Goal: Task Accomplishment & Management: Use online tool/utility

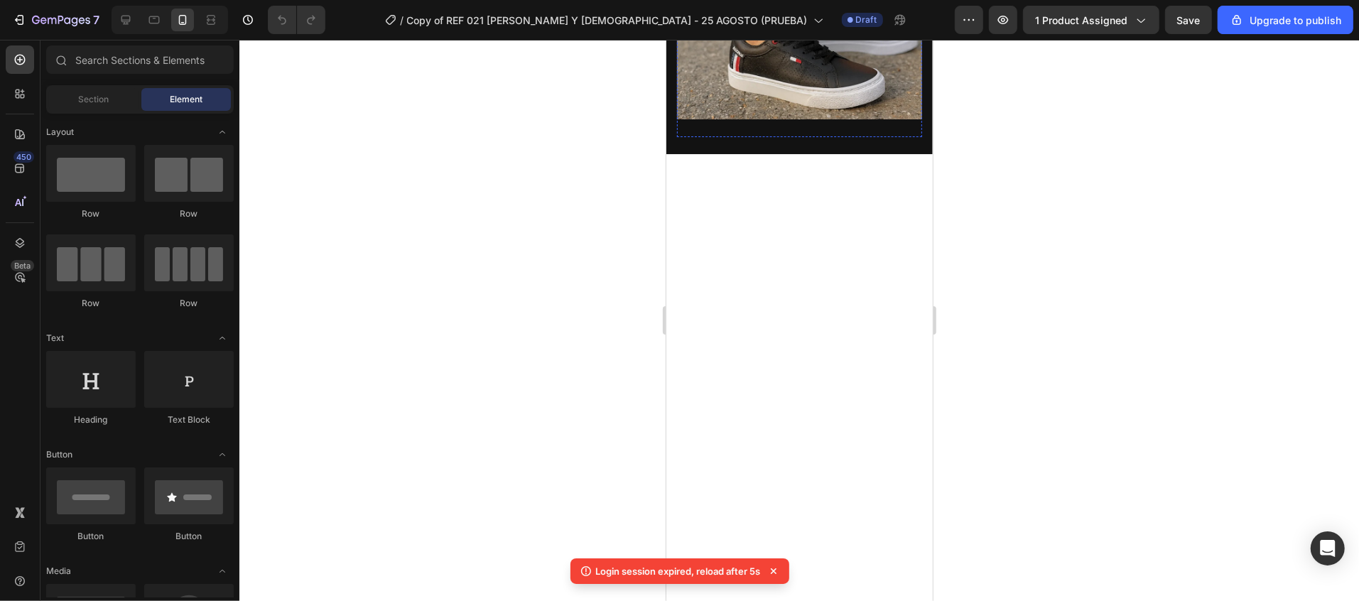
scroll to position [426, 0]
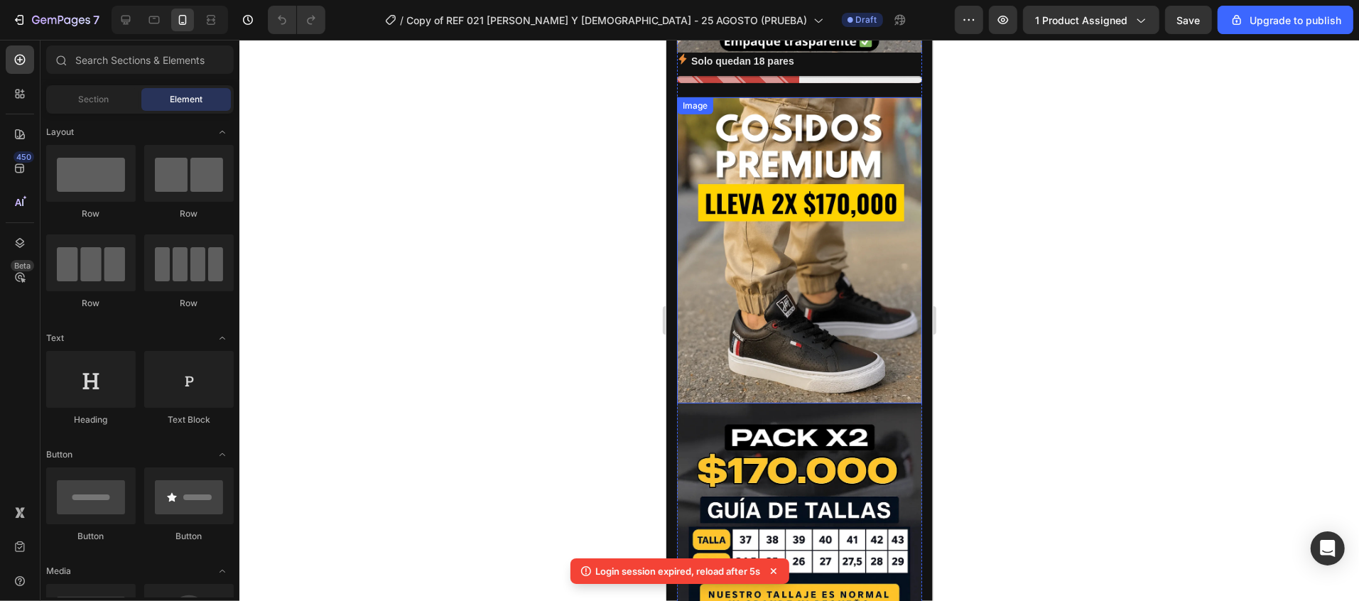
click at [794, 268] on img at bounding box center [798, 250] width 245 height 306
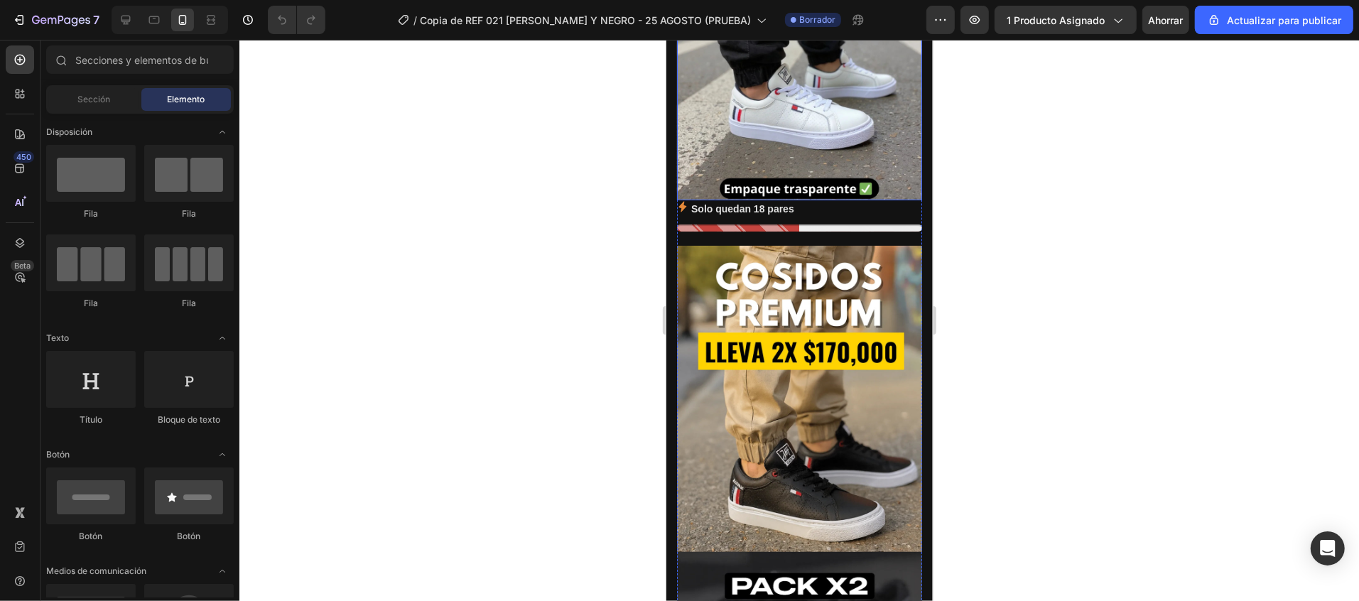
scroll to position [426, 0]
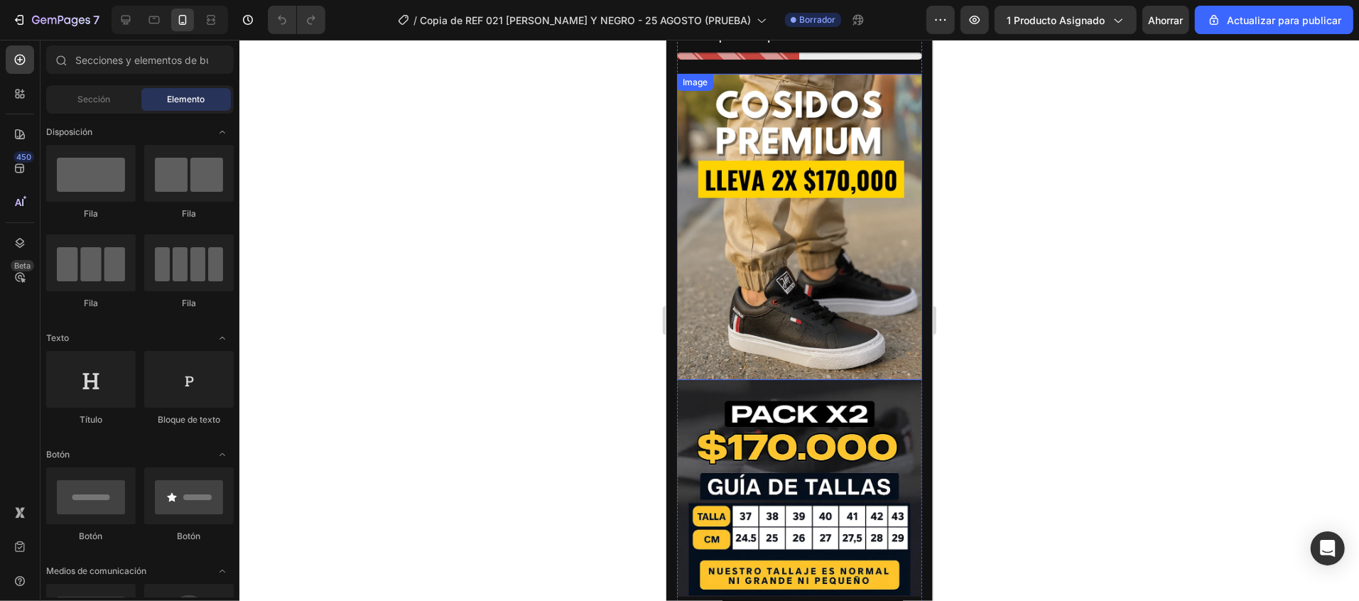
click at [795, 225] on img at bounding box center [798, 226] width 245 height 306
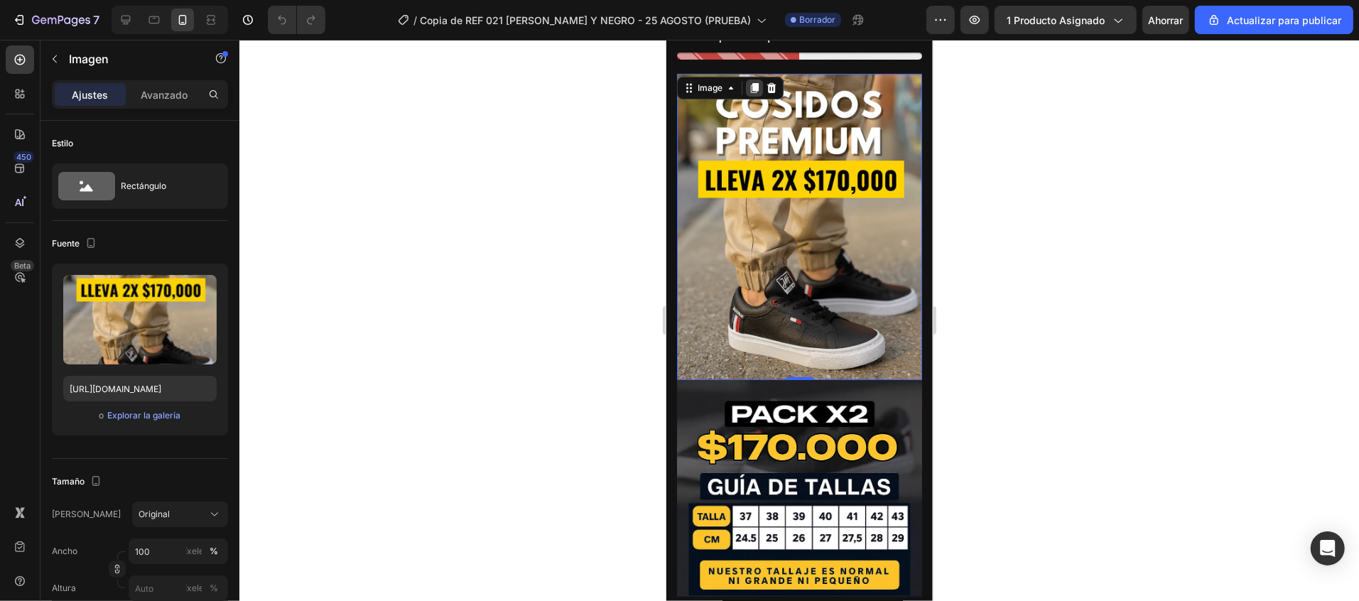
click at [756, 82] on icon at bounding box center [753, 87] width 11 height 11
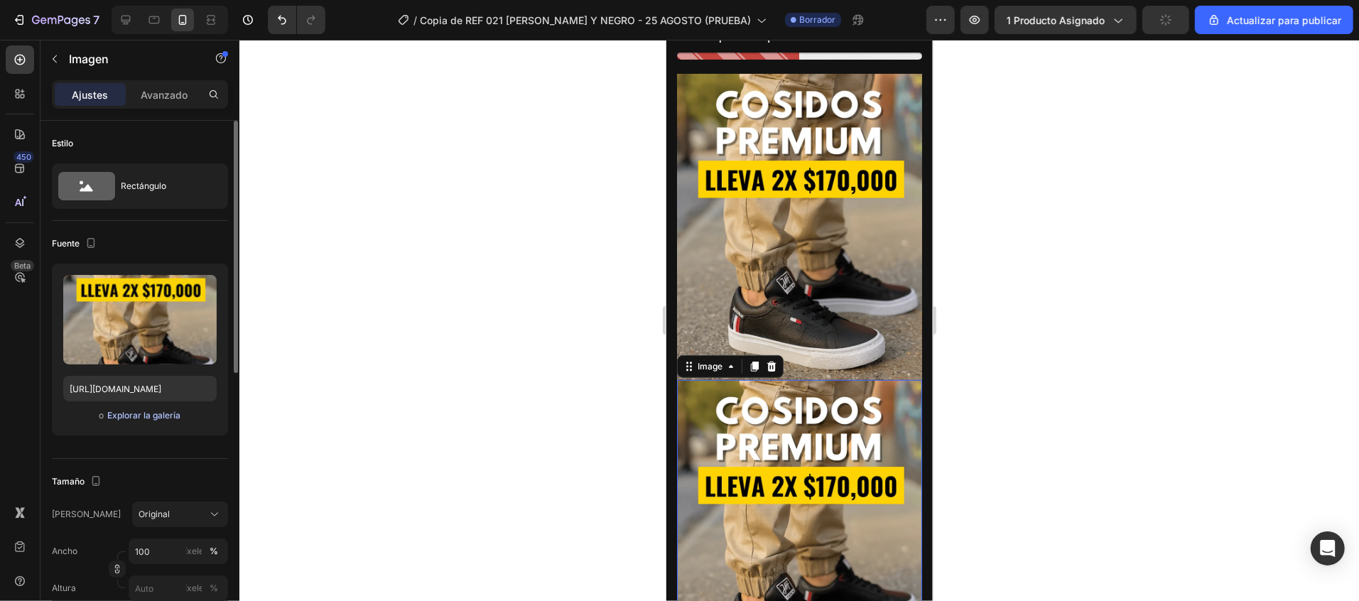
click at [160, 423] on button "Explorar la galería" at bounding box center [144, 415] width 75 height 14
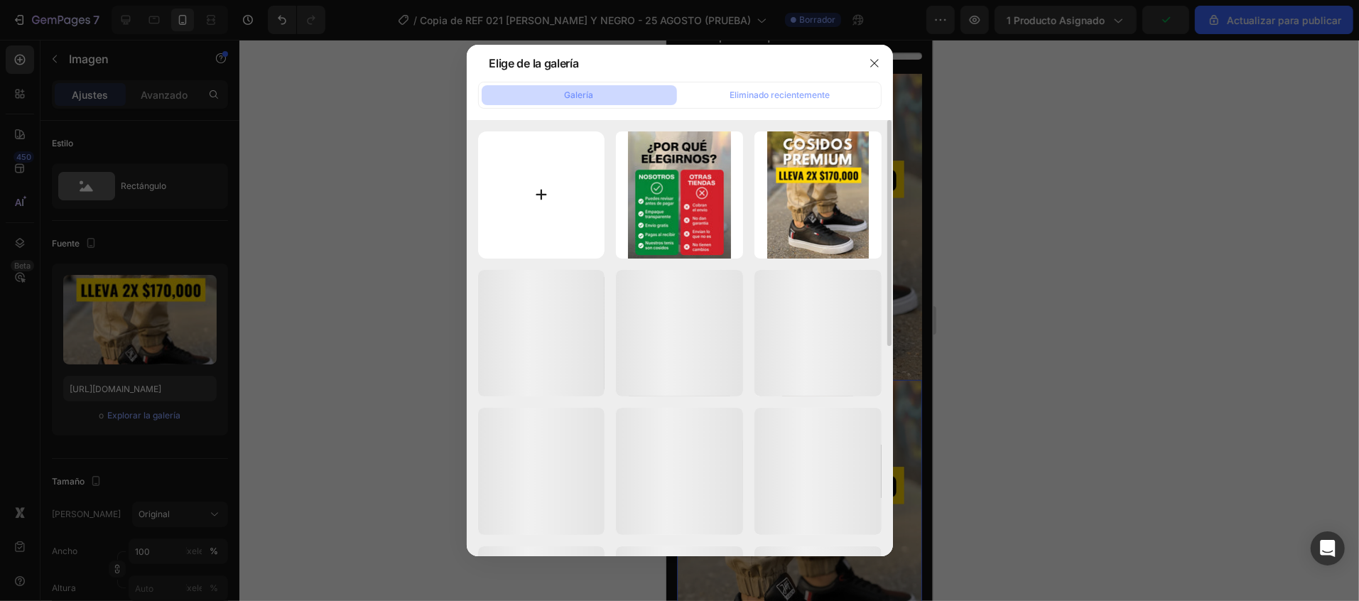
click at [546, 205] on input "file" at bounding box center [541, 194] width 127 height 127
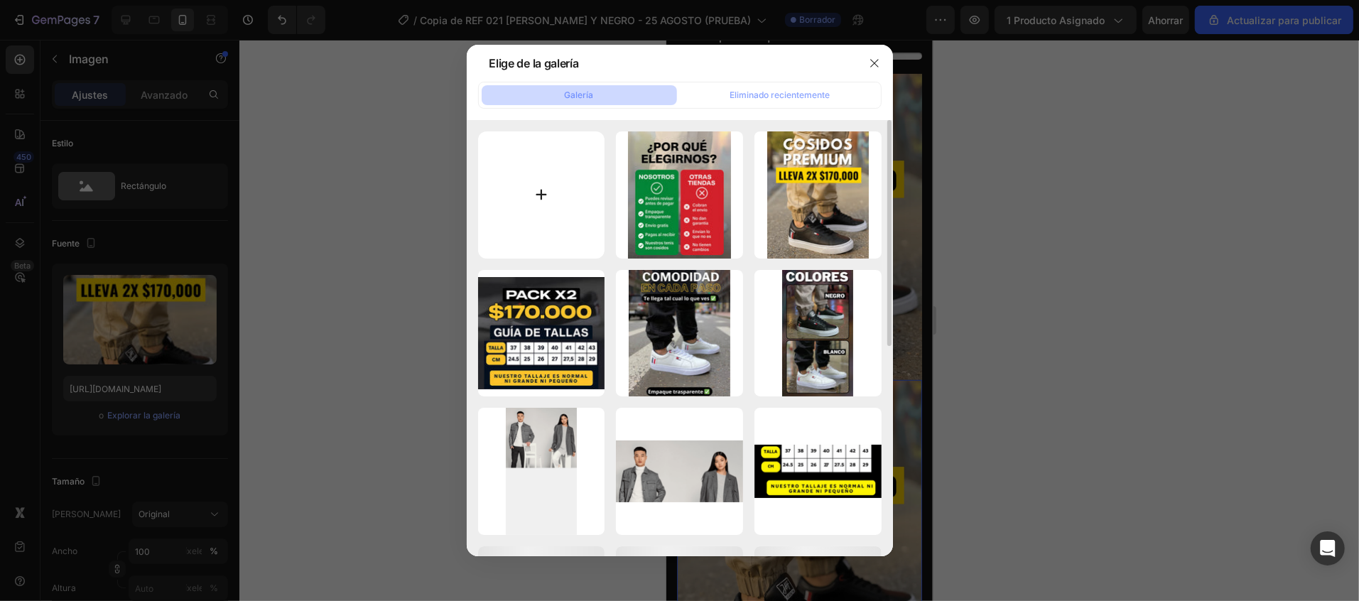
type input "C:\fakepath\imagen_optima.jpg"
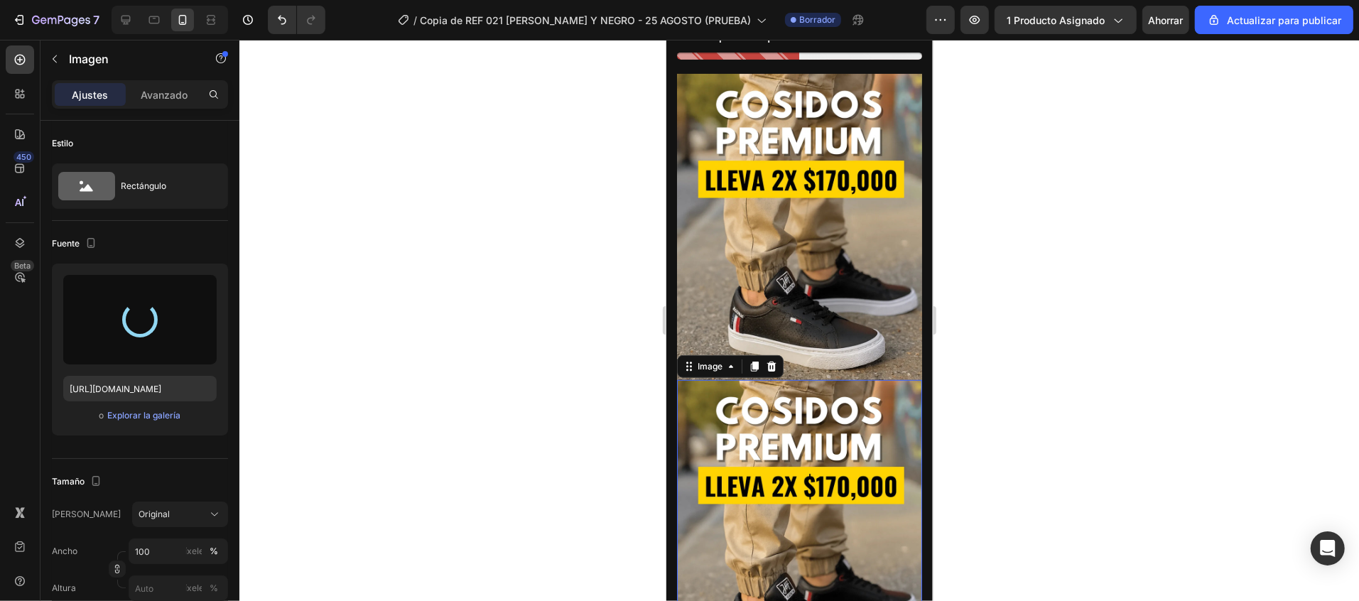
type input "[URL][DOMAIN_NAME]"
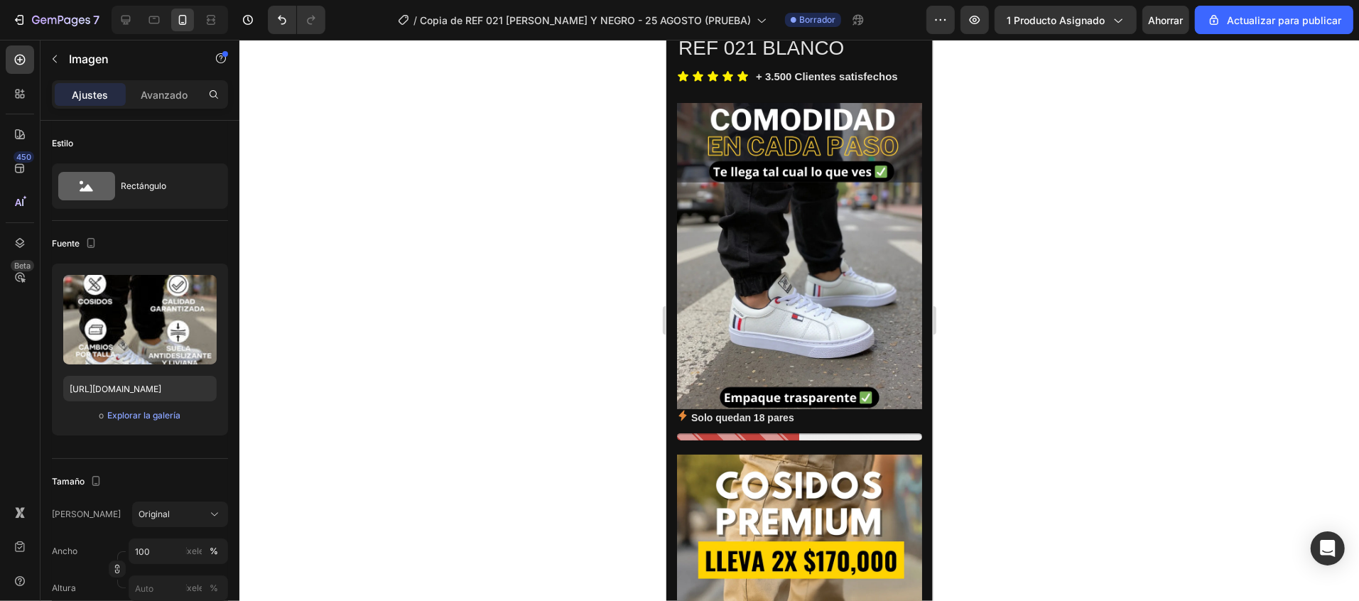
scroll to position [0, 0]
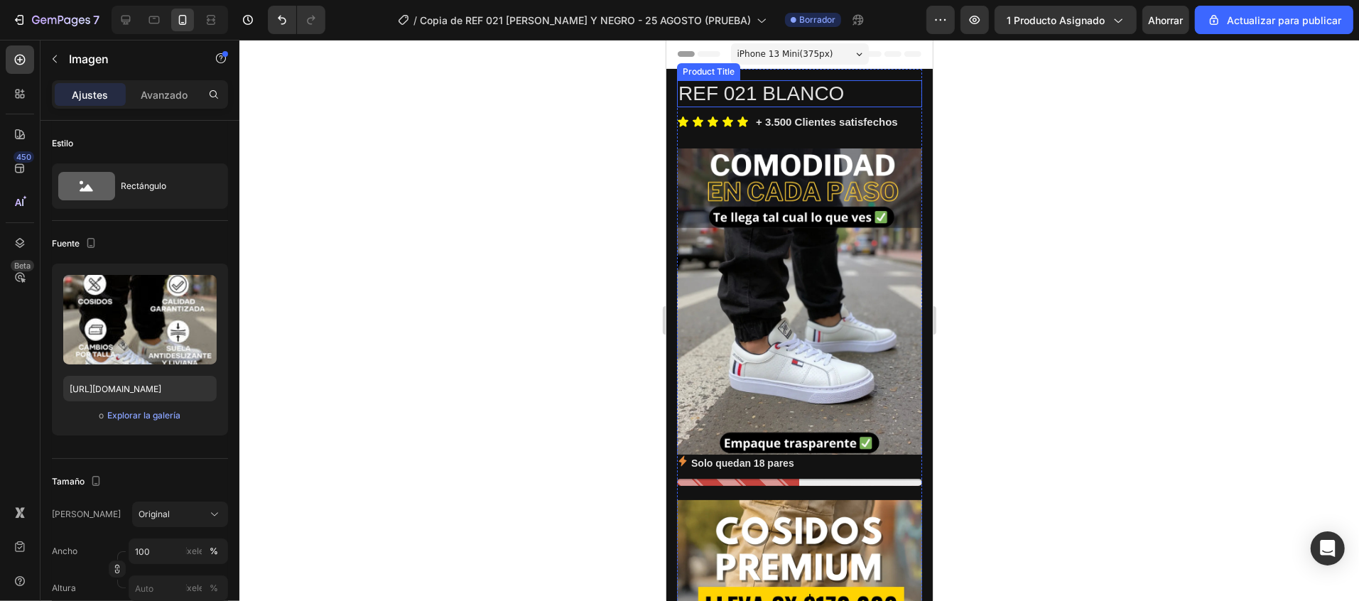
click at [820, 94] on h1 "REF 021 BLANCO" at bounding box center [798, 93] width 245 height 27
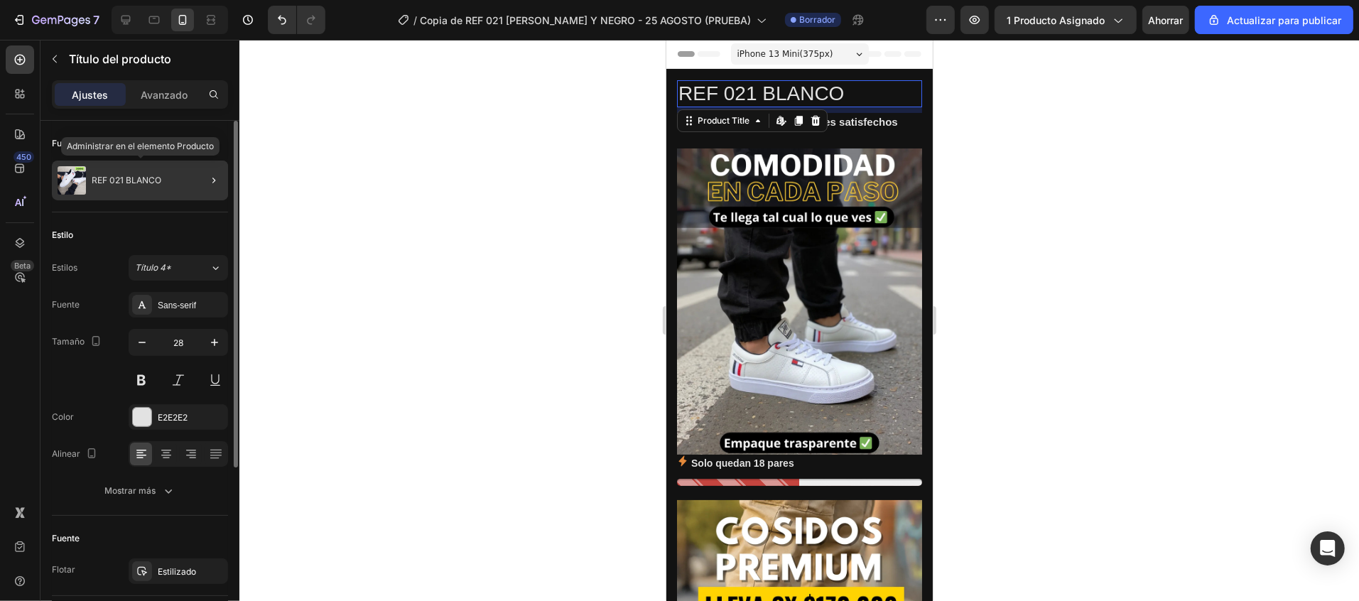
click at [156, 178] on font "REF 021 BLANCO" at bounding box center [127, 180] width 70 height 11
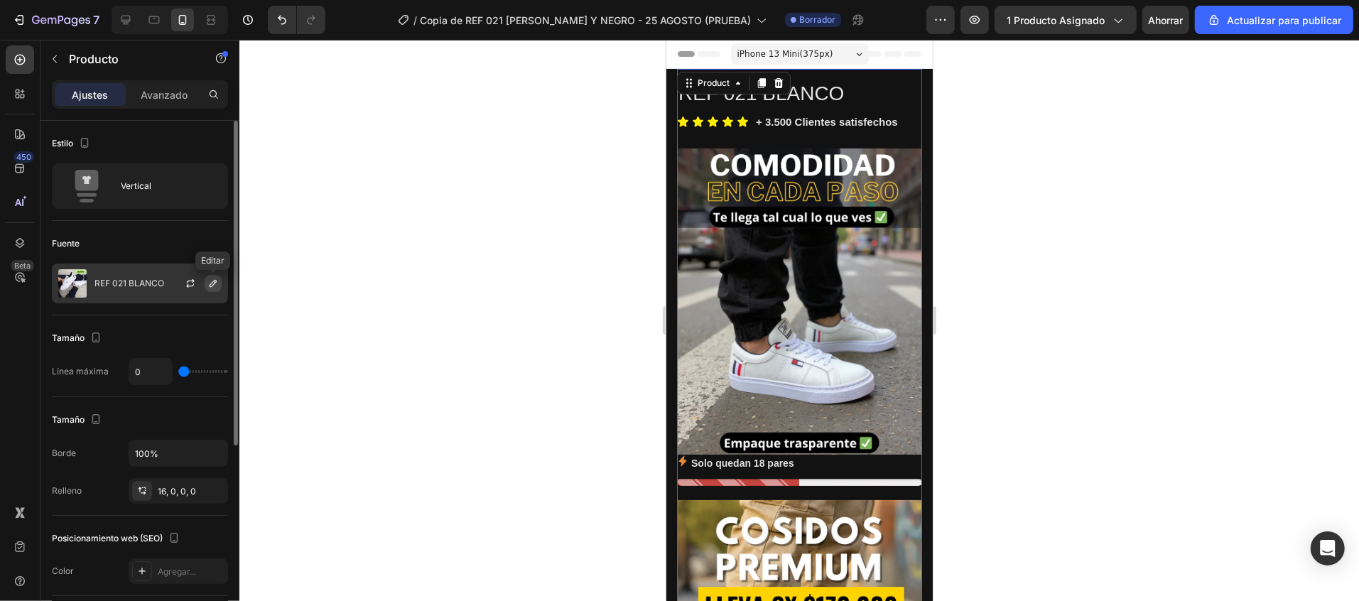
click at [207, 283] on icon "button" at bounding box center [212, 283] width 11 height 11
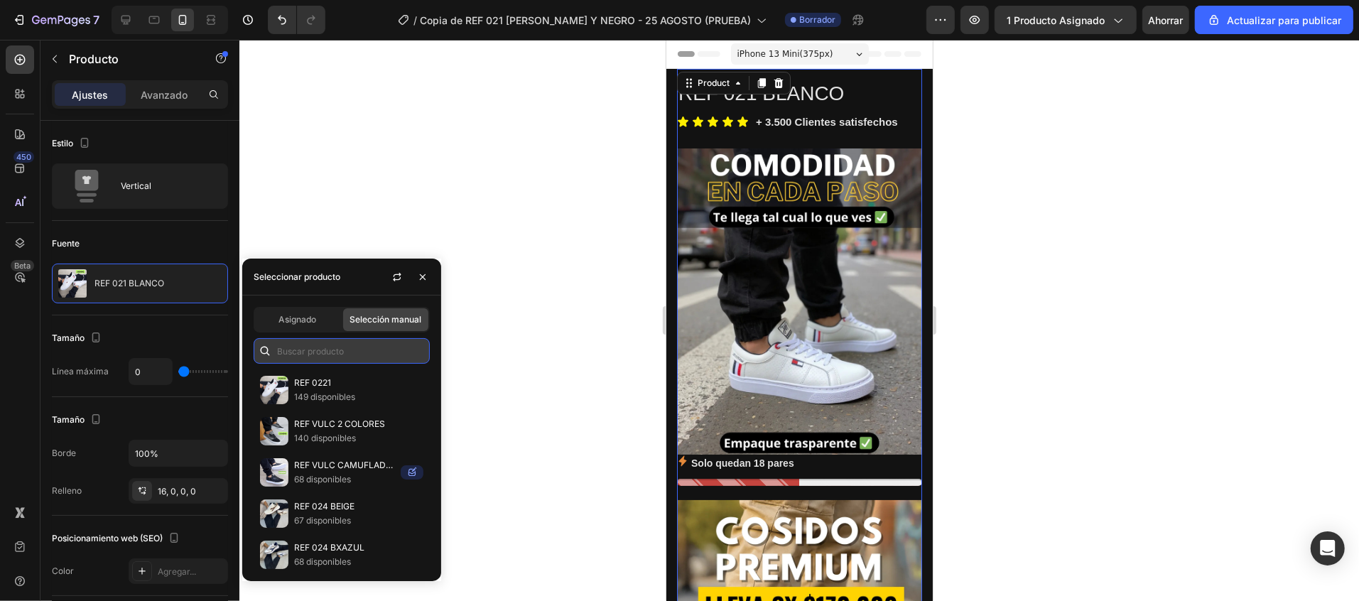
click at [376, 353] on input "text" at bounding box center [342, 351] width 176 height 26
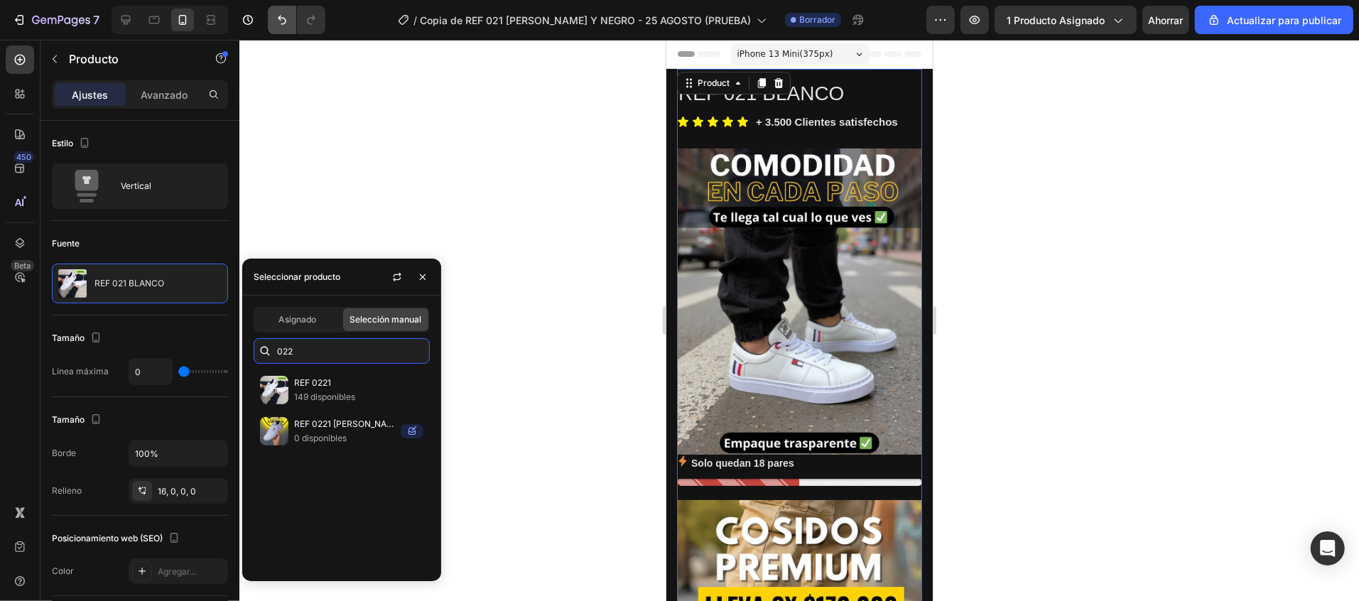
type input "022"
click at [334, 386] on p "REF 0221" at bounding box center [358, 383] width 129 height 14
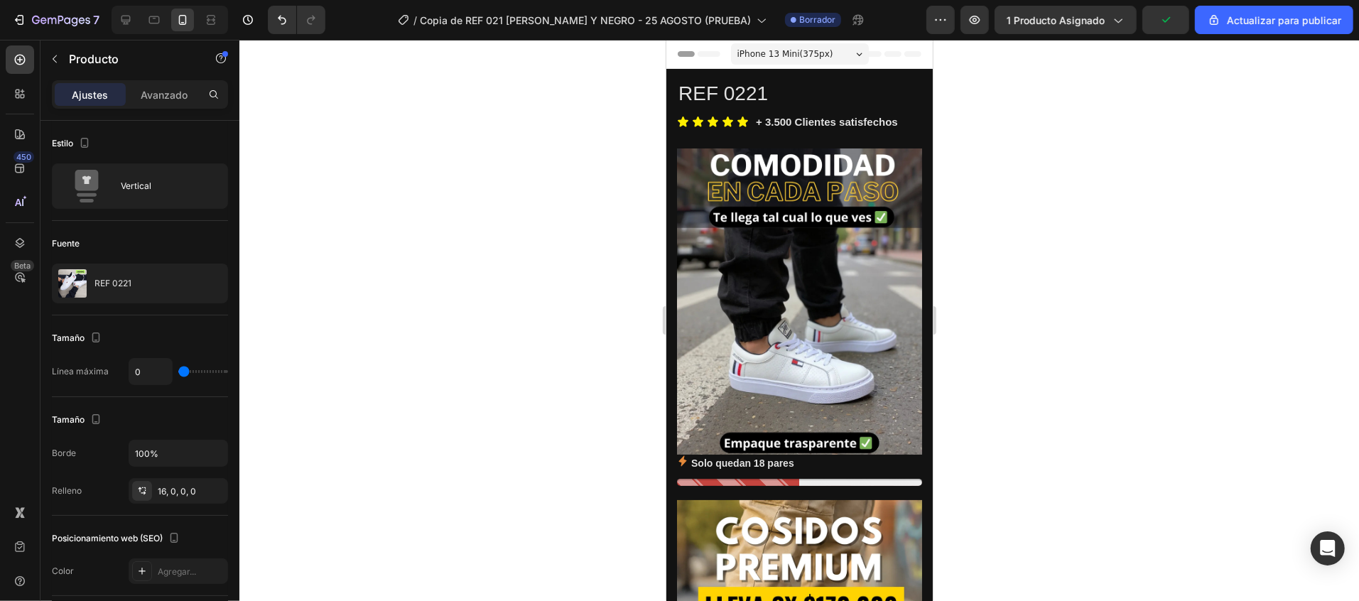
click at [1060, 283] on div at bounding box center [798, 320] width 1119 height 561
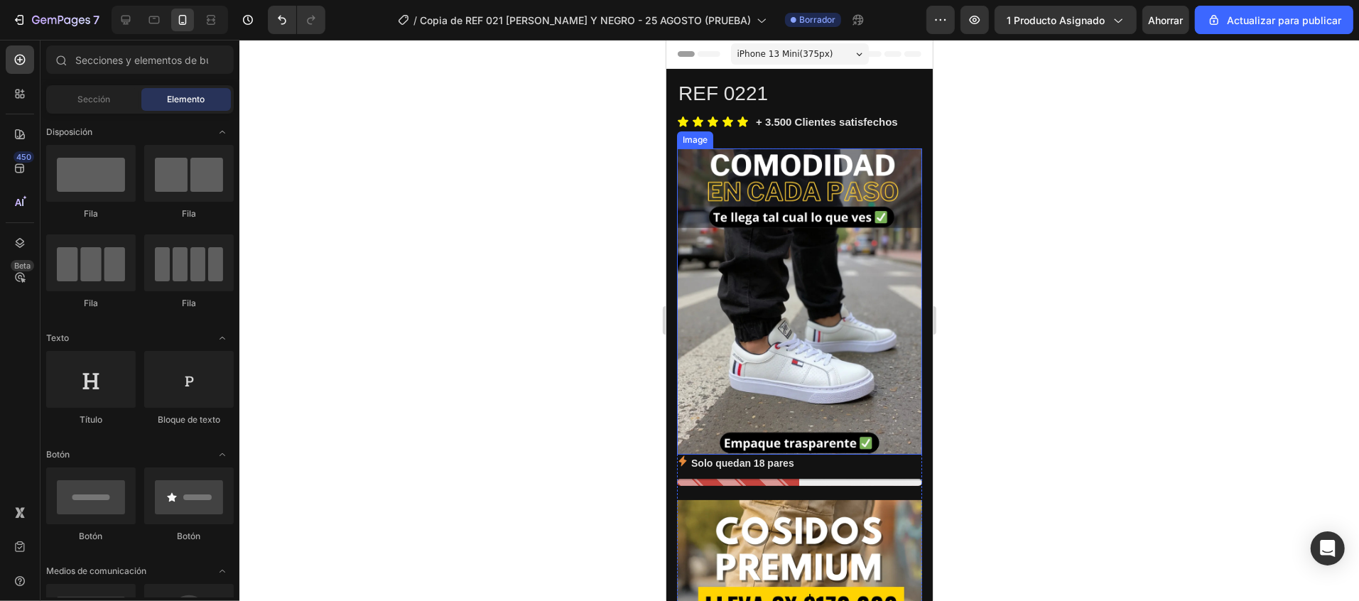
click at [832, 276] on img at bounding box center [798, 301] width 245 height 306
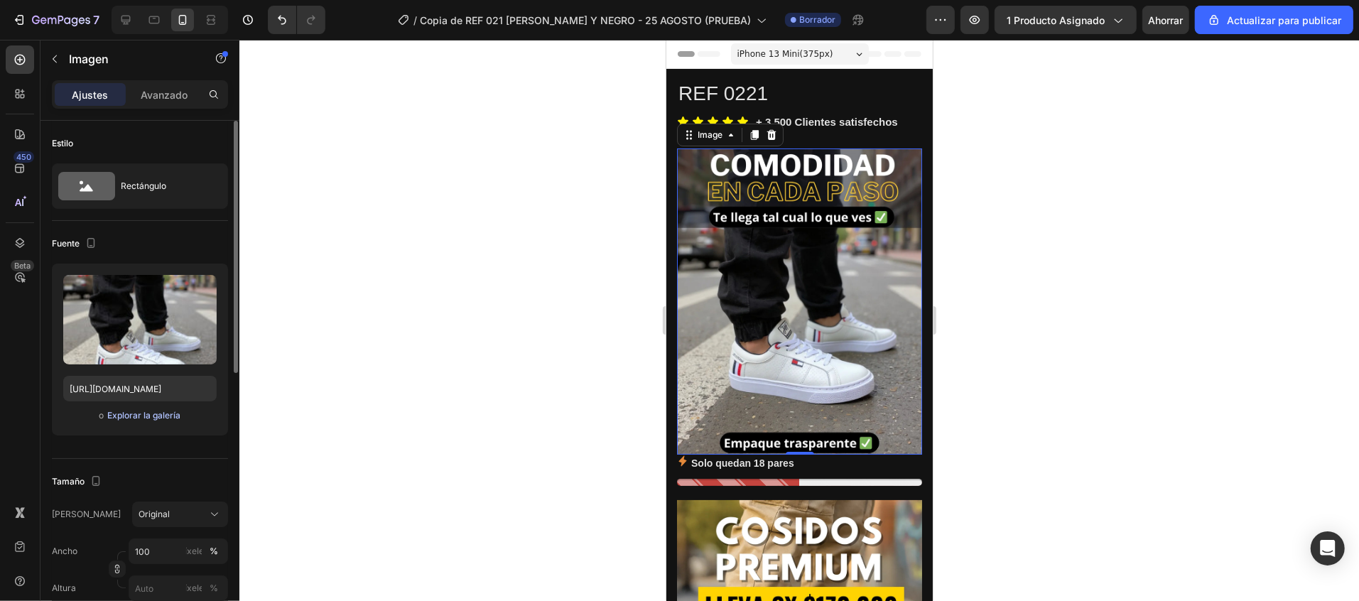
click at [146, 411] on font "Explorar la galería" at bounding box center [143, 415] width 73 height 11
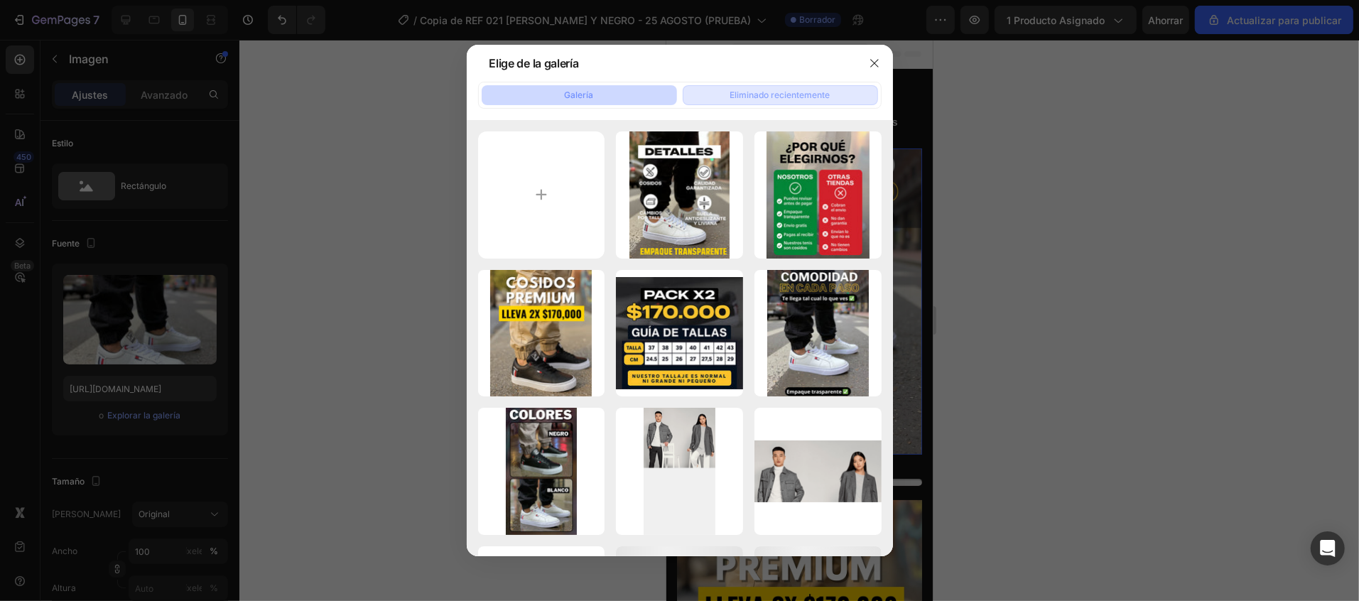
click at [789, 89] on font "Eliminado recientemente" at bounding box center [780, 94] width 100 height 11
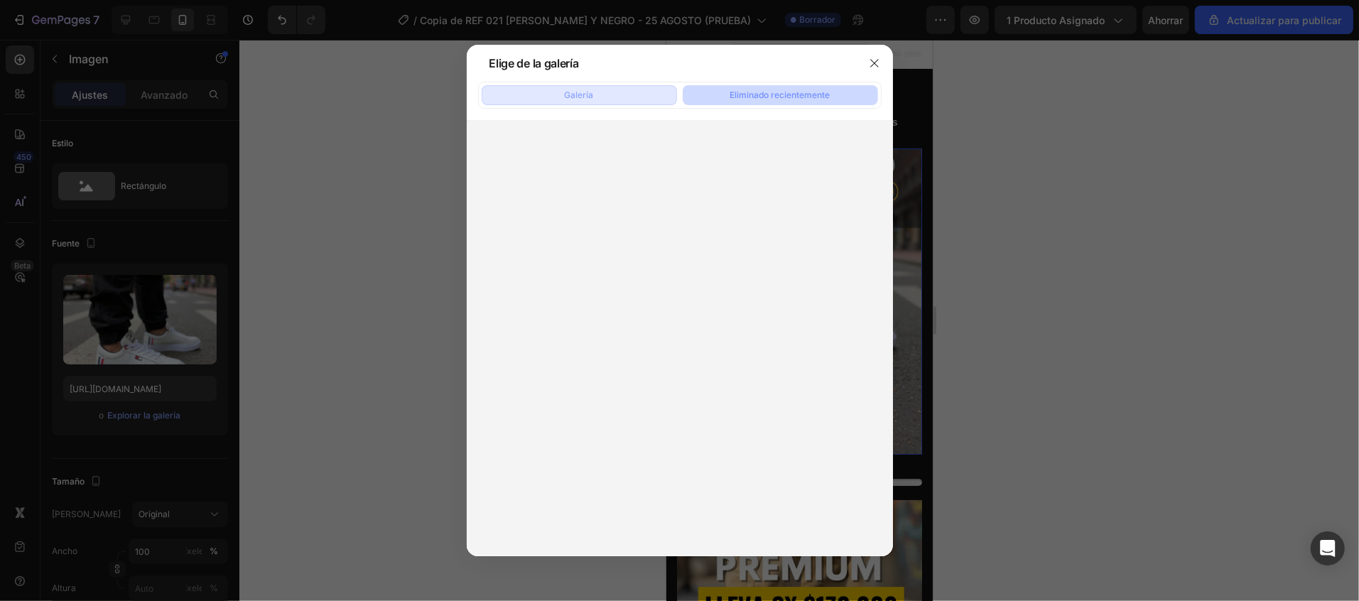
click at [616, 89] on button "Galería" at bounding box center [578, 95] width 195 height 20
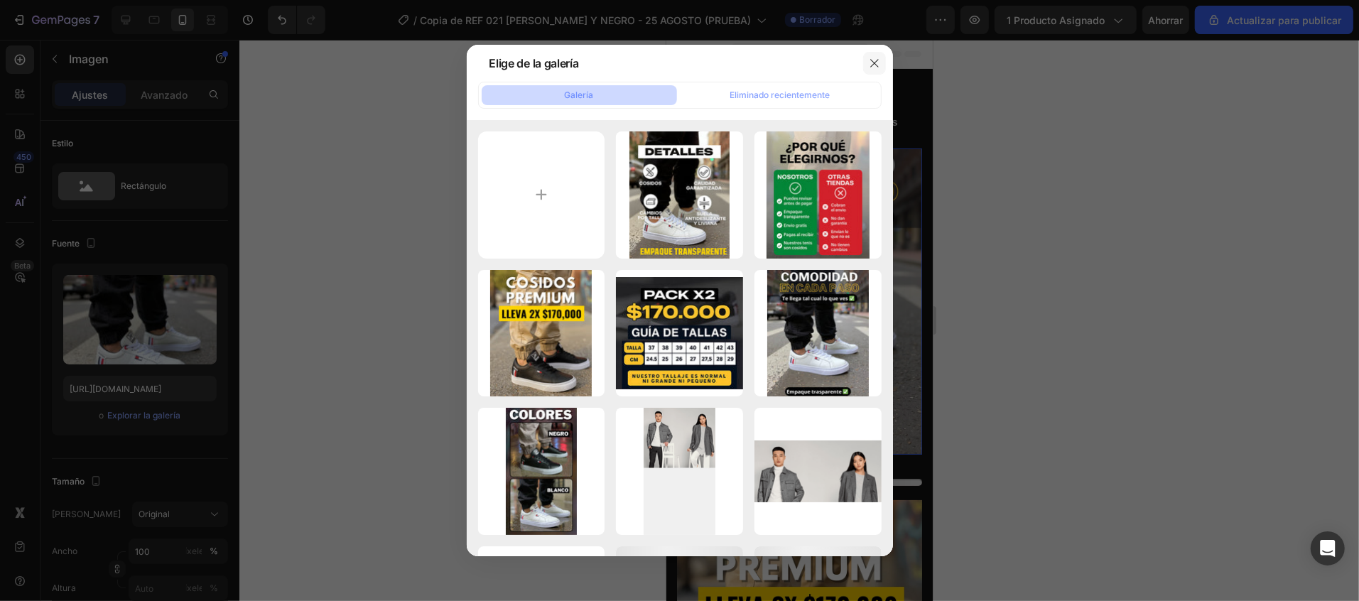
click at [875, 61] on icon "button" at bounding box center [874, 63] width 11 height 11
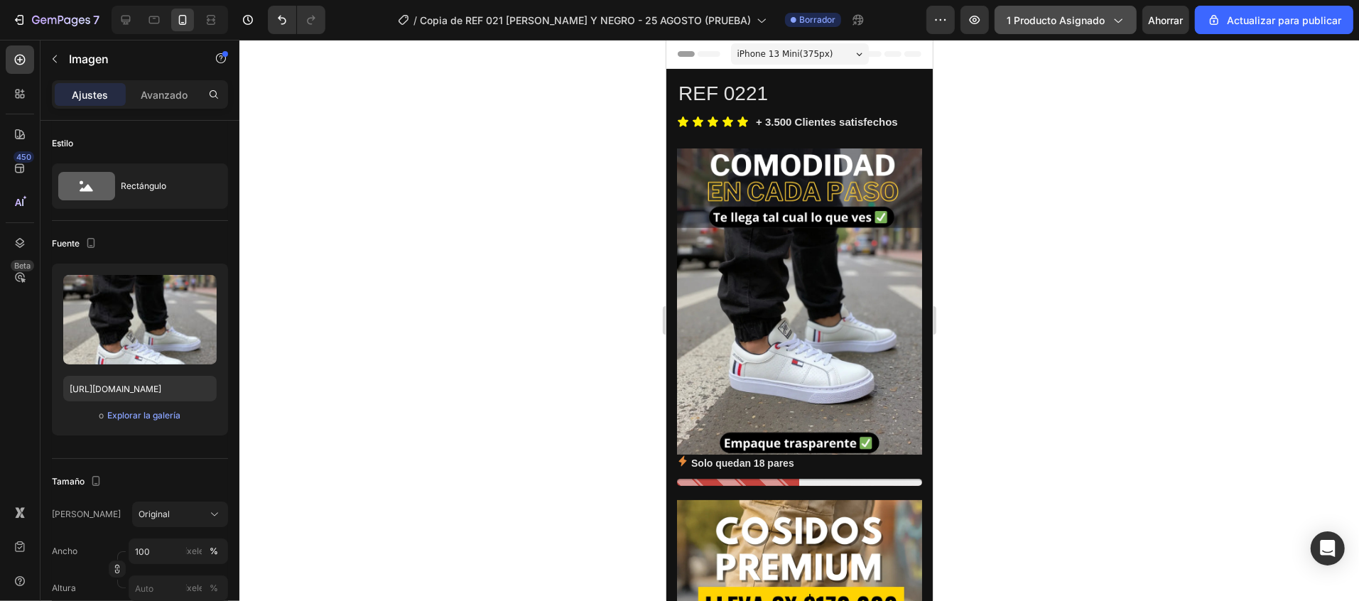
click at [1072, 16] on font "1 producto asignado" at bounding box center [1055, 20] width 98 height 12
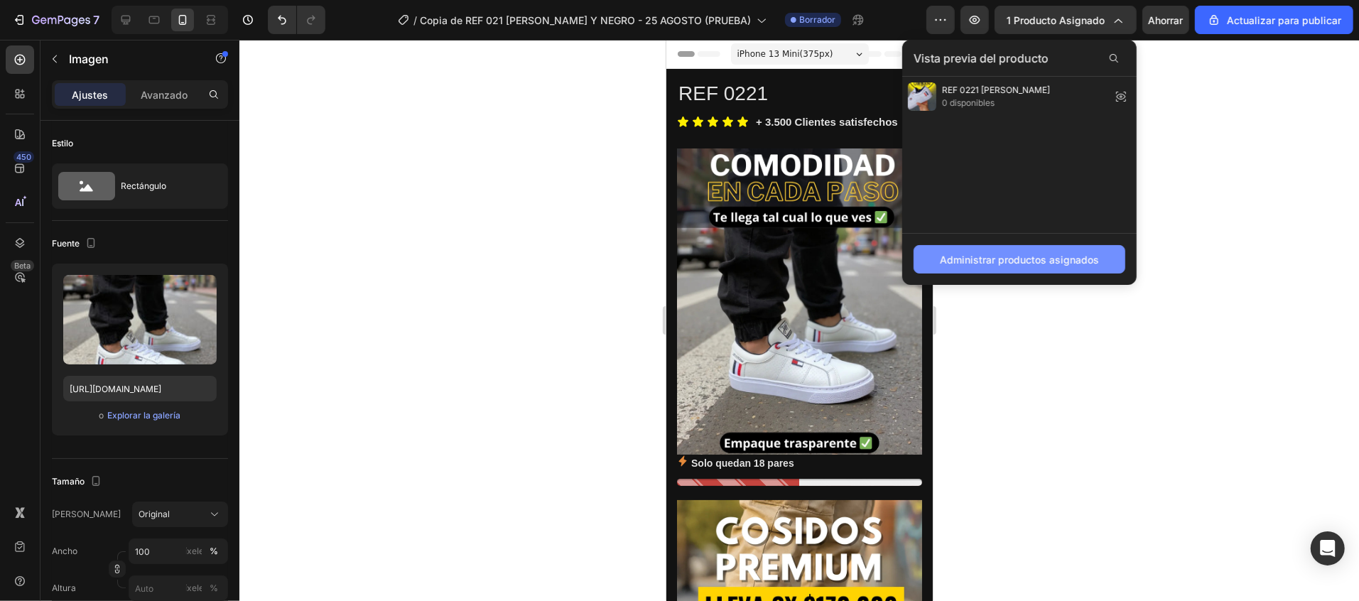
click at [1079, 268] on button "Administrar productos asignados" at bounding box center [1019, 259] width 212 height 28
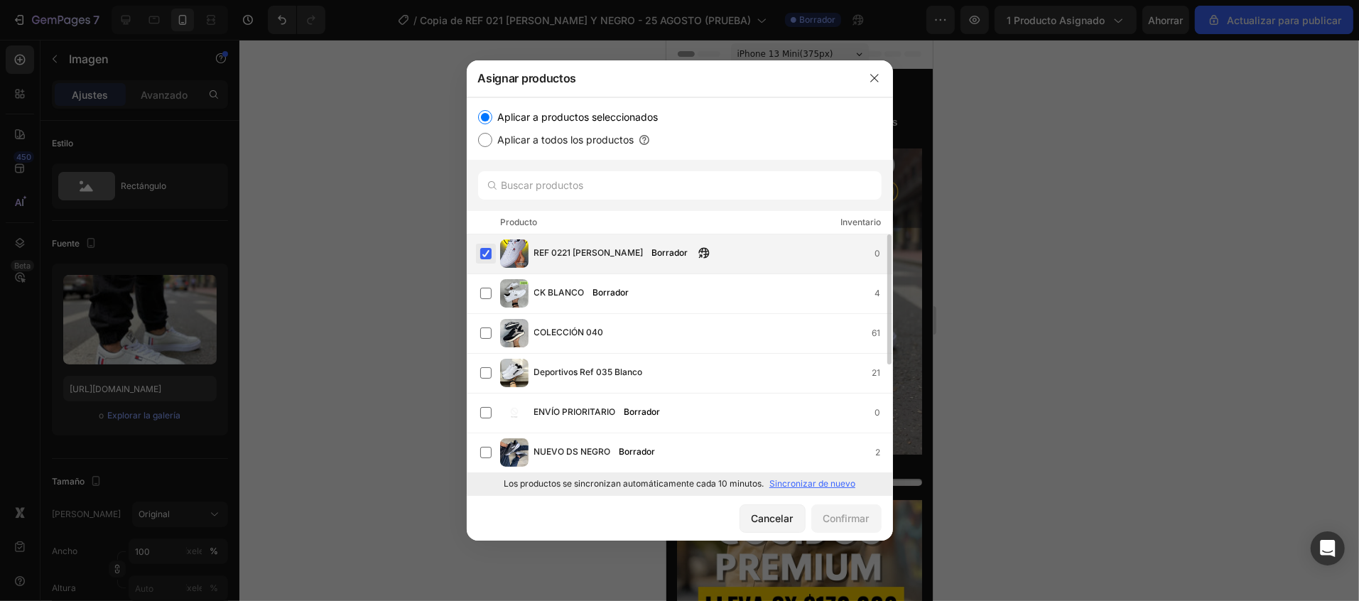
click at [484, 251] on label at bounding box center [485, 253] width 11 height 11
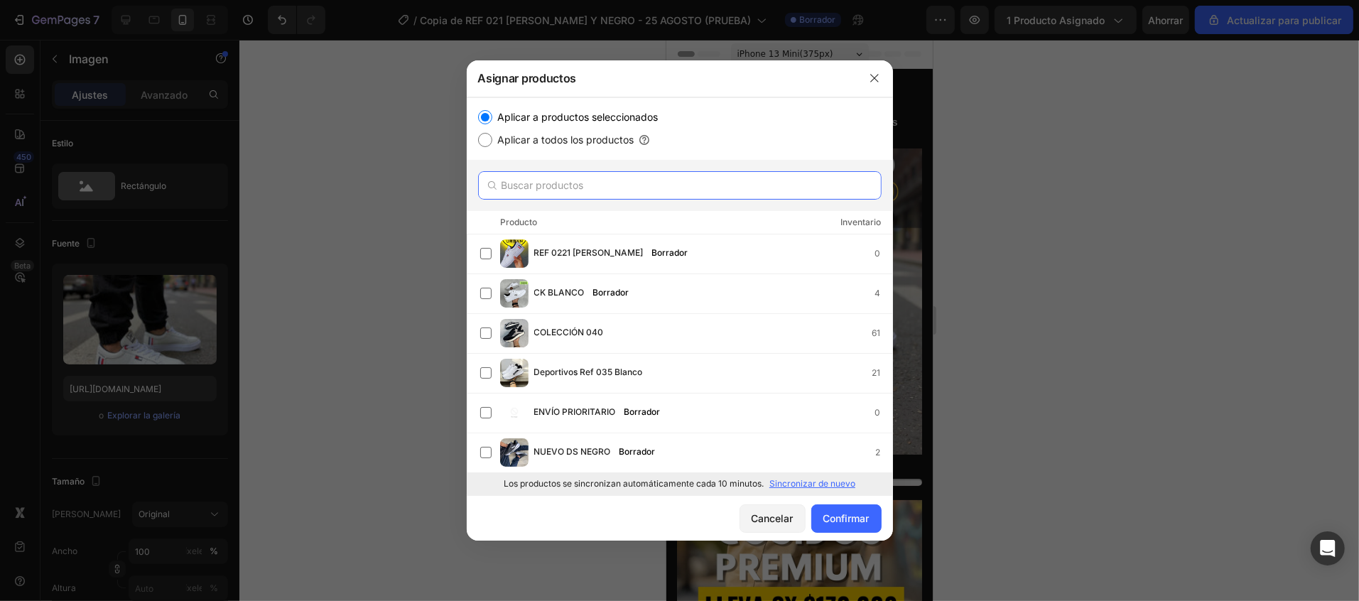
click at [577, 187] on input "text" at bounding box center [679, 185] width 403 height 28
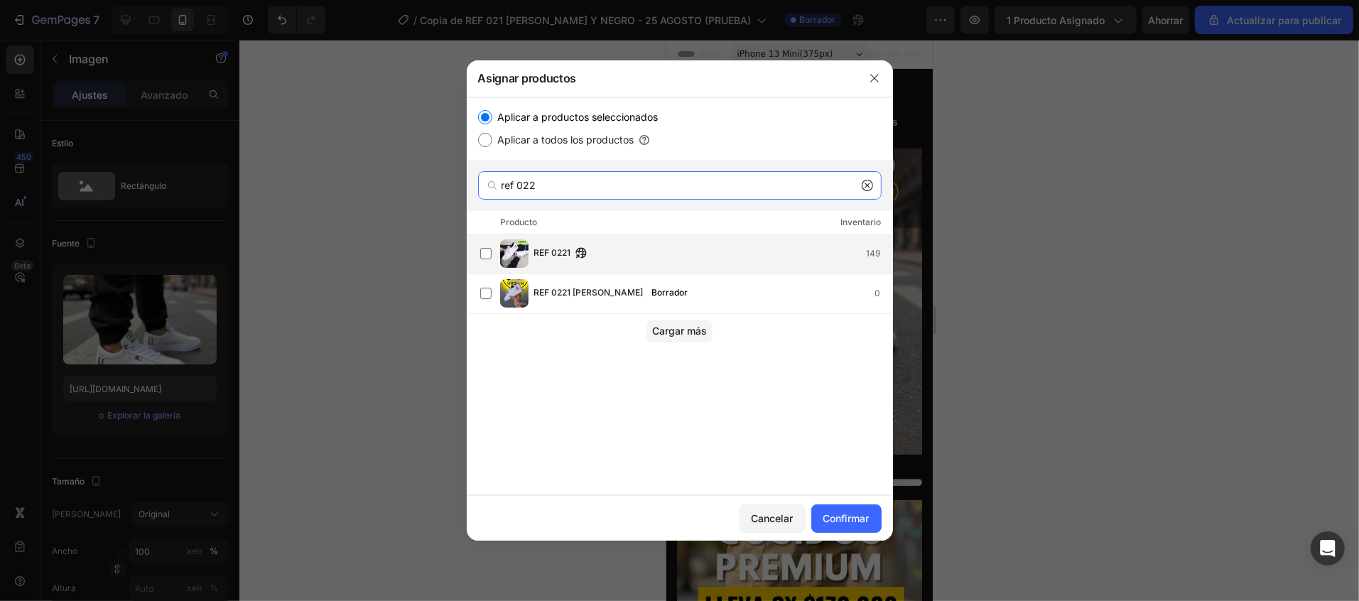
type input "ref 022"
click at [601, 263] on div "REF 0221 149" at bounding box center [686, 253] width 412 height 28
click at [860, 515] on font "Confirmar" at bounding box center [846, 518] width 46 height 12
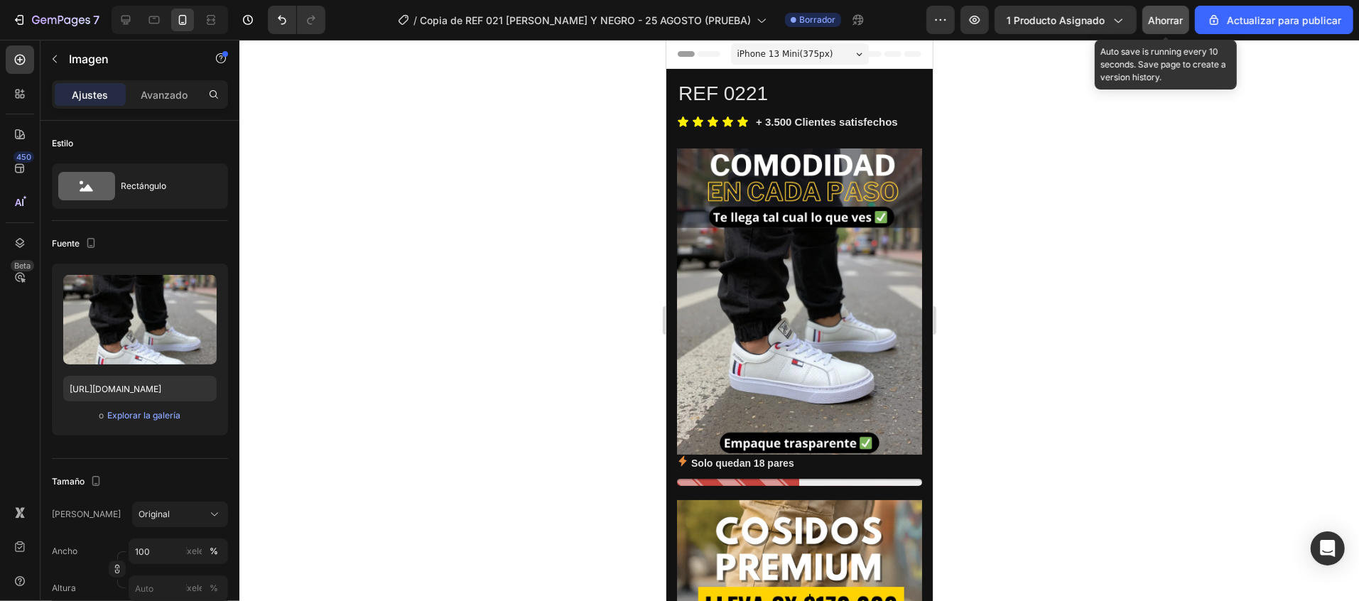
click at [1158, 16] on font "Ahorrar" at bounding box center [1165, 20] width 35 height 12
click at [1162, 18] on font "Ahorrar" at bounding box center [1165, 20] width 35 height 12
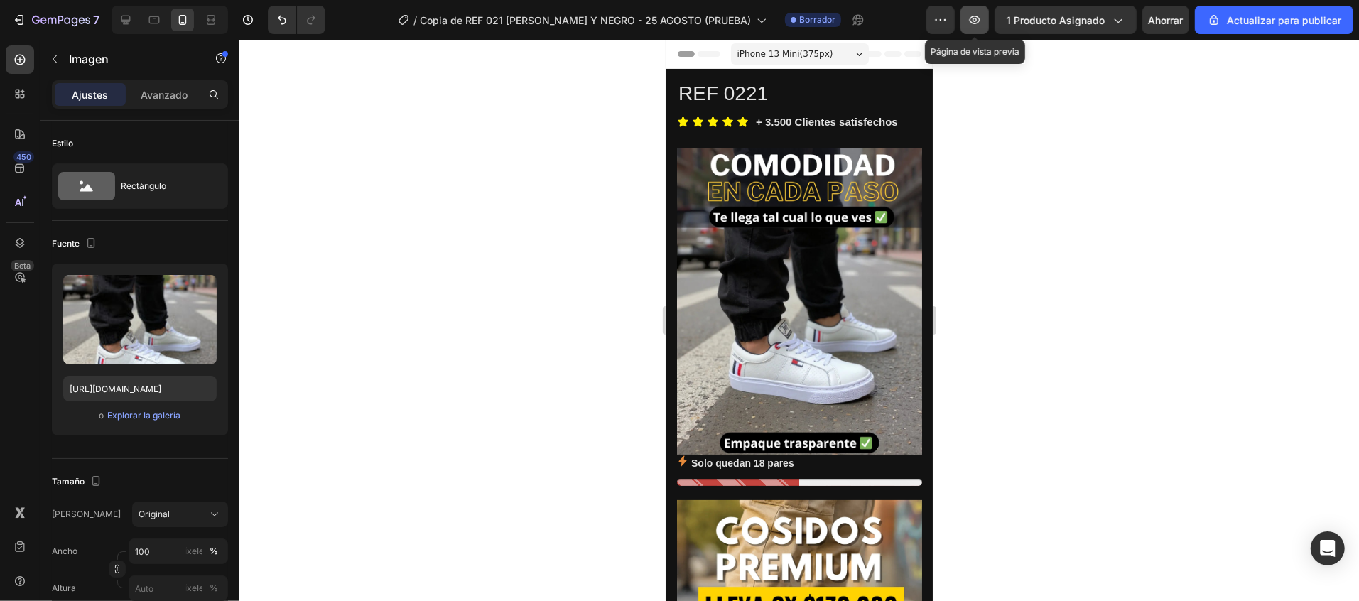
click at [977, 25] on icon "button" at bounding box center [974, 20] width 14 height 14
click at [136, 22] on div at bounding box center [125, 20] width 23 height 23
type input "[URL][DOMAIN_NAME]"
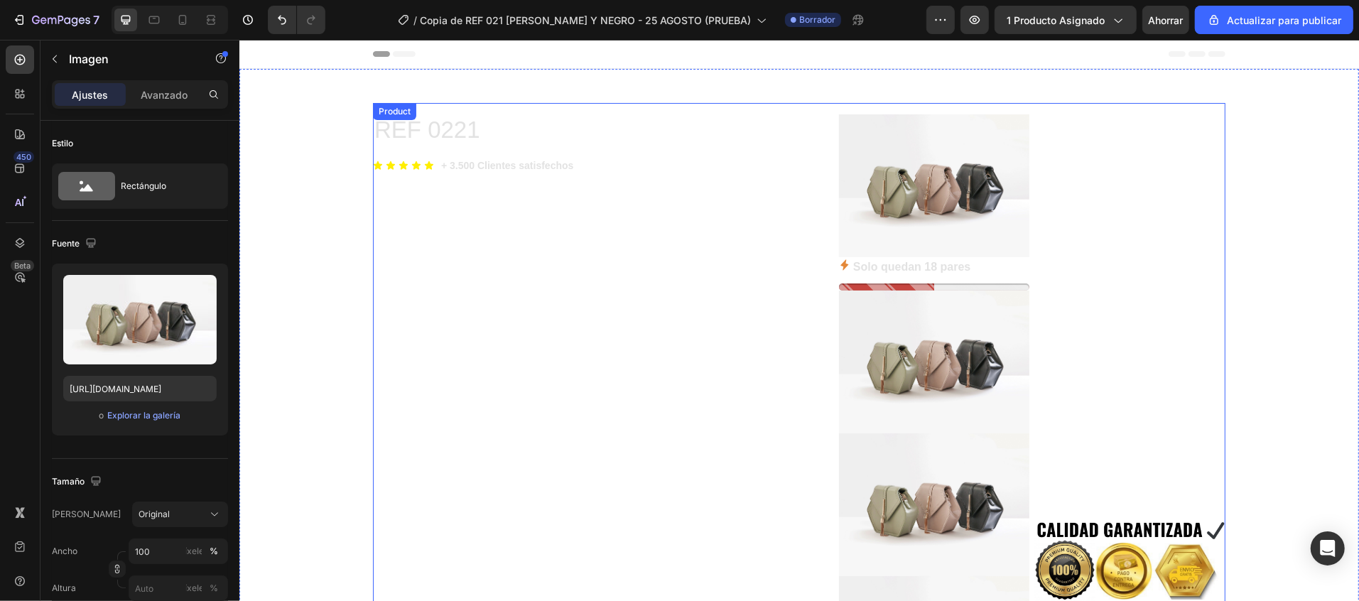
click at [650, 331] on div "REF 0221 Product Title Icon Icon Icon Icon Icon Icon List Hoz + 3.500 Clientes …" at bounding box center [585, 568] width 426 height 909
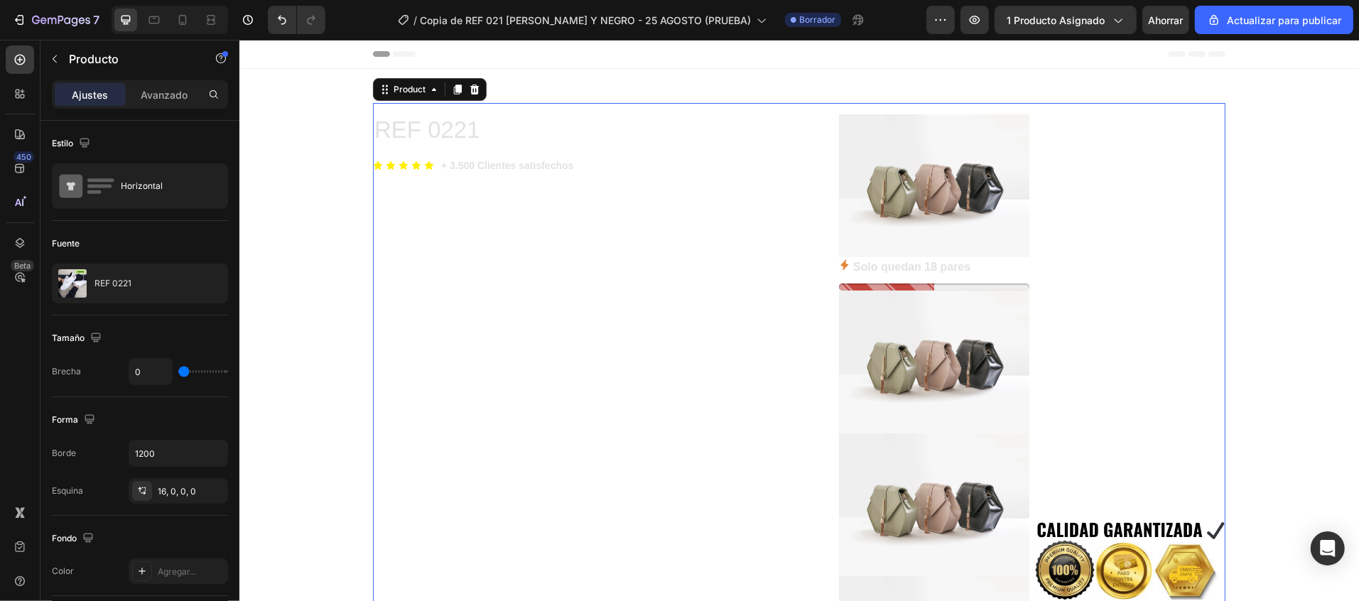
click at [540, 346] on div "REF 0221 Product Title Icon Icon Icon Icon Icon Icon List Hoz + 3.500 Clientes …" at bounding box center [585, 568] width 426 height 909
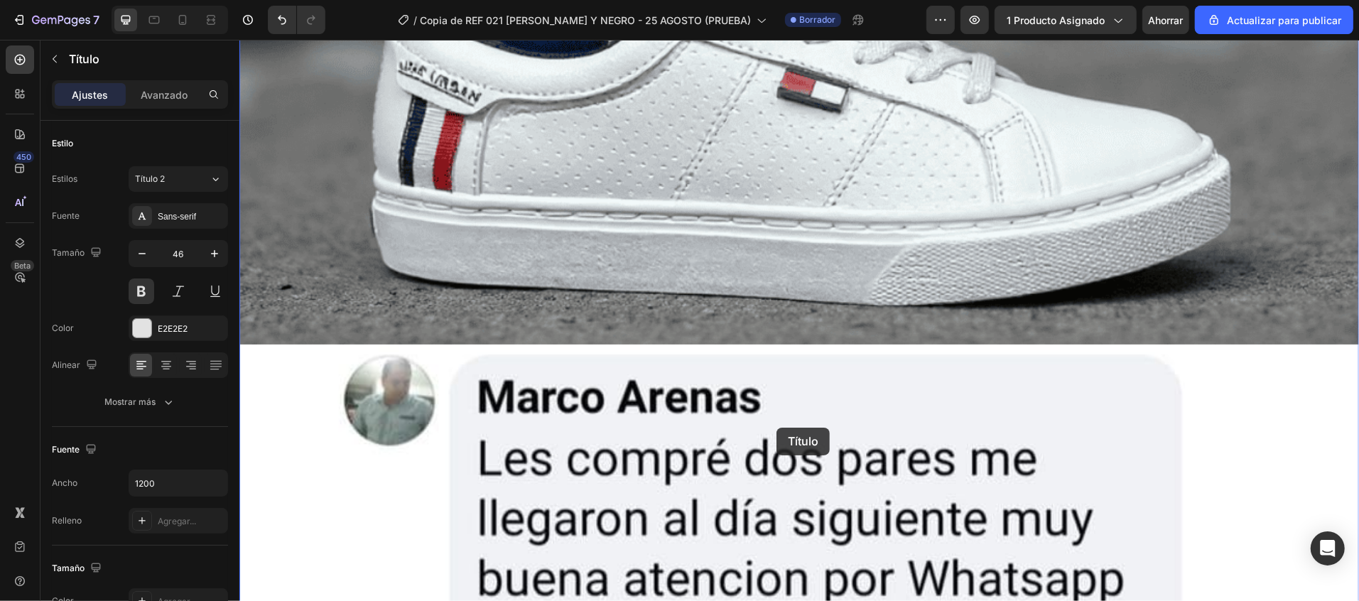
scroll to position [2341, 0]
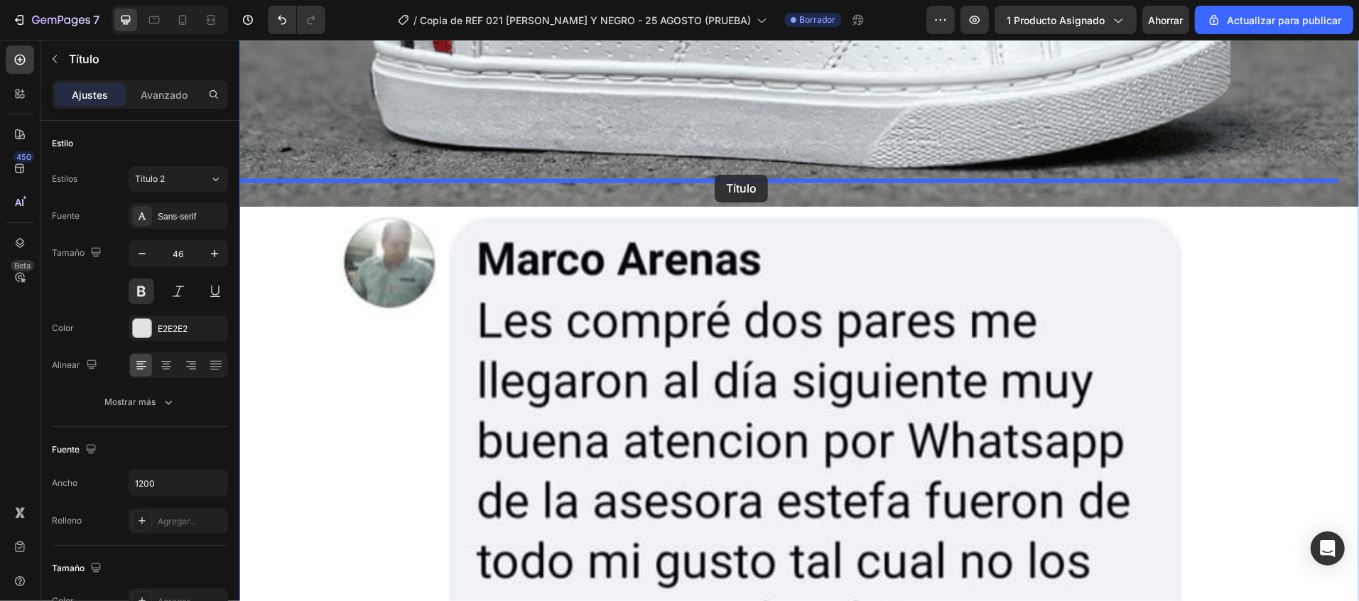
drag, startPoint x: 738, startPoint y: 189, endPoint x: 714, endPoint y: 174, distance: 28.4
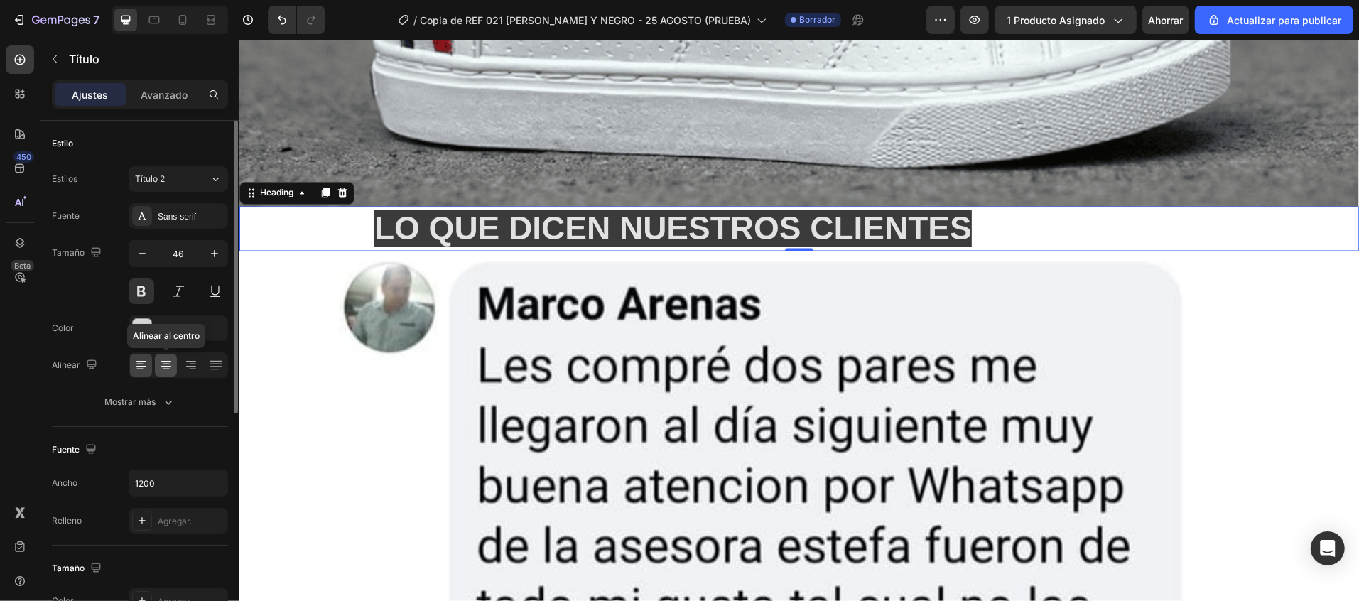
click at [163, 368] on icon at bounding box center [166, 365] width 14 height 14
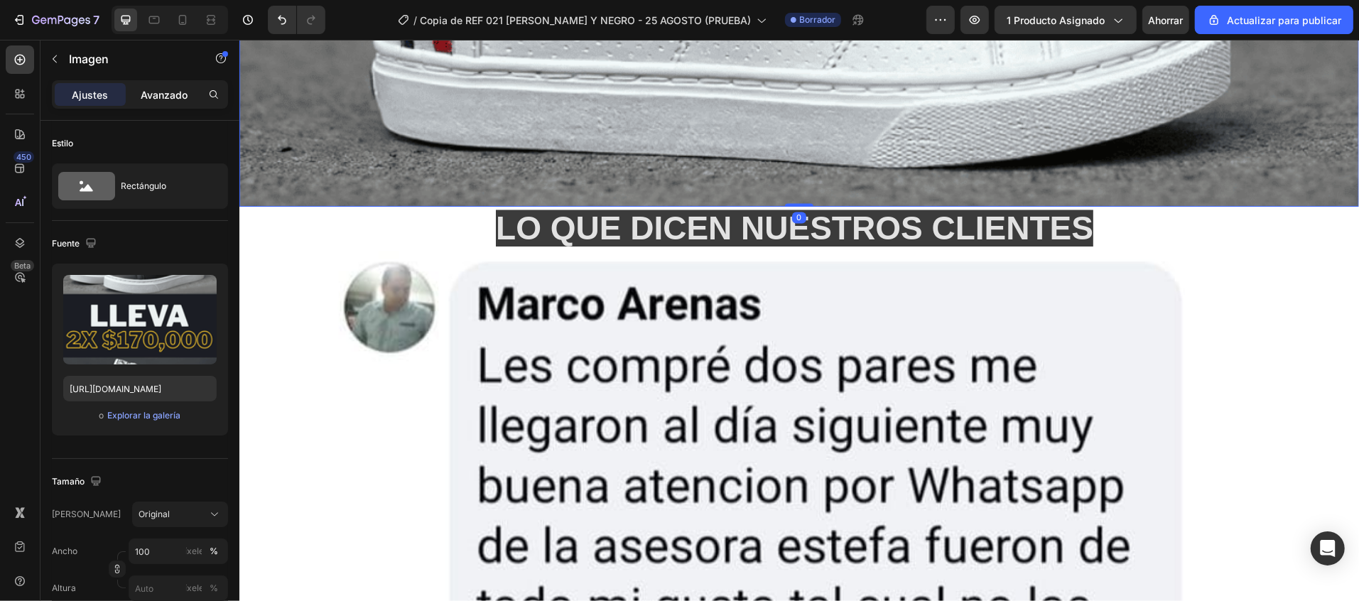
click at [153, 99] on font "Avanzado" at bounding box center [164, 95] width 47 height 12
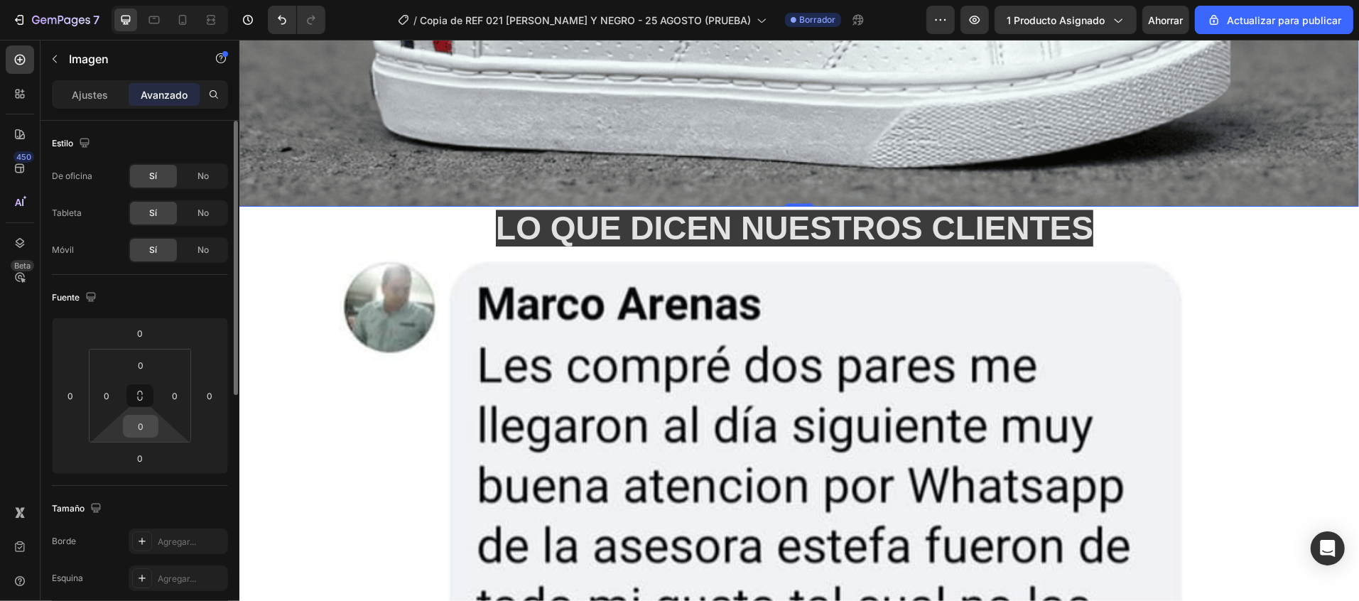
click at [142, 415] on div "0" at bounding box center [141, 426] width 36 height 23
click at [140, 431] on input "0" at bounding box center [140, 425] width 28 height 21
type input "20"
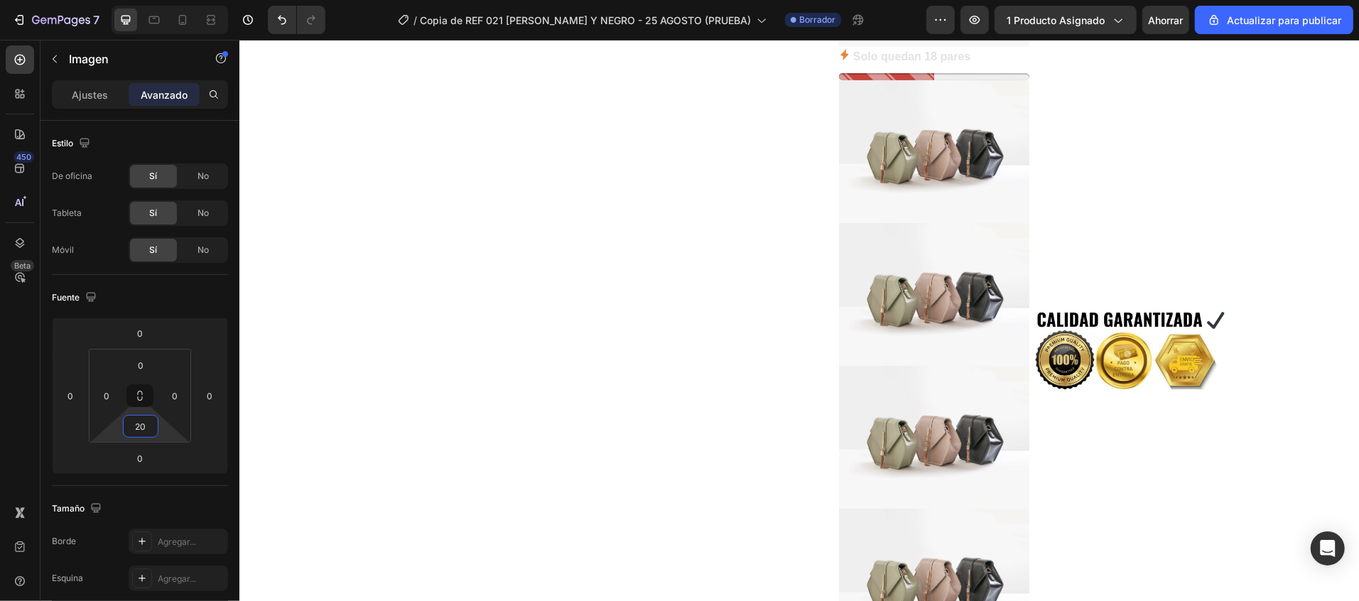
scroll to position [0, 0]
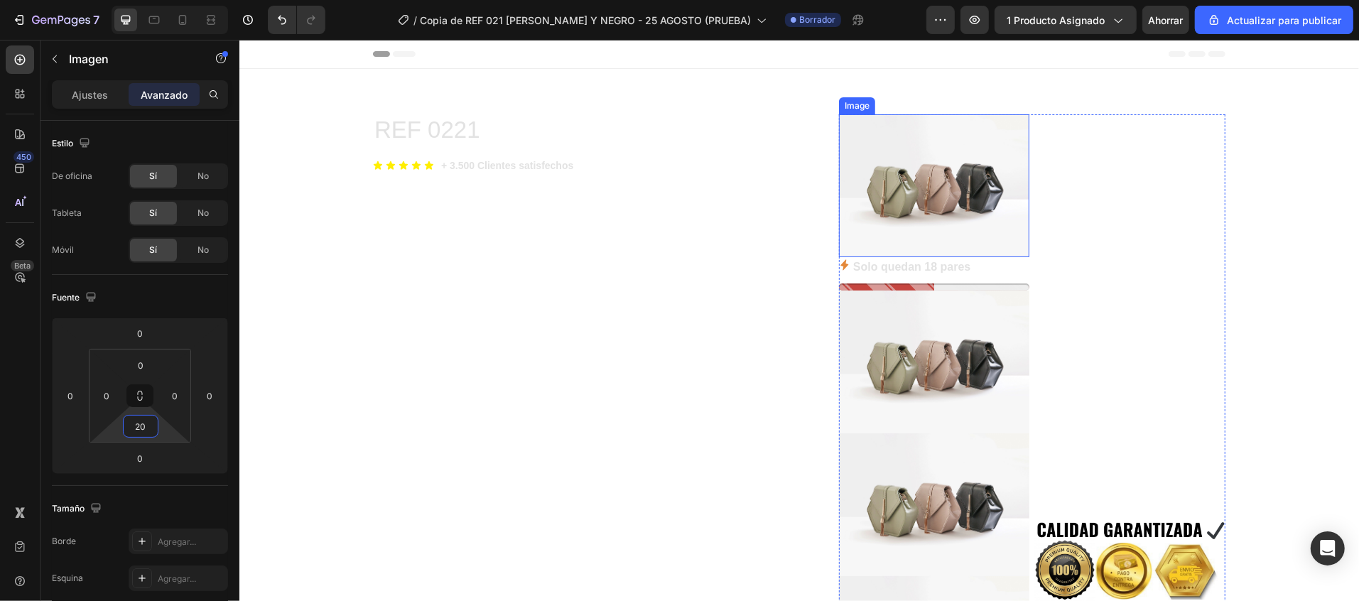
click at [935, 180] on img at bounding box center [933, 185] width 190 height 143
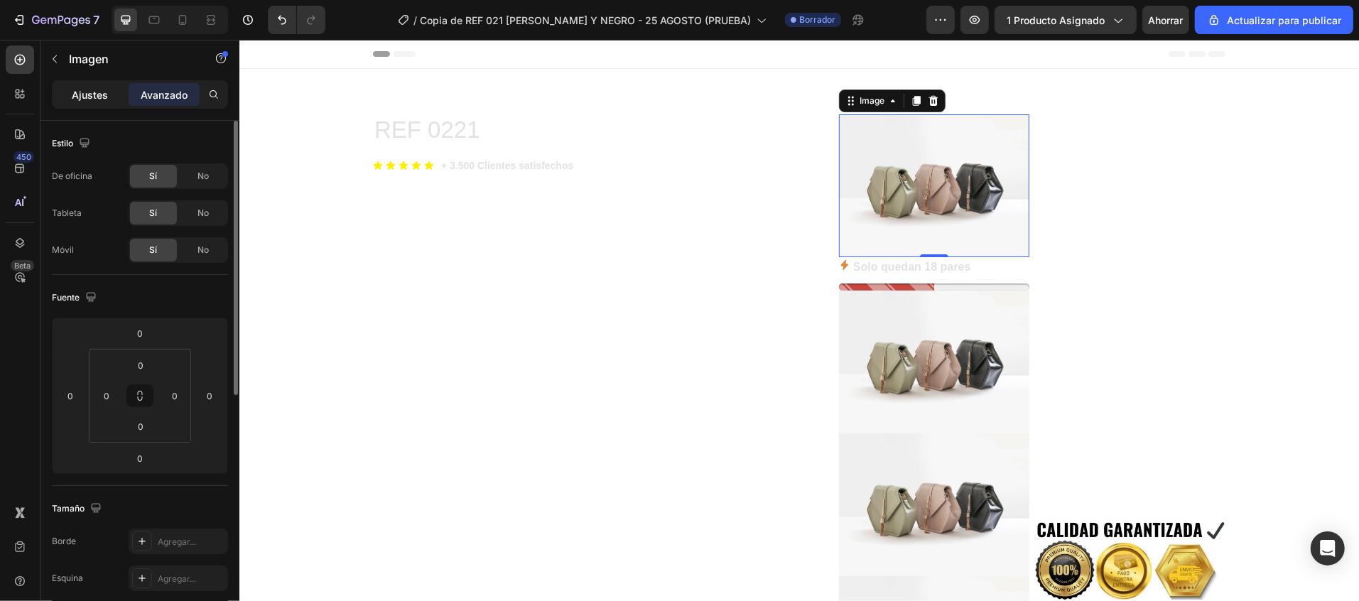
click at [86, 91] on font "Ajustes" at bounding box center [90, 95] width 36 height 12
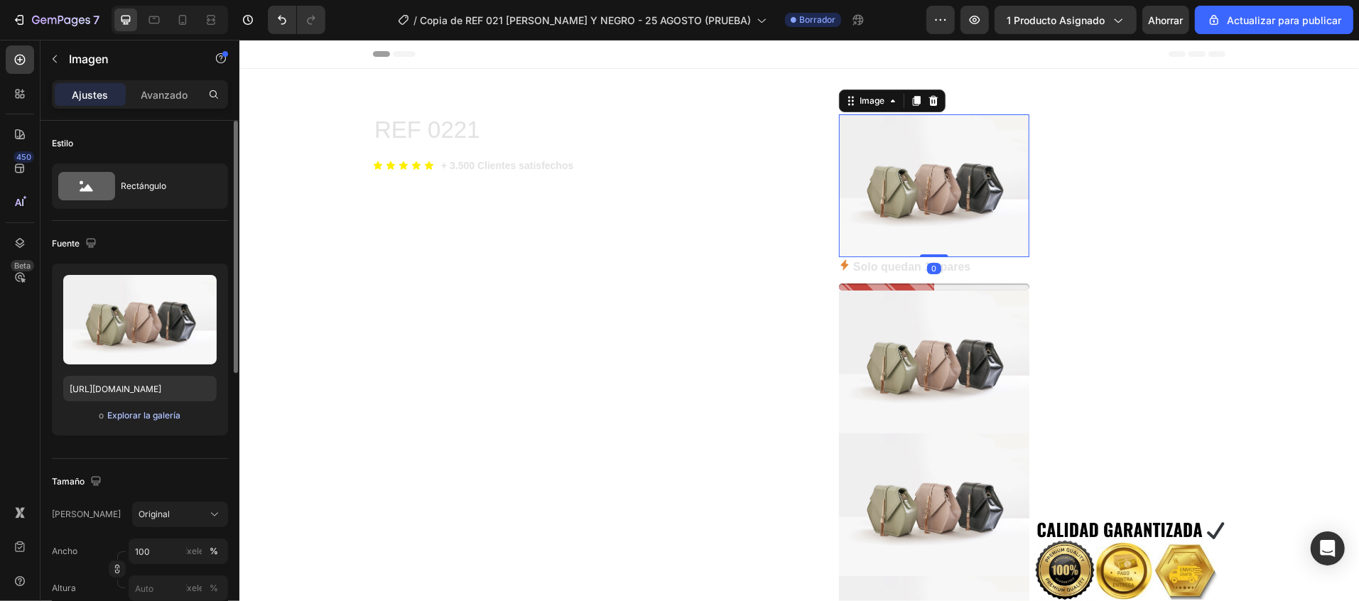
click at [151, 418] on font "Explorar la galería" at bounding box center [143, 415] width 73 height 11
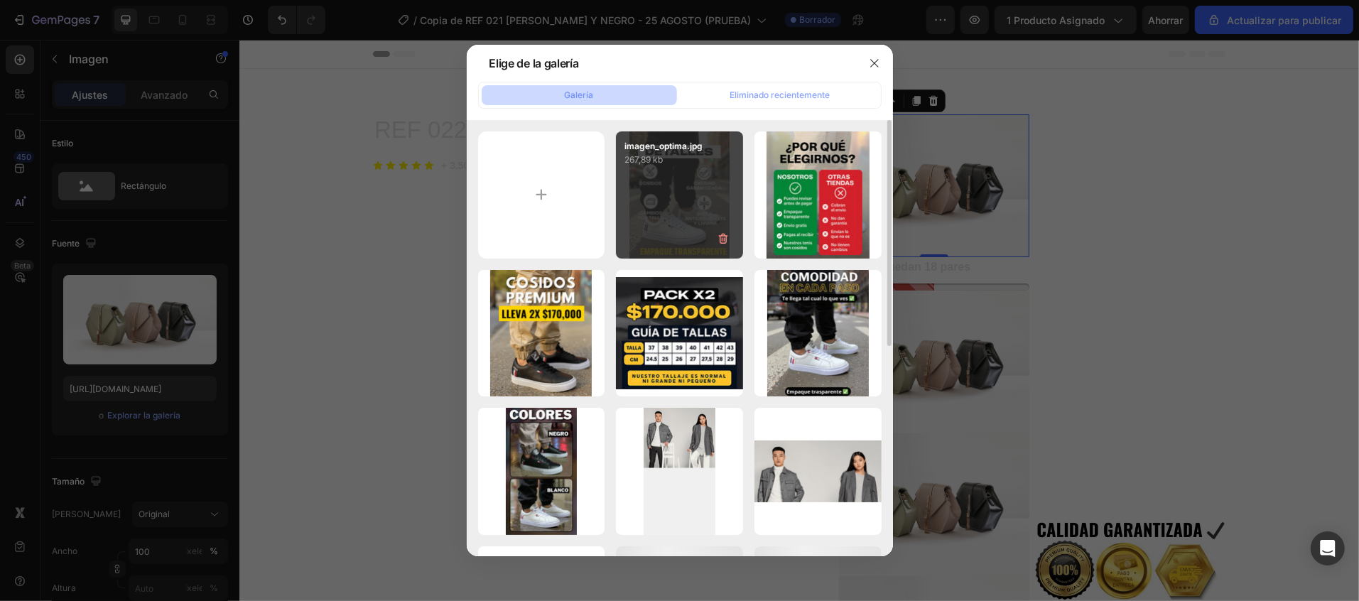
click at [719, 208] on div "imagen_optima.jpg 267,89 kb" at bounding box center [679, 194] width 127 height 127
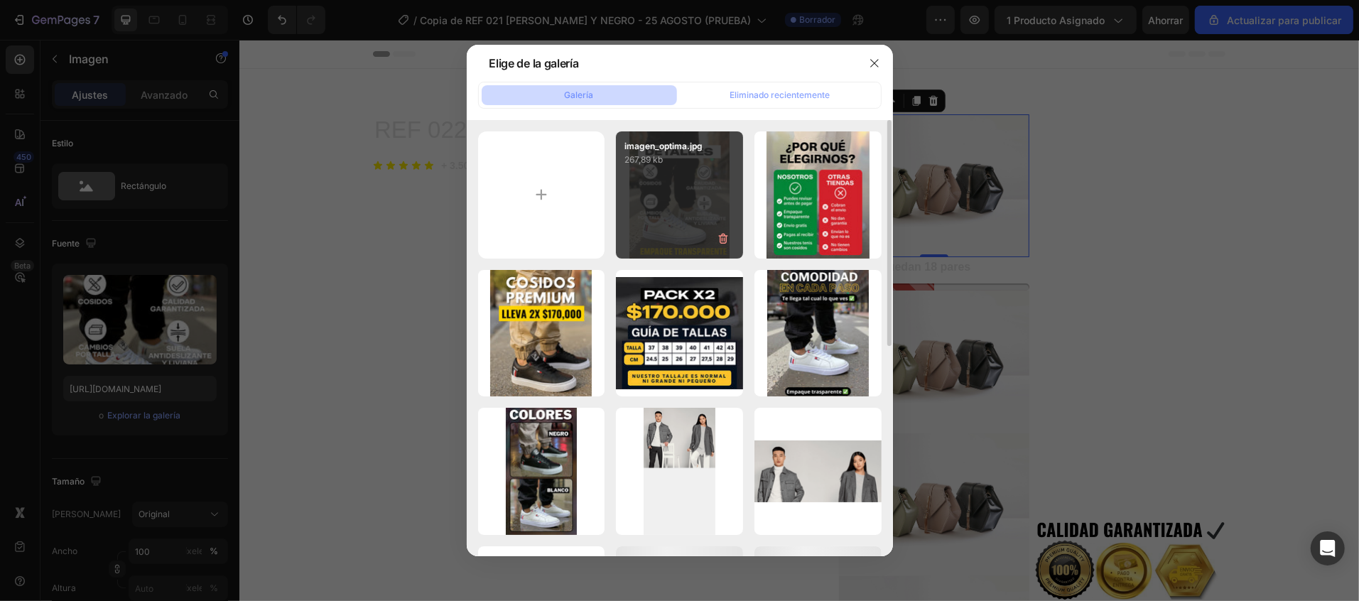
type input "[URL][DOMAIN_NAME]"
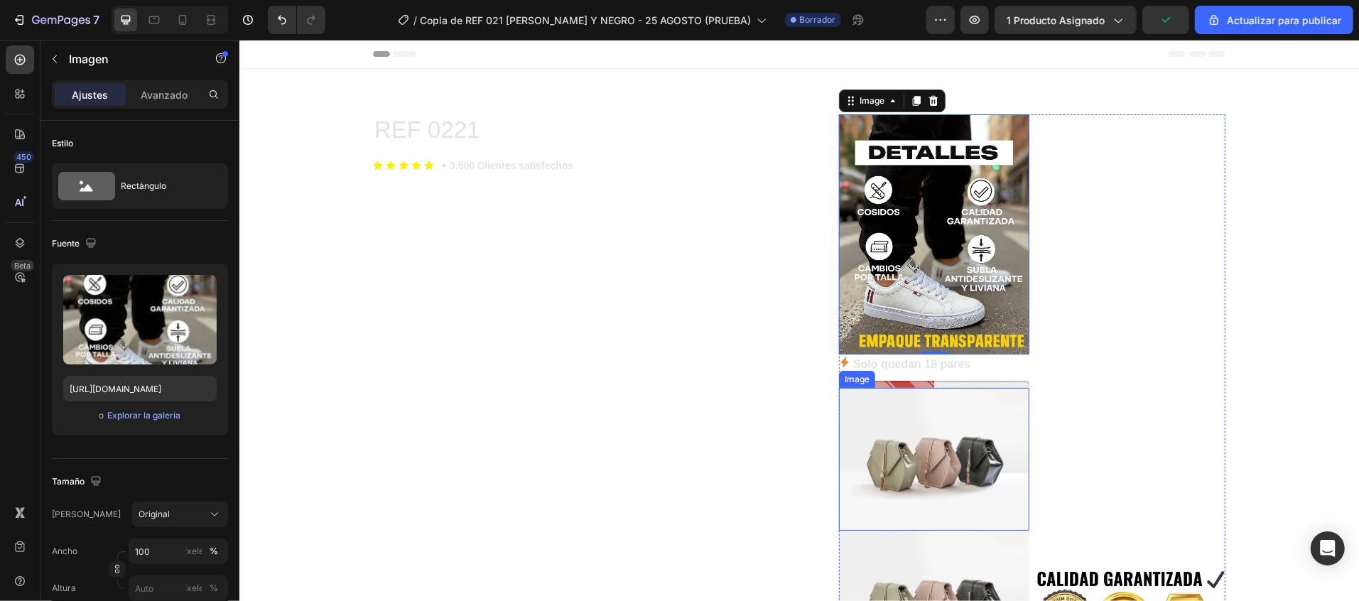
click at [895, 440] on img at bounding box center [933, 458] width 190 height 143
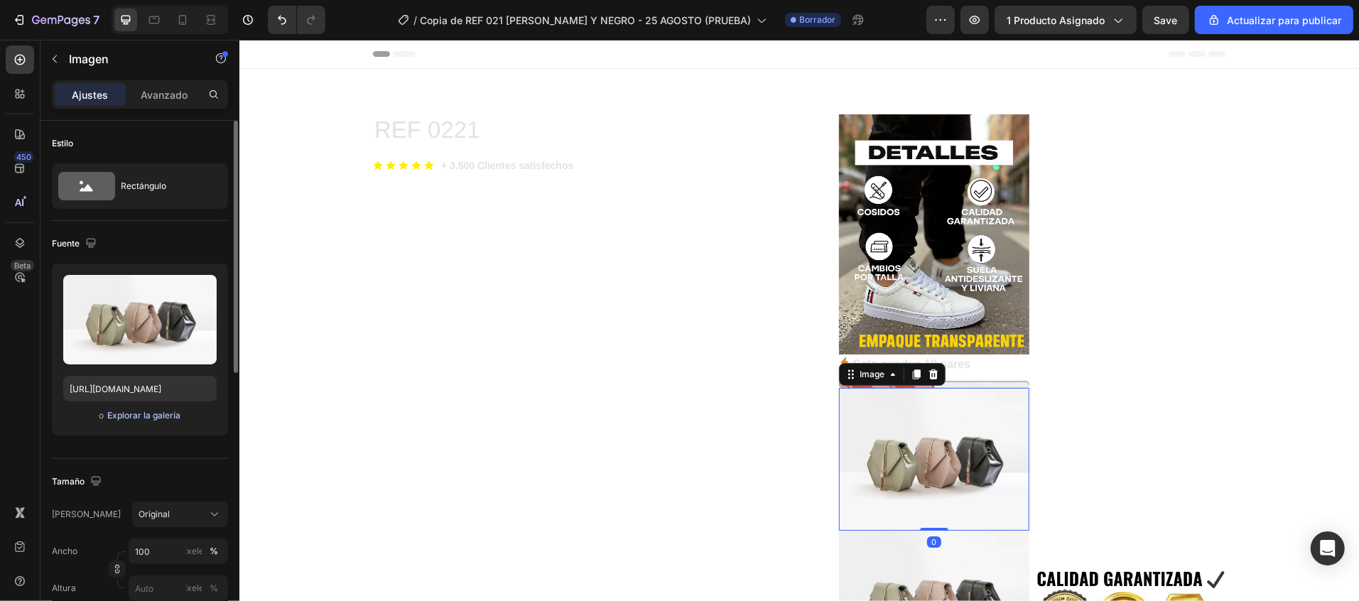
click at [161, 415] on font "Explorar la galería" at bounding box center [143, 415] width 73 height 11
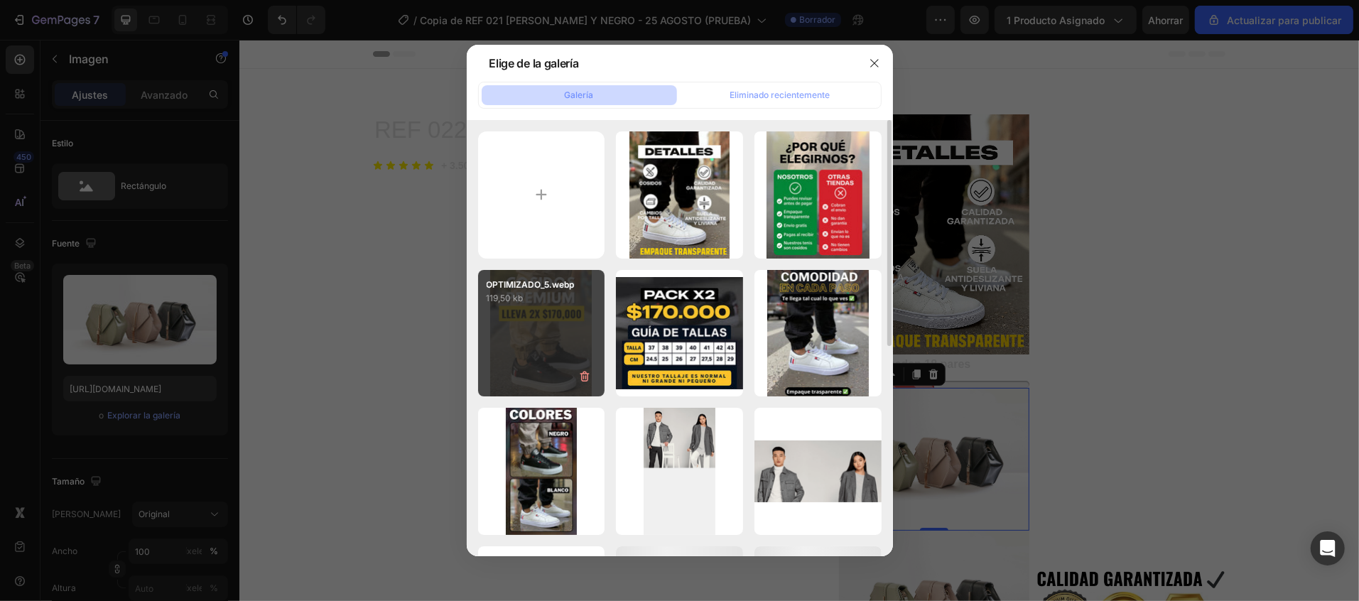
click at [529, 301] on p "119,50 kb" at bounding box center [541, 298] width 110 height 14
type input "[URL][DOMAIN_NAME]"
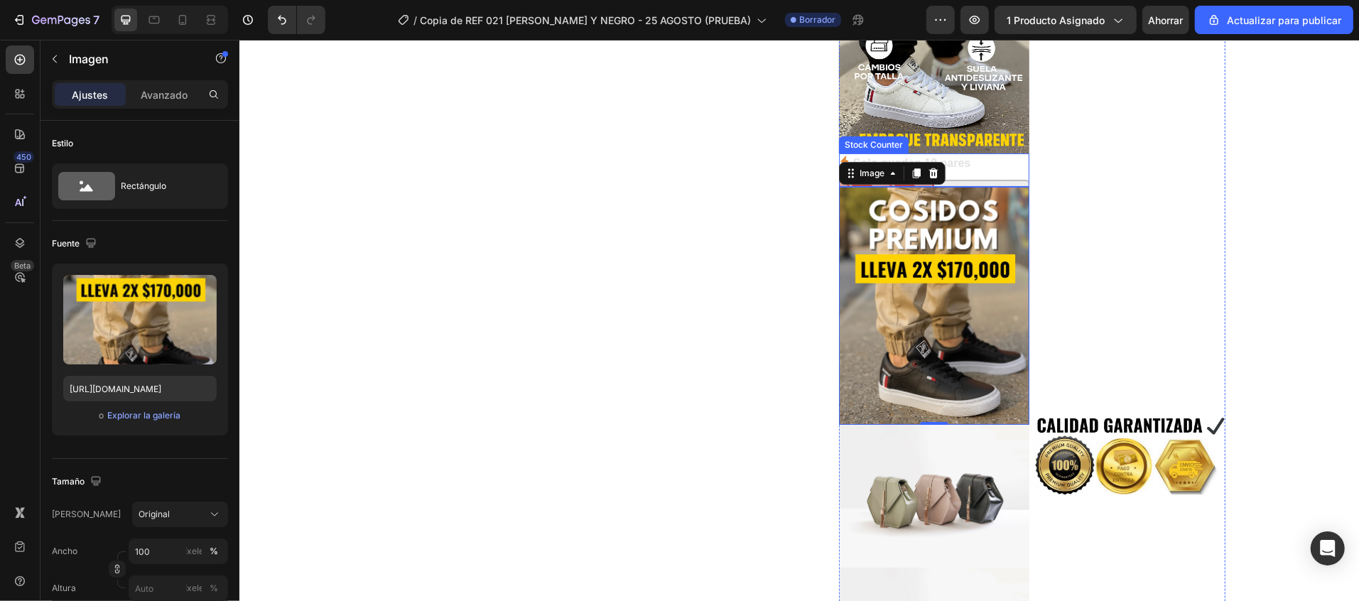
scroll to position [426, 0]
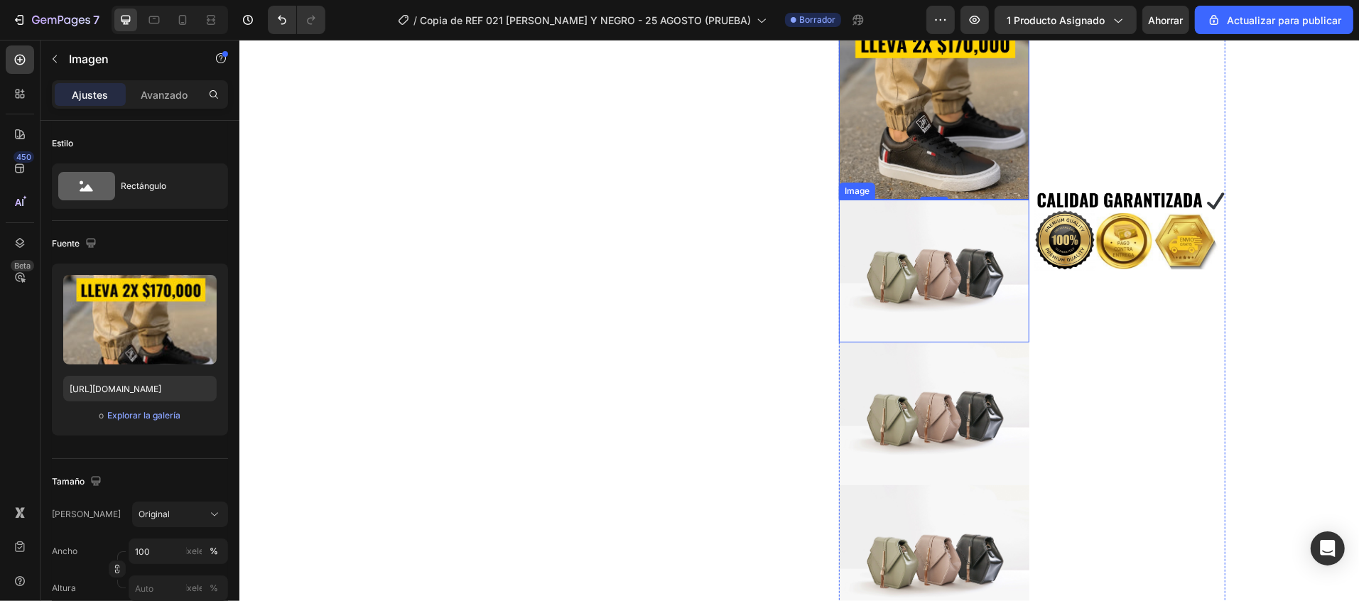
click at [915, 300] on img at bounding box center [933, 270] width 190 height 143
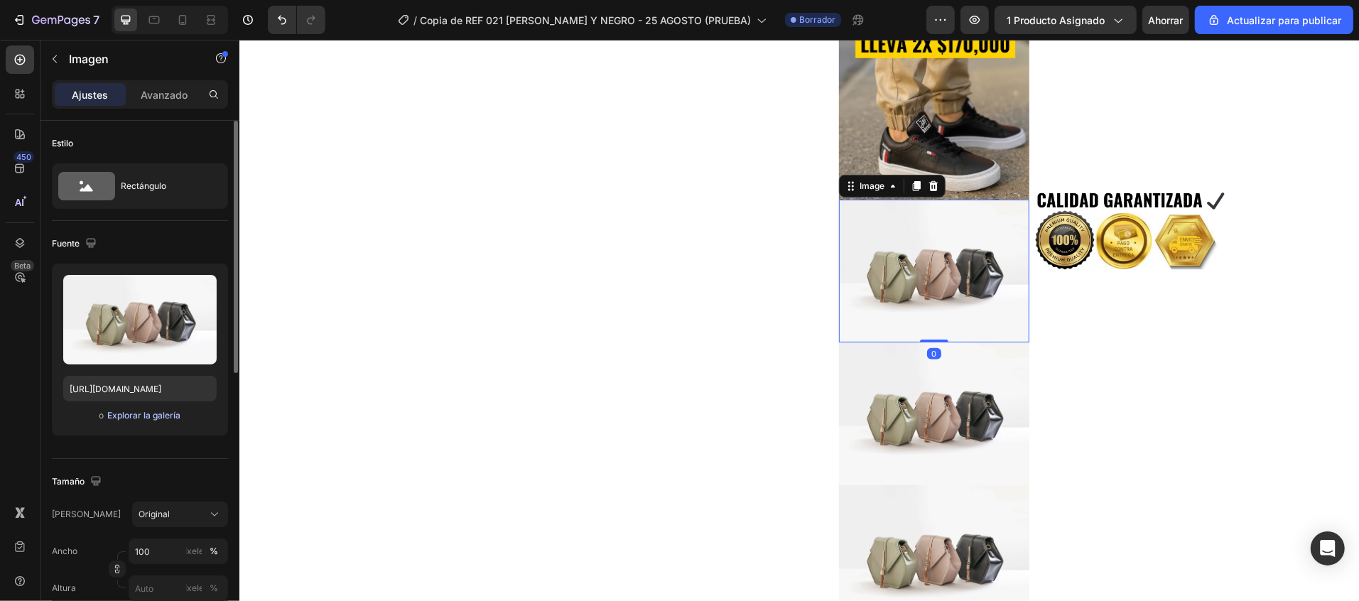
click at [125, 410] on font "Explorar la galería" at bounding box center [143, 415] width 73 height 11
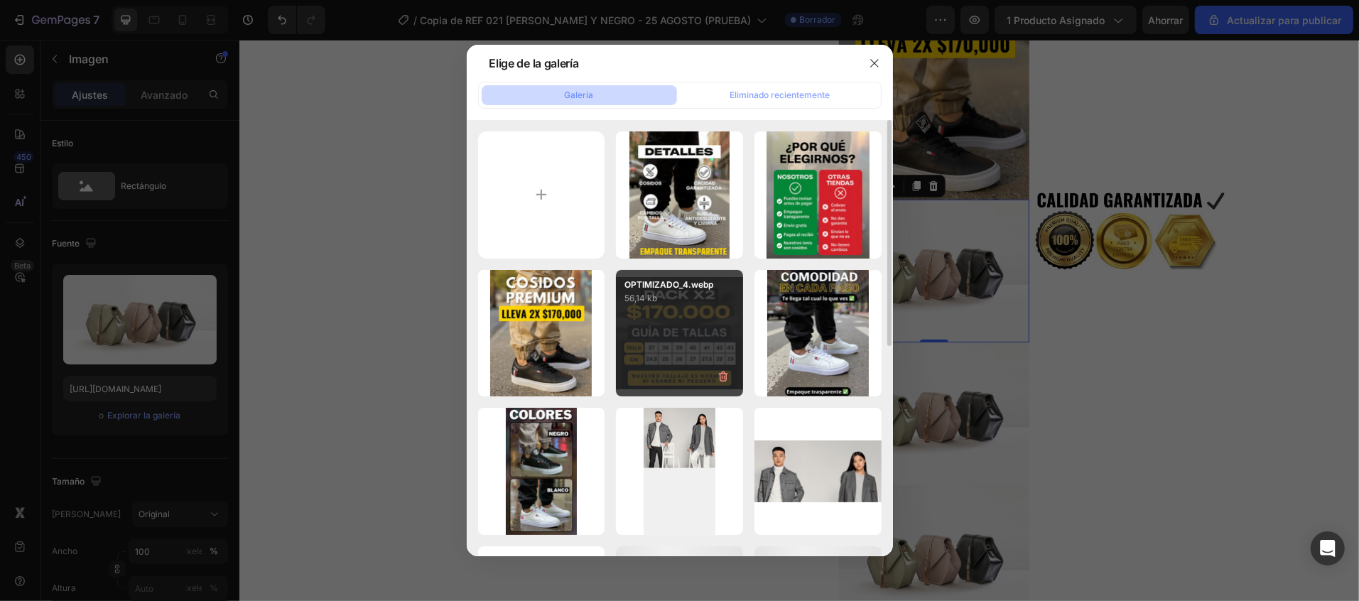
click at [669, 328] on div "OPTIMIZADO_4.webp 56,14 kb" at bounding box center [679, 333] width 127 height 127
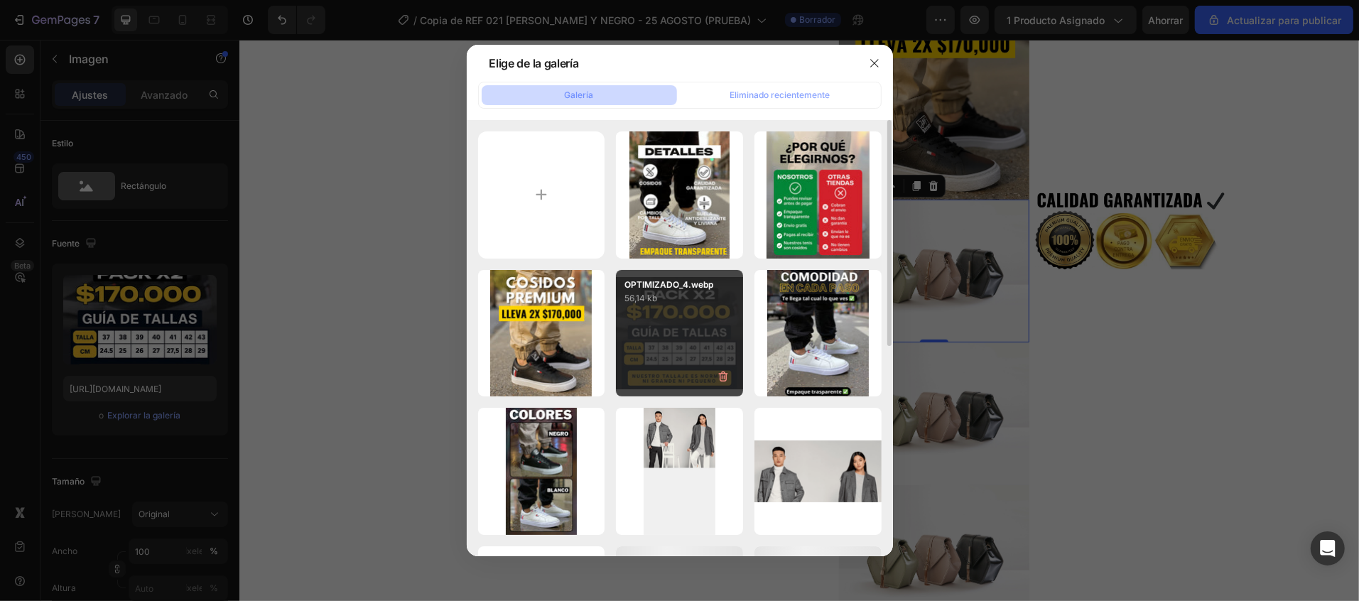
type input "[URL][DOMAIN_NAME]"
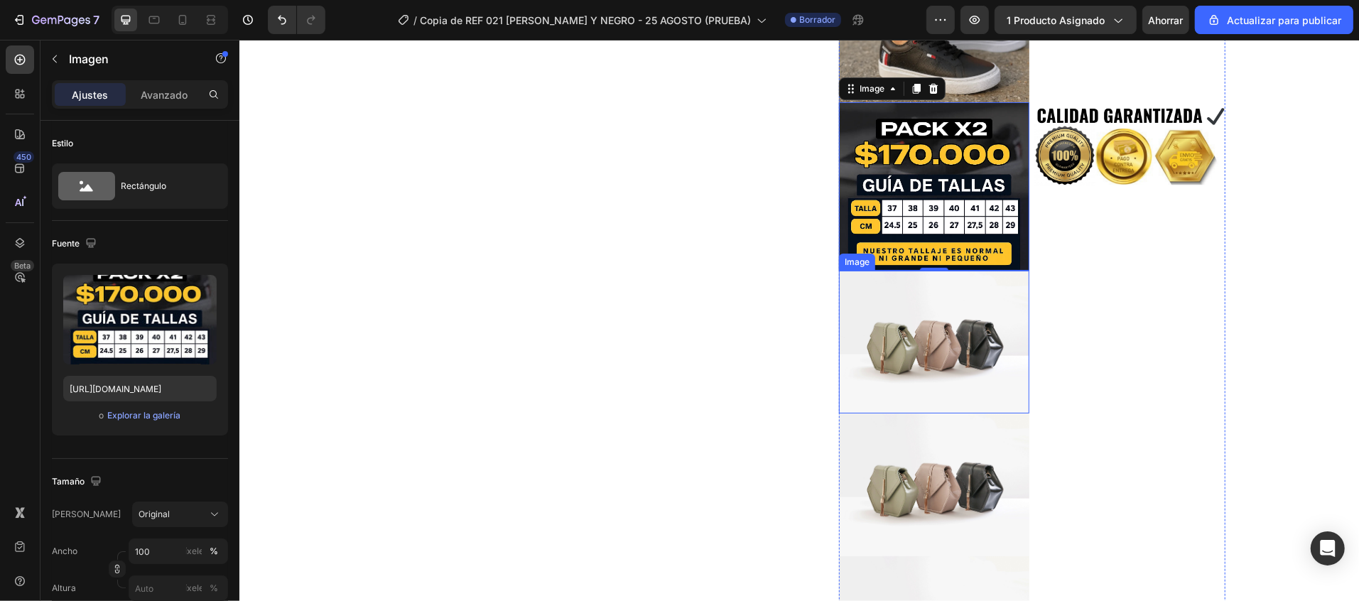
scroll to position [568, 0]
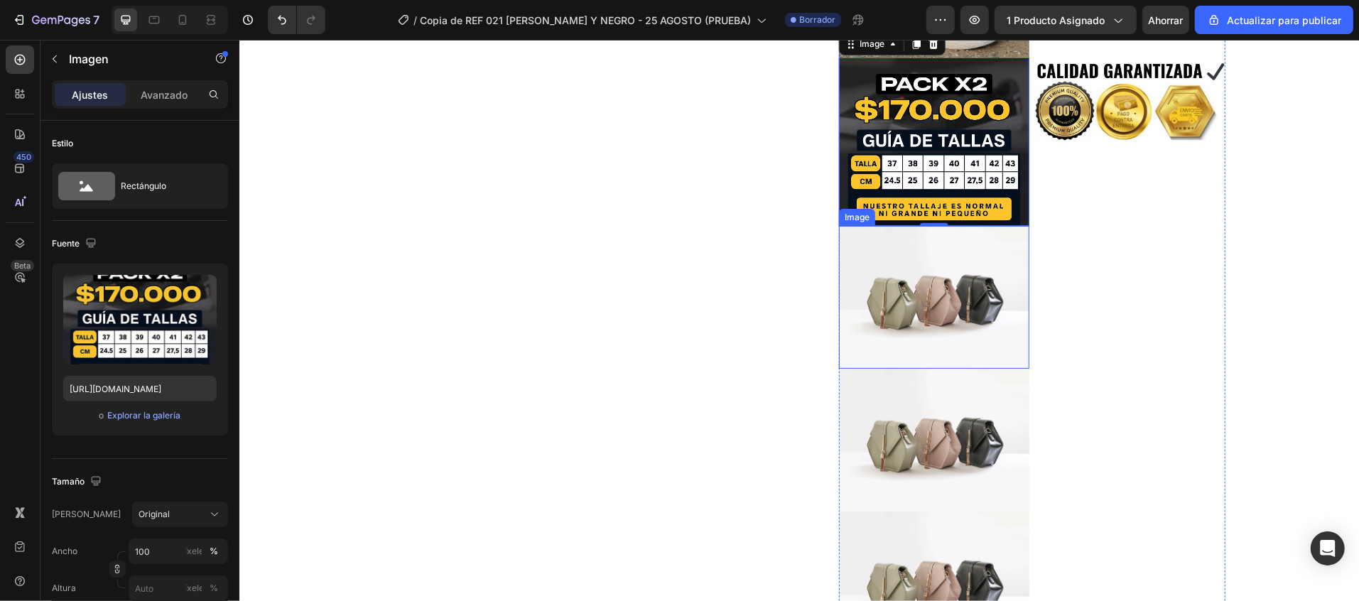
click at [870, 336] on img at bounding box center [933, 296] width 190 height 143
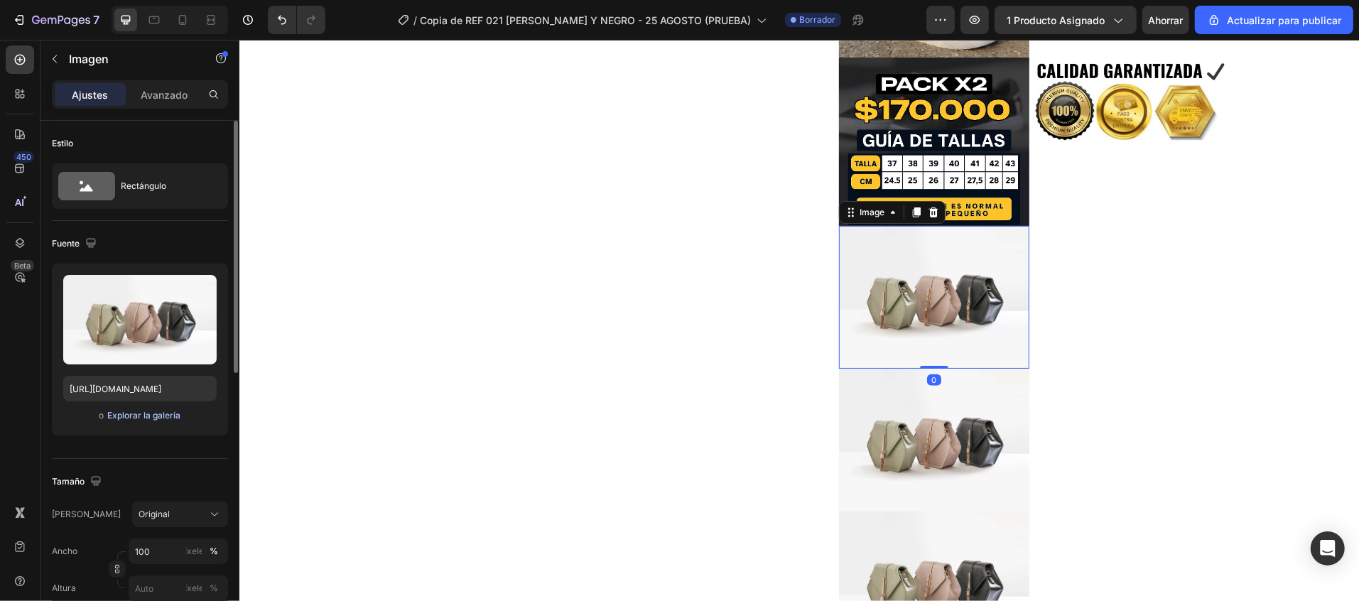
click at [117, 418] on font "Explorar la galería" at bounding box center [143, 415] width 73 height 11
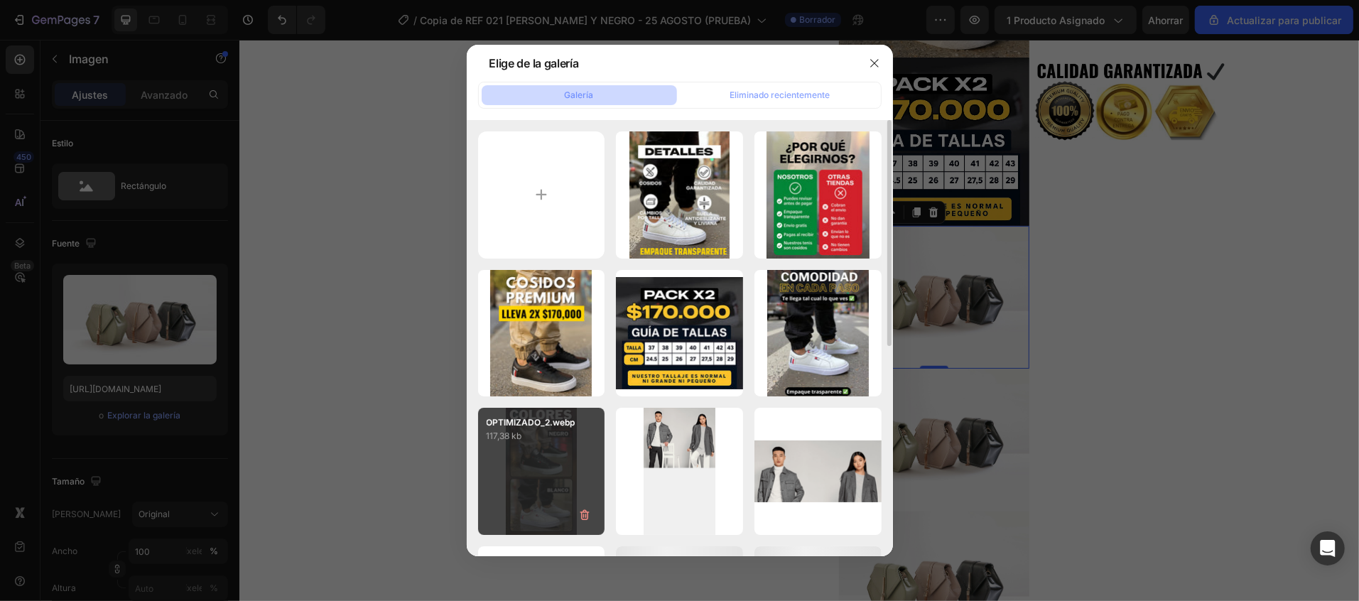
click at [551, 468] on div "OPTIMIZADO_2.webp 117,38 kb" at bounding box center [541, 471] width 127 height 127
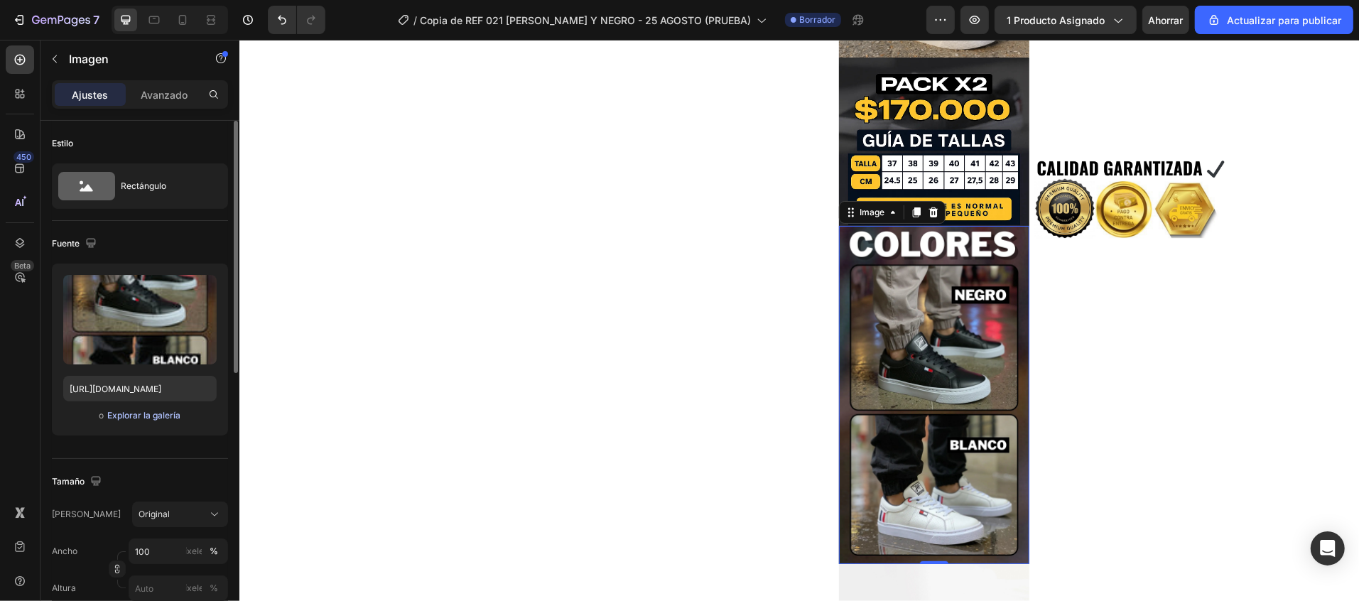
click at [160, 415] on font "Explorar la galería" at bounding box center [143, 415] width 73 height 11
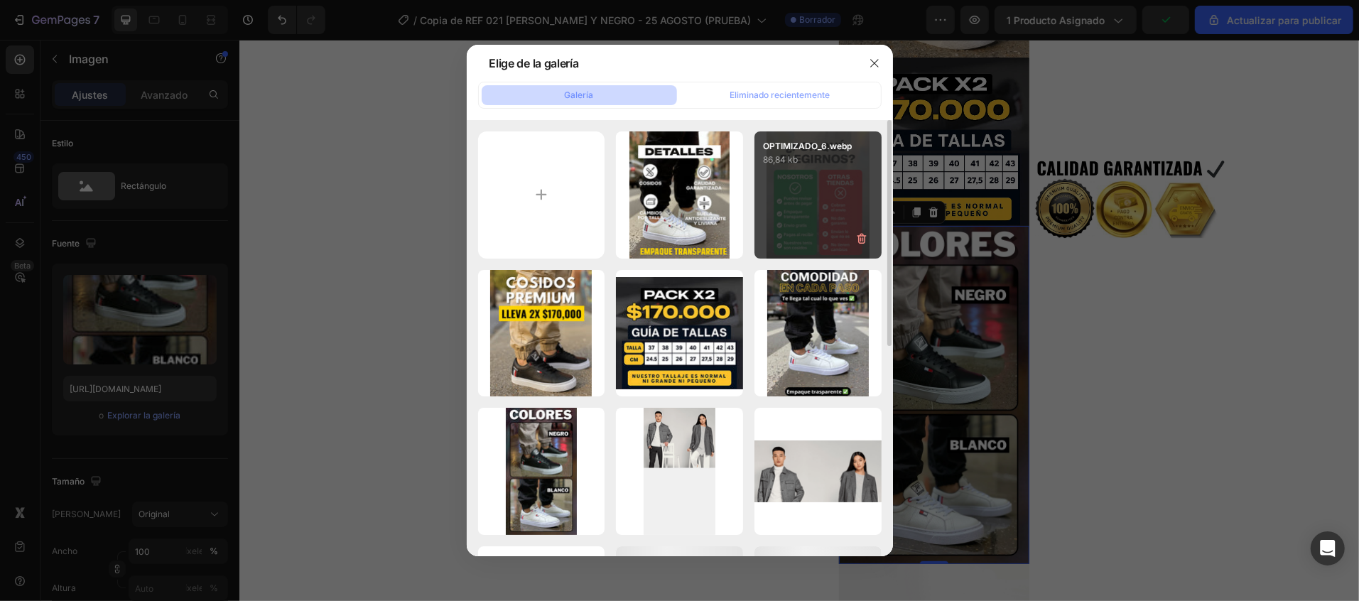
click at [828, 229] on div "OPTIMIZADO_6.webp 86,84 kb" at bounding box center [817, 194] width 127 height 127
type input "[URL][DOMAIN_NAME]"
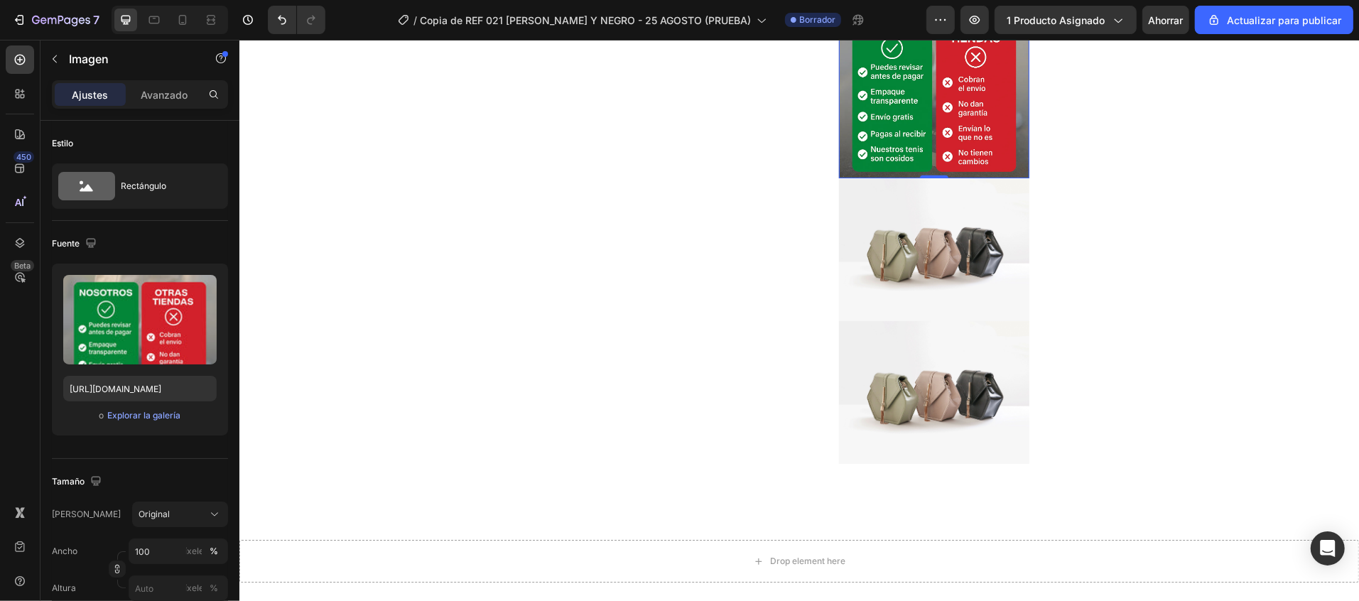
scroll to position [852, 0]
click at [905, 243] on img at bounding box center [933, 247] width 190 height 143
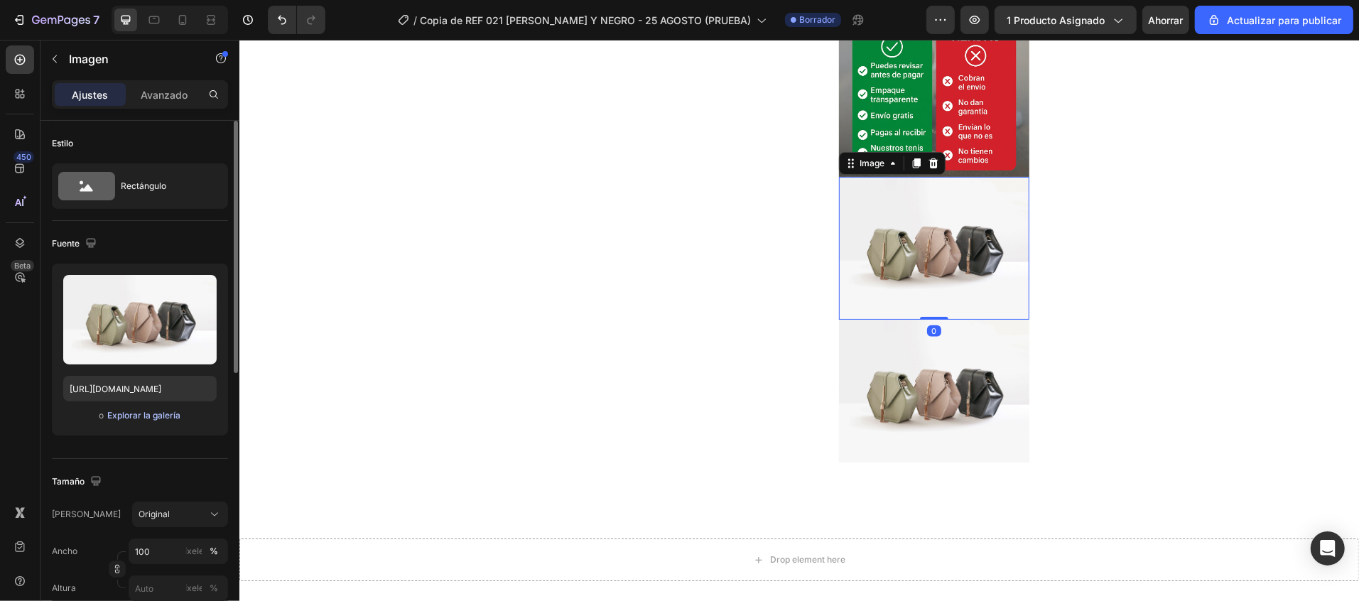
click at [126, 413] on font "Explorar la galería" at bounding box center [143, 415] width 73 height 11
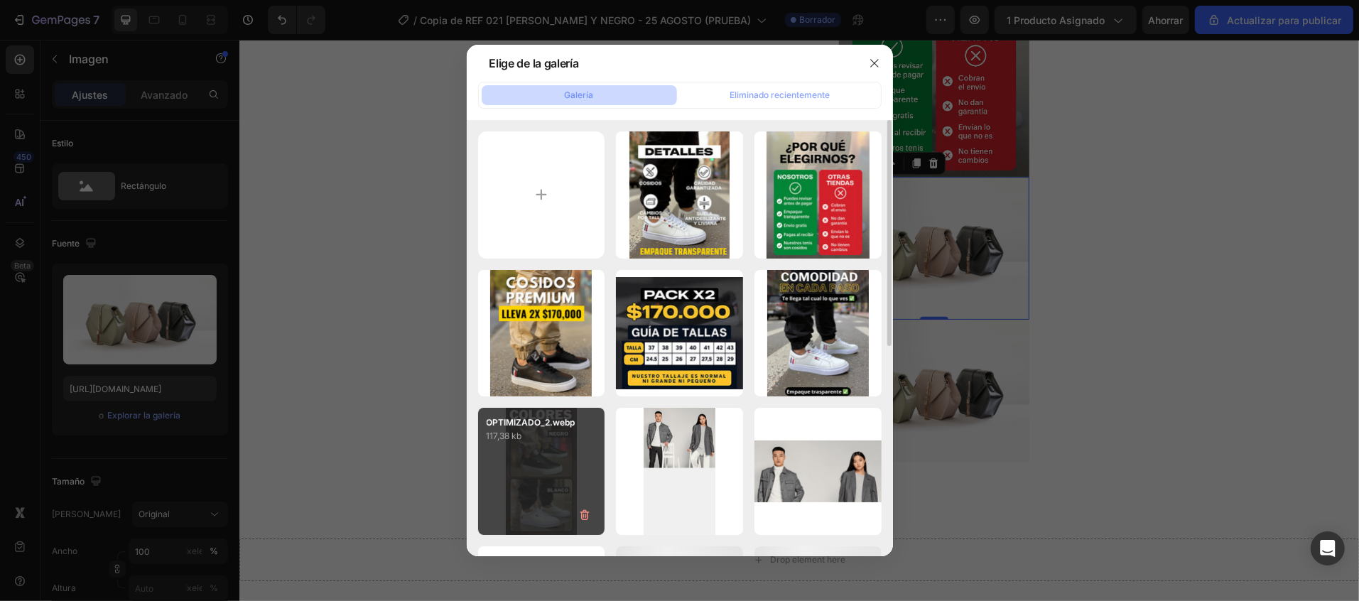
click at [528, 473] on div "OPTIMIZADO_2.webp 117,38 kb" at bounding box center [541, 471] width 127 height 127
type input "[URL][DOMAIN_NAME]"
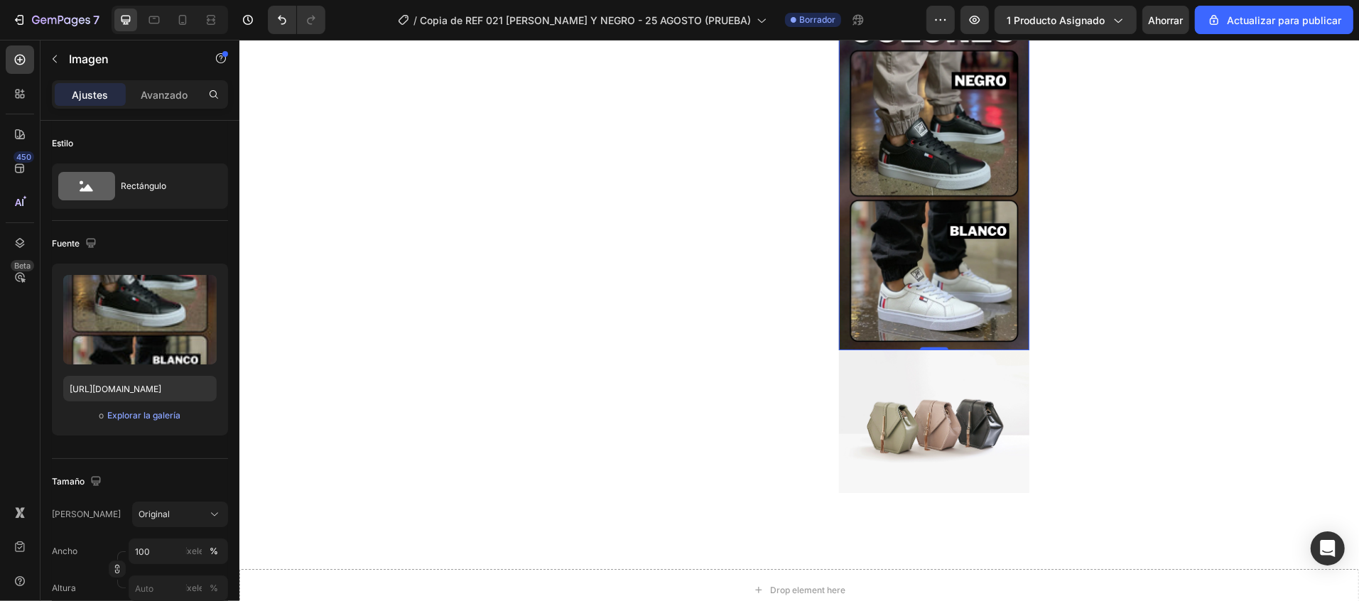
scroll to position [1136, 0]
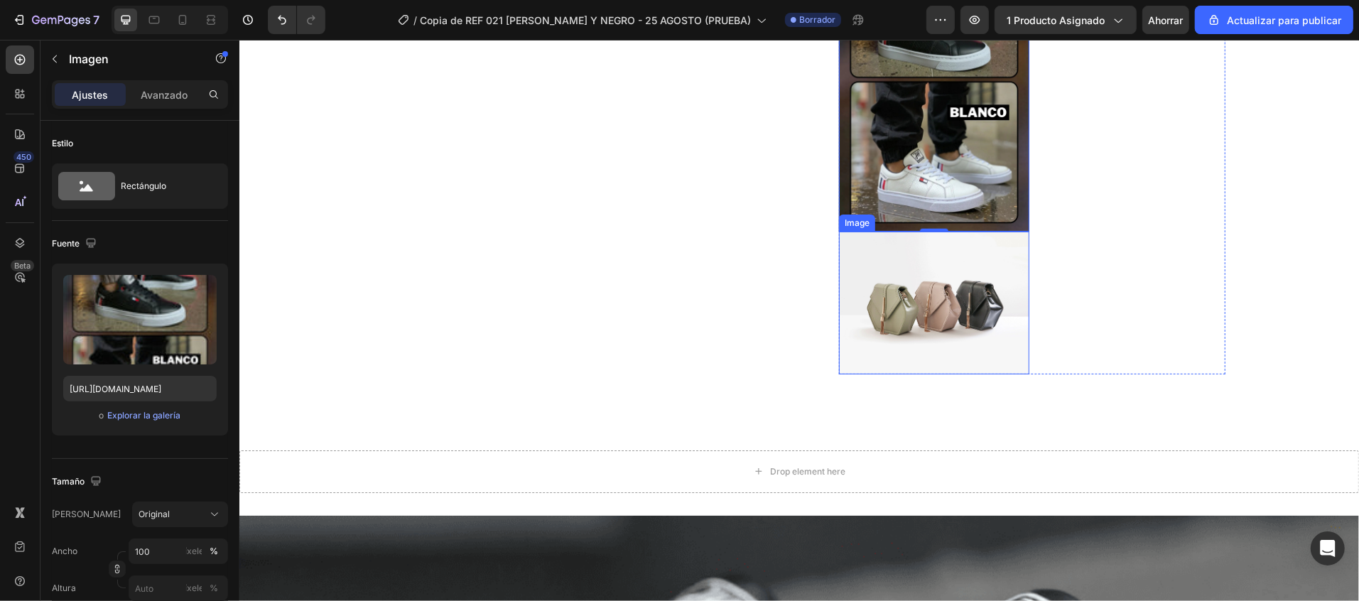
click at [932, 322] on img at bounding box center [933, 302] width 190 height 143
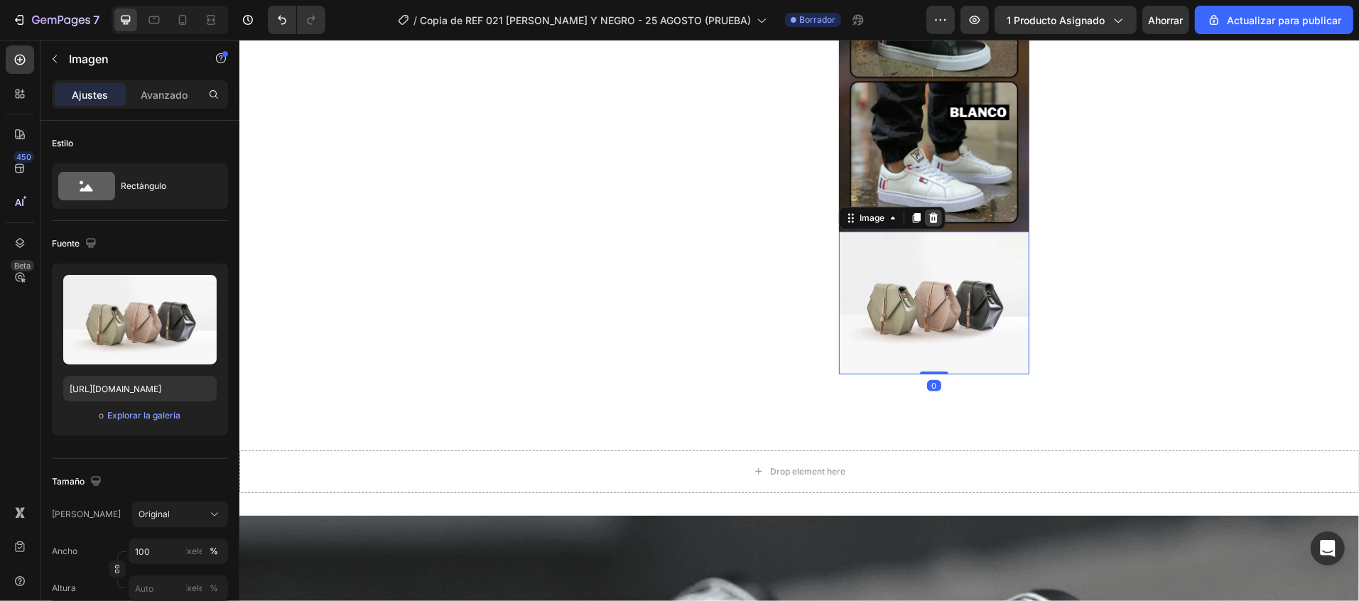
click at [928, 214] on icon at bounding box center [932, 217] width 9 height 10
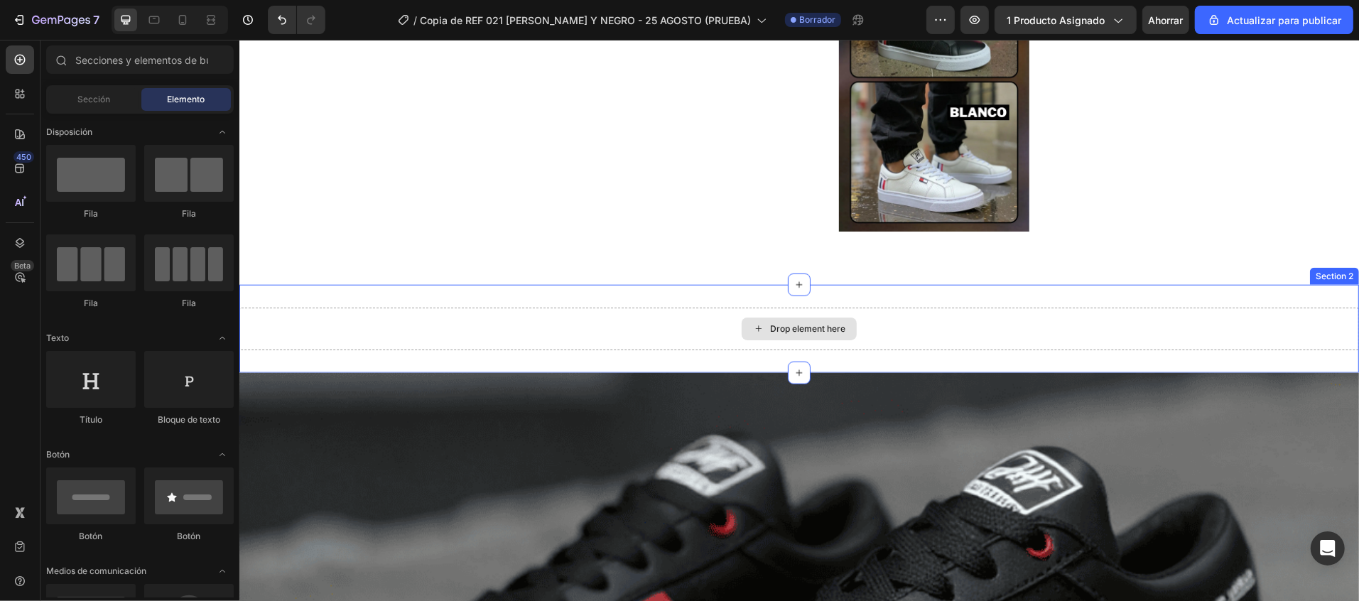
click at [908, 322] on div "Drop element here" at bounding box center [798, 328] width 1119 height 43
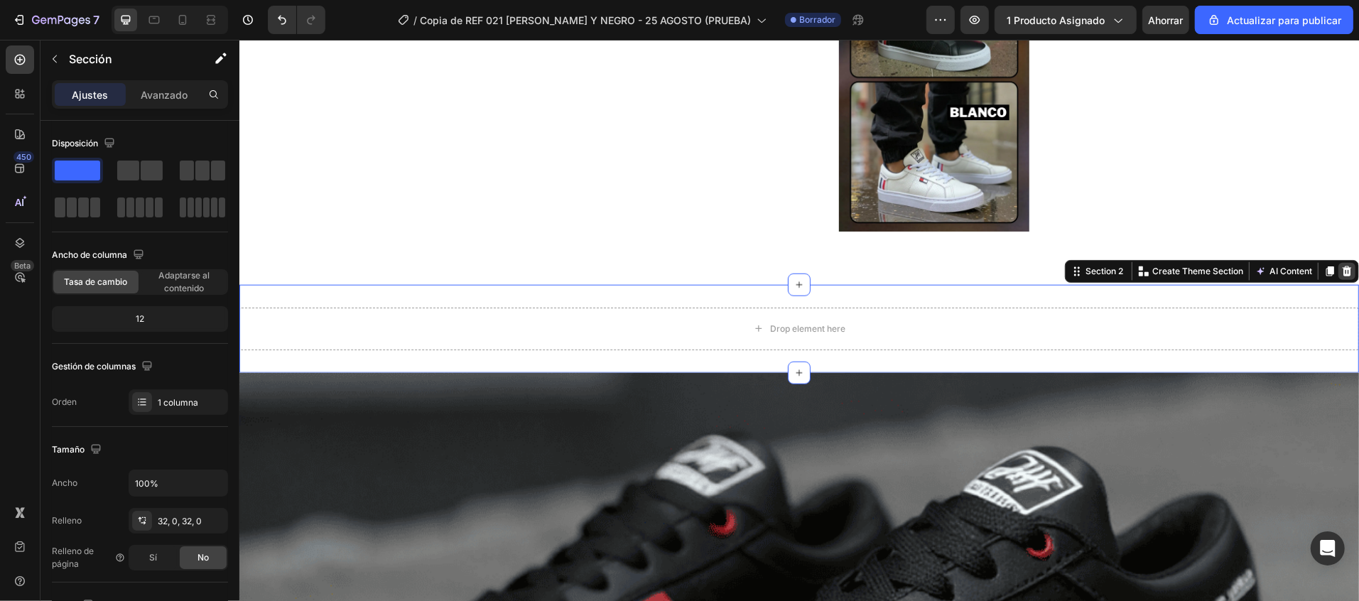
click at [1340, 266] on icon at bounding box center [1345, 270] width 11 height 11
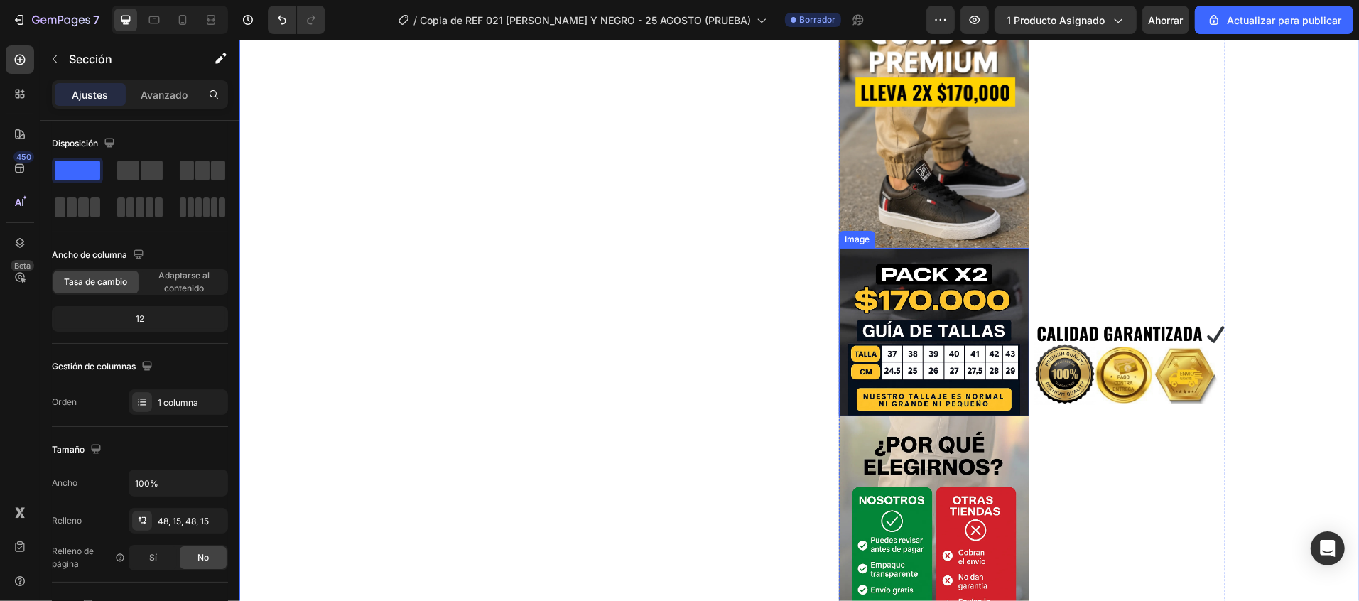
scroll to position [0, 0]
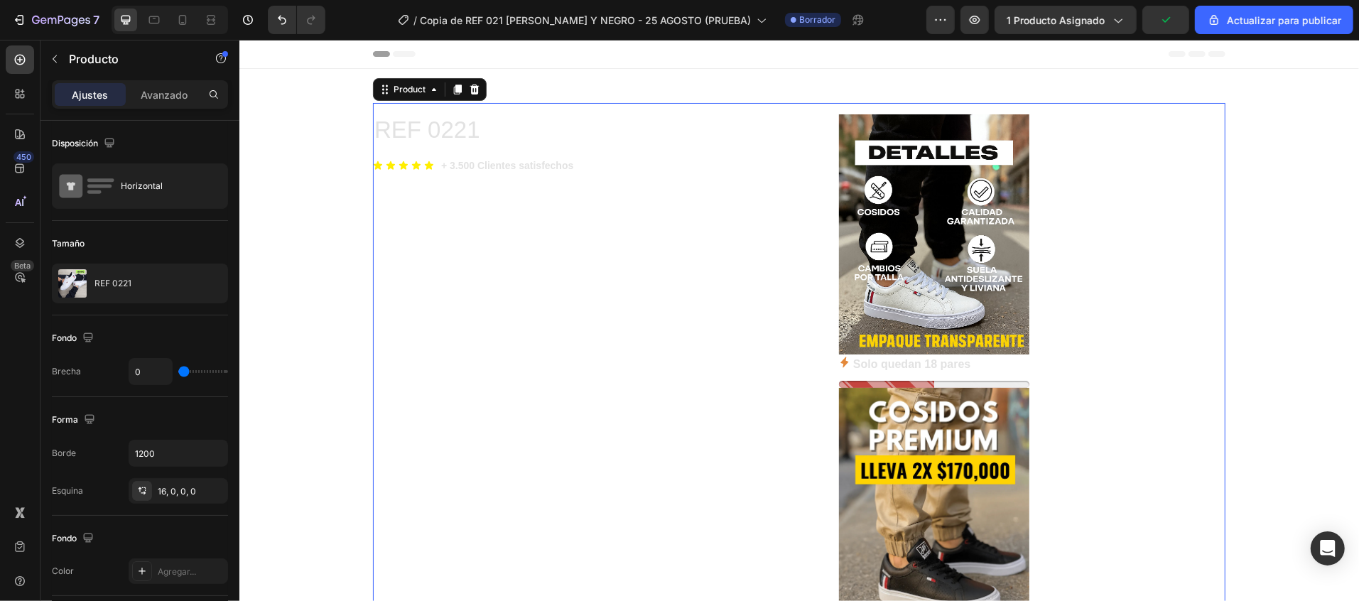
click at [171, 89] on font "Avanzado" at bounding box center [164, 95] width 47 height 12
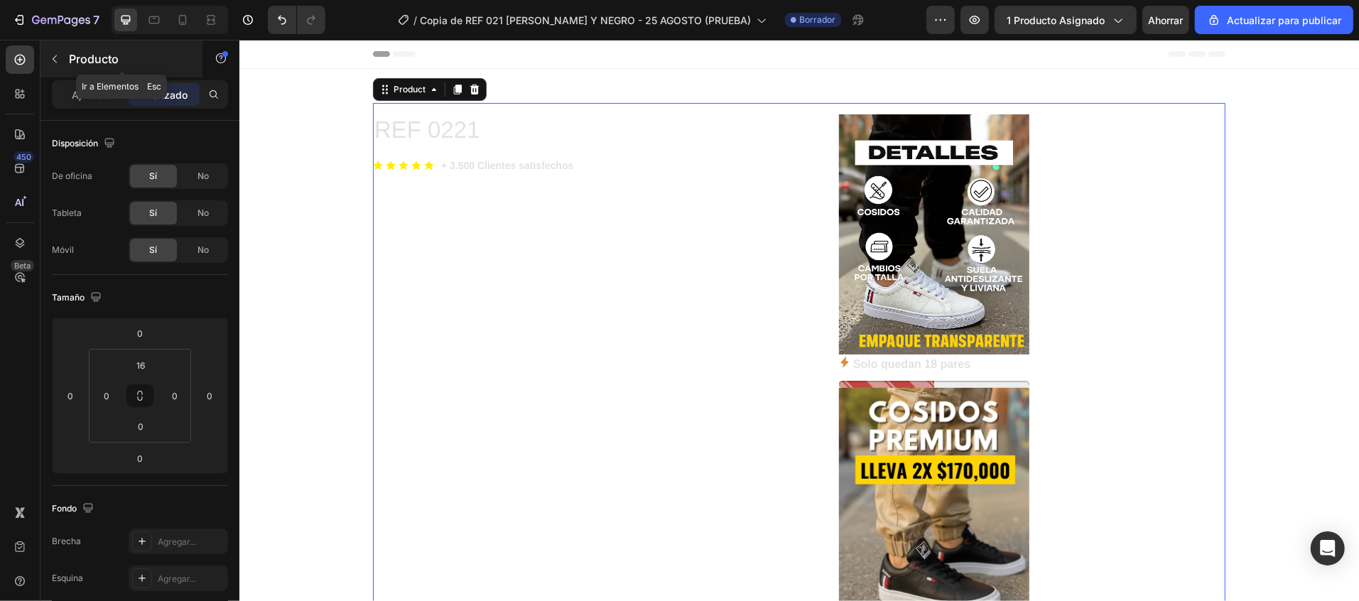
click at [58, 54] on icon "button" at bounding box center [54, 58] width 11 height 11
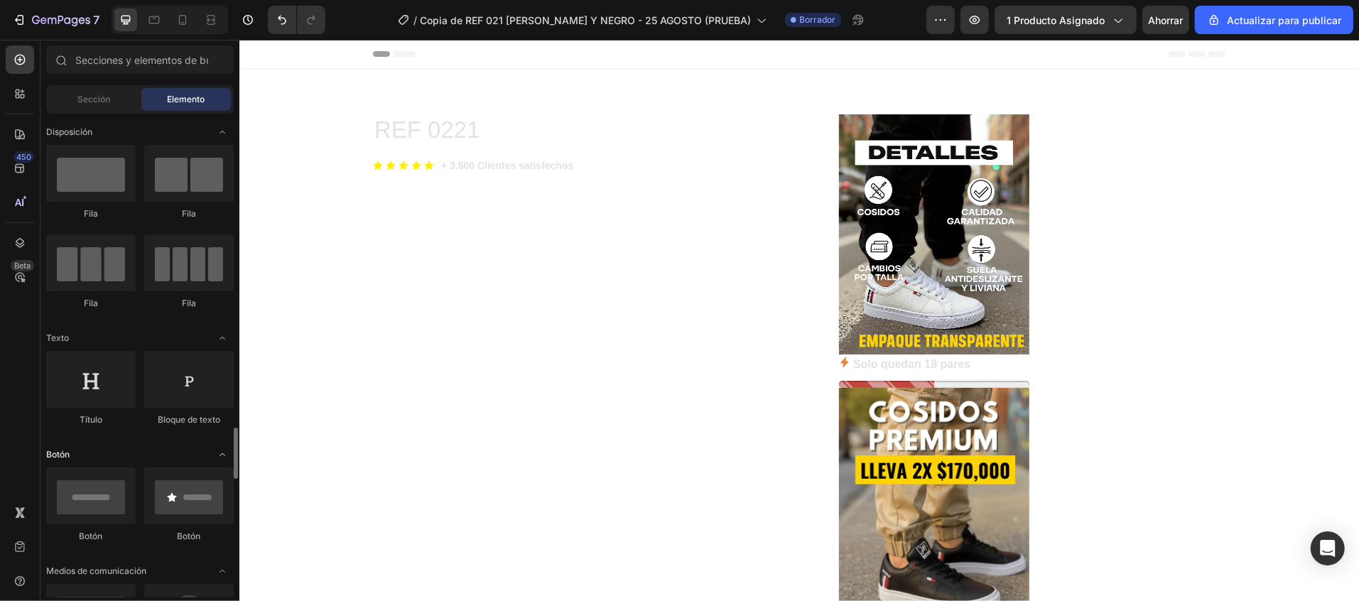
scroll to position [284, 0]
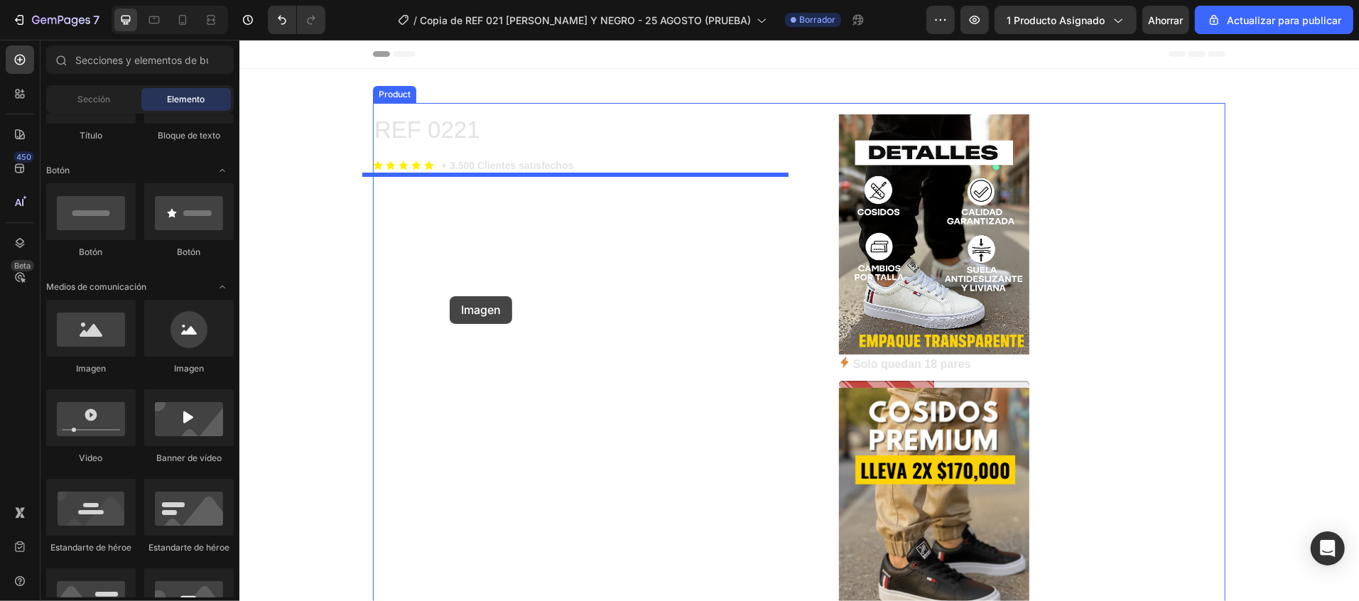
drag, startPoint x: 364, startPoint y: 377, endPoint x: 449, endPoint y: 295, distance: 117.5
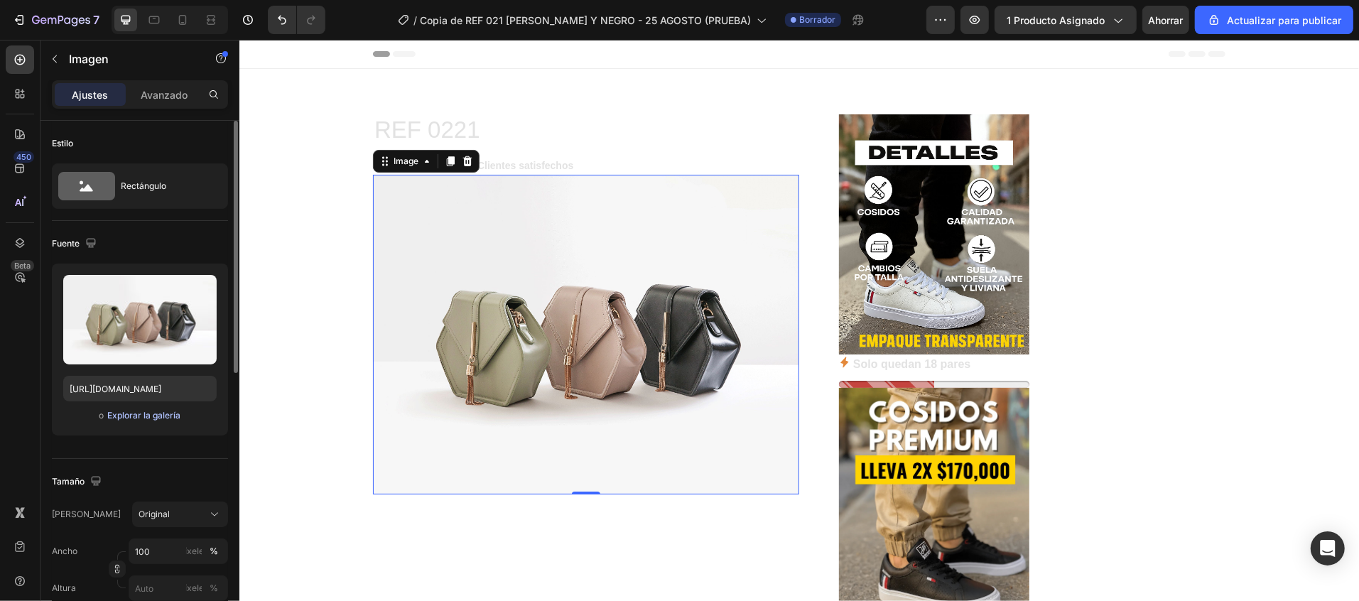
click at [143, 418] on font "Explorar la galería" at bounding box center [143, 415] width 73 height 11
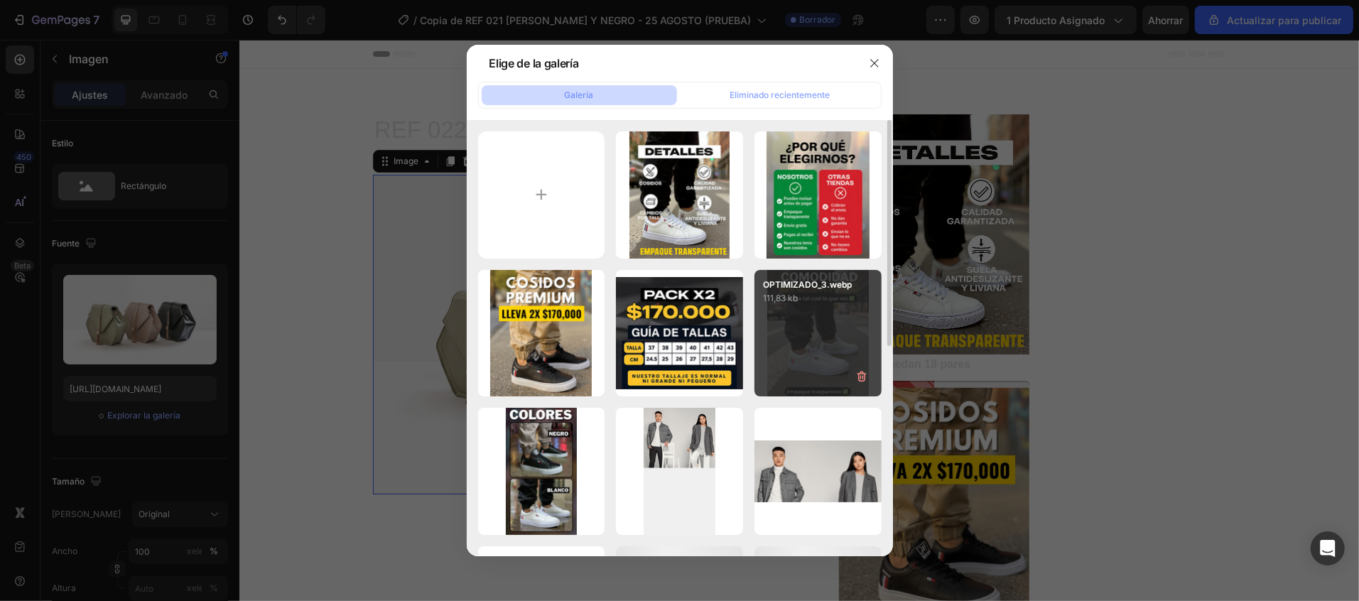
click at [832, 337] on div "OPTIMIZADO_3.webp 111,83 kb" at bounding box center [817, 333] width 127 height 127
type input "[URL][DOMAIN_NAME]"
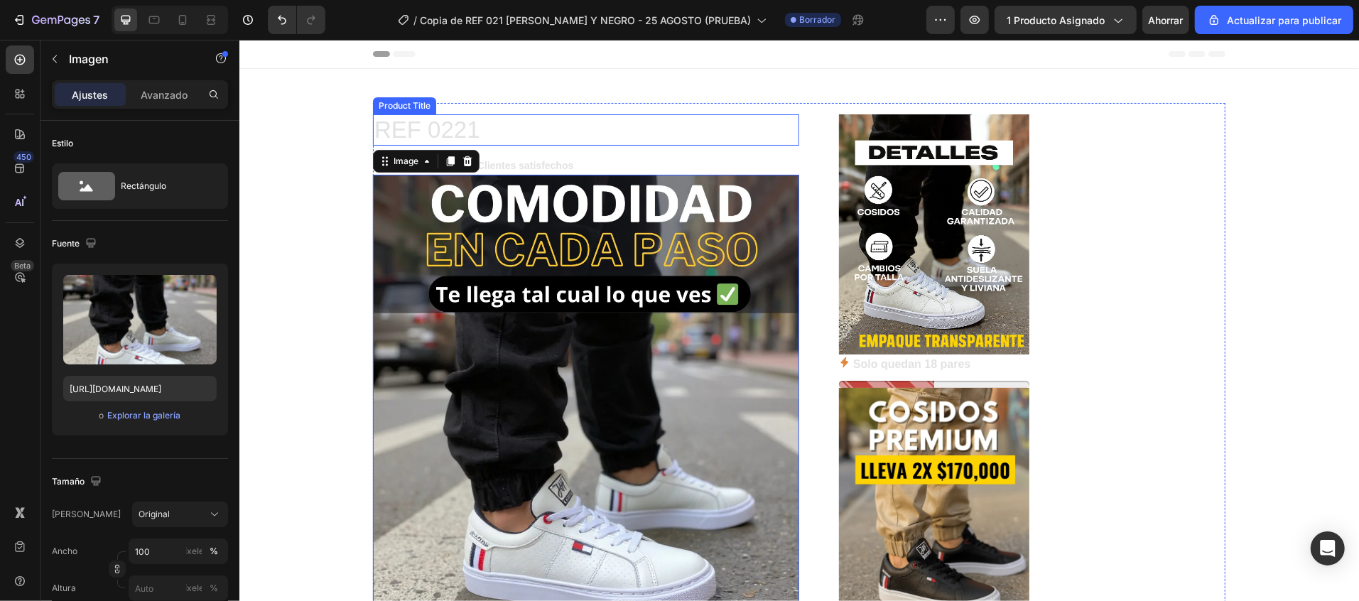
click at [443, 124] on h1 "REF 0221" at bounding box center [585, 129] width 426 height 31
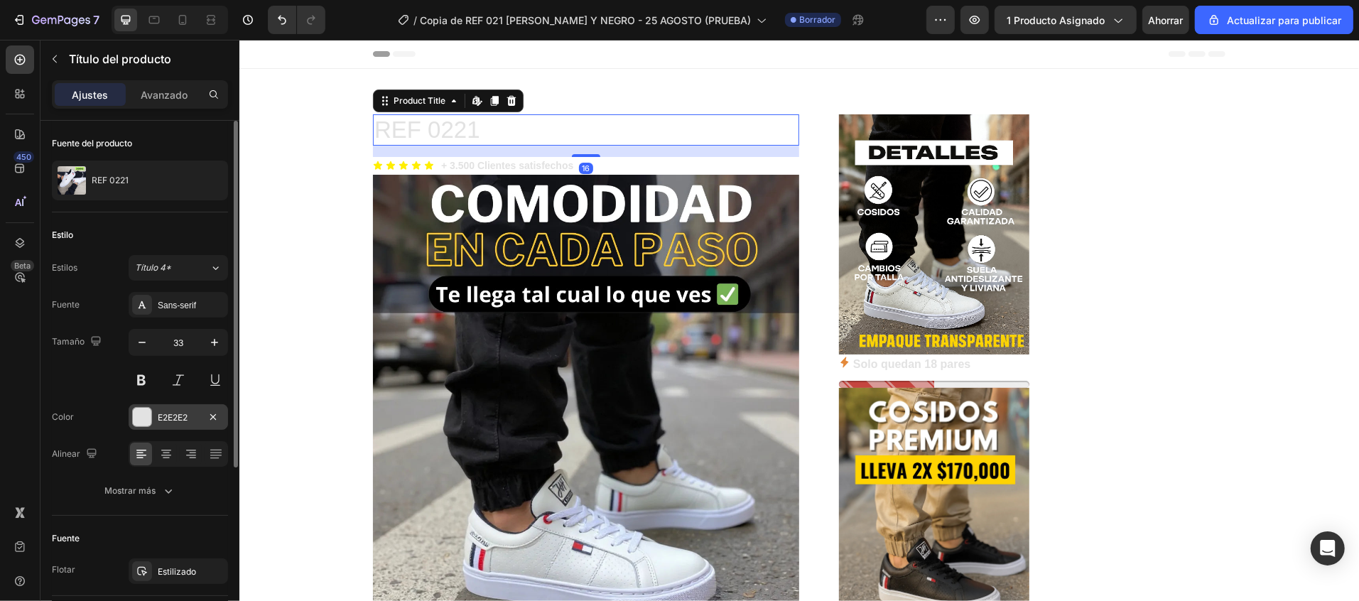
click at [140, 405] on div "E2E2E2" at bounding box center [178, 417] width 99 height 26
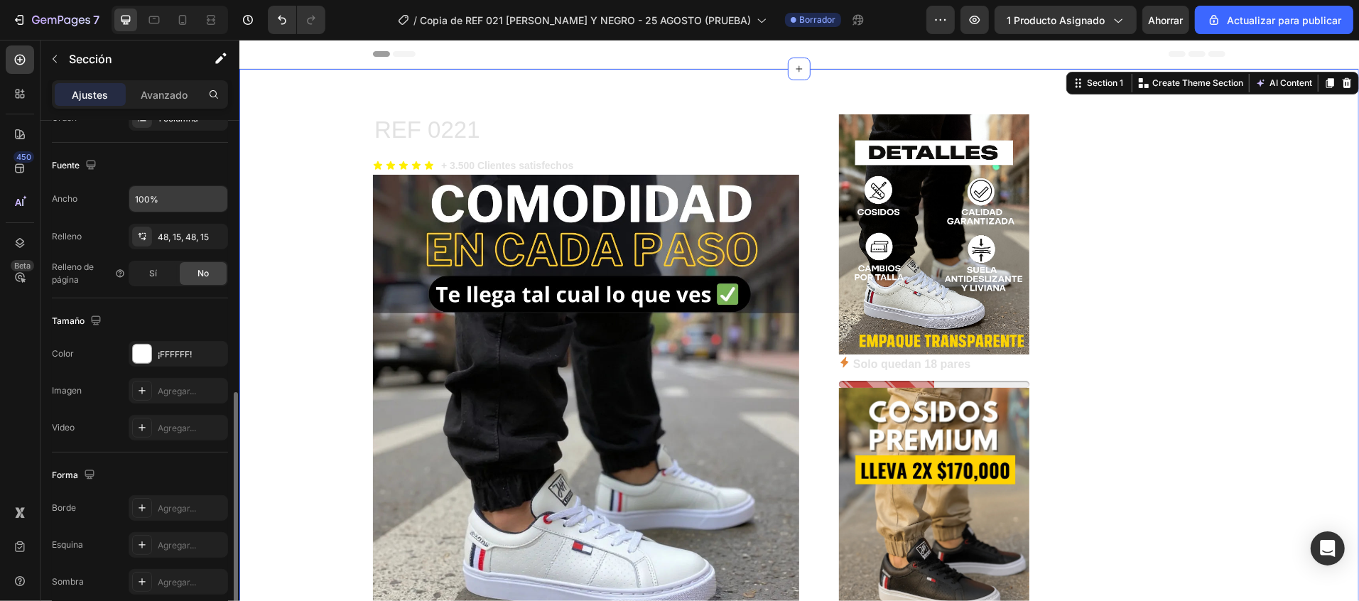
scroll to position [347, 0]
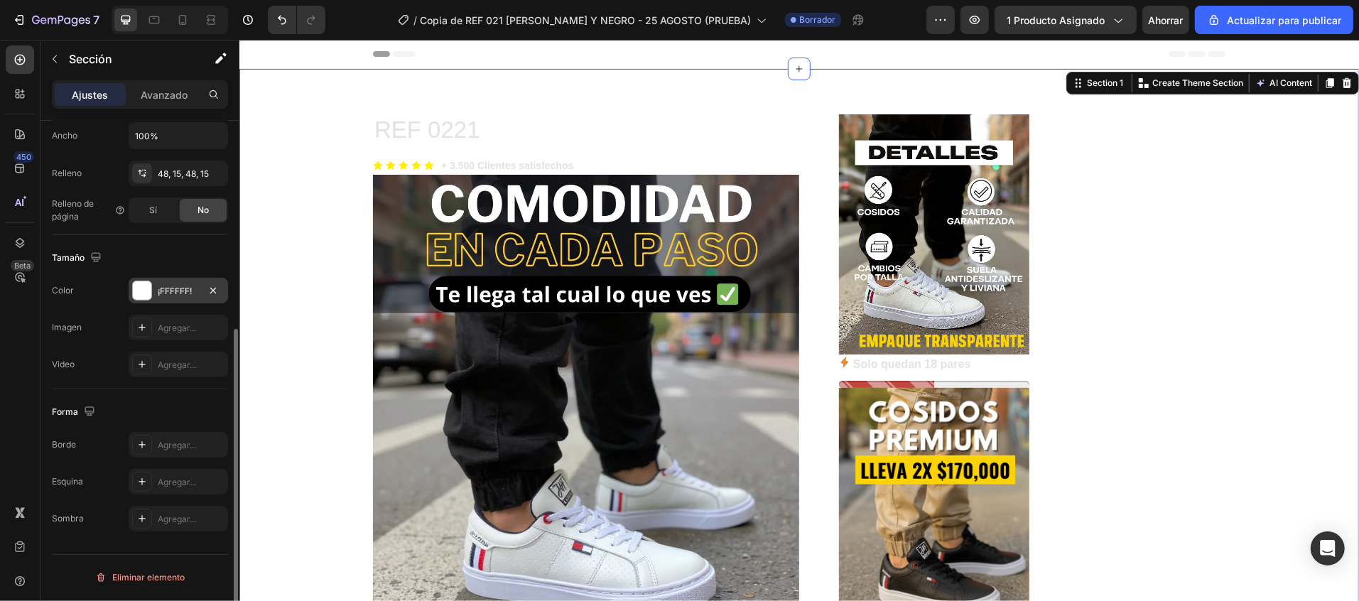
click at [146, 290] on div at bounding box center [142, 290] width 18 height 18
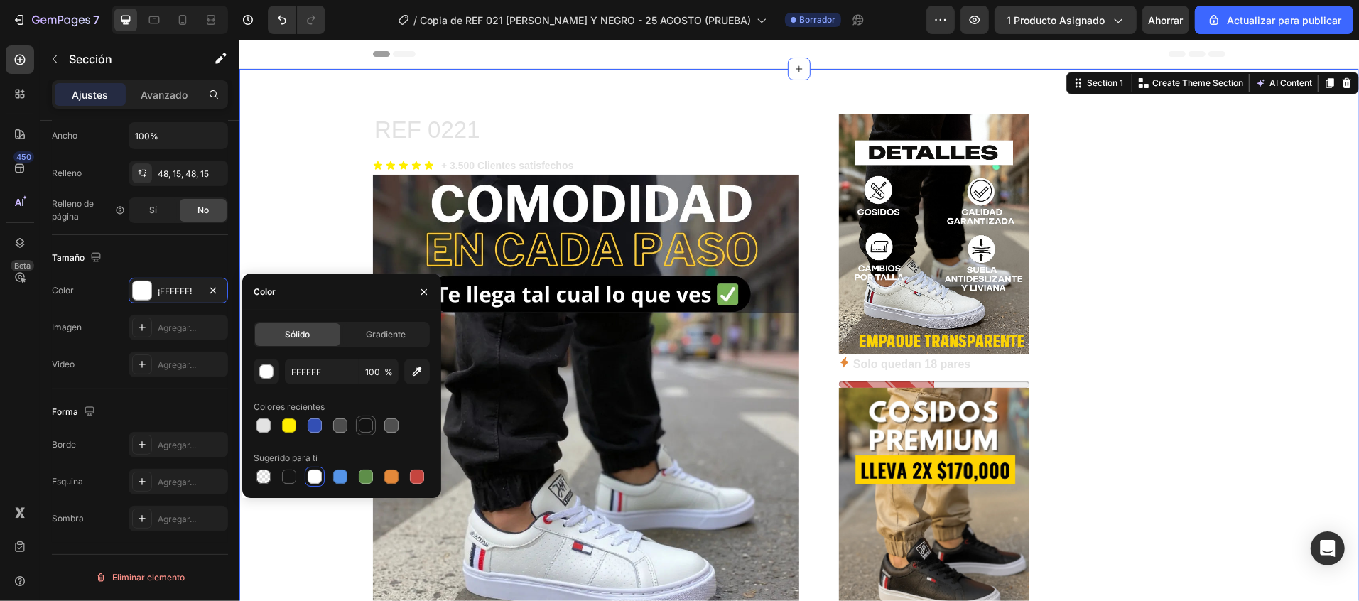
click at [362, 428] on div at bounding box center [366, 425] width 14 height 14
type input "121212"
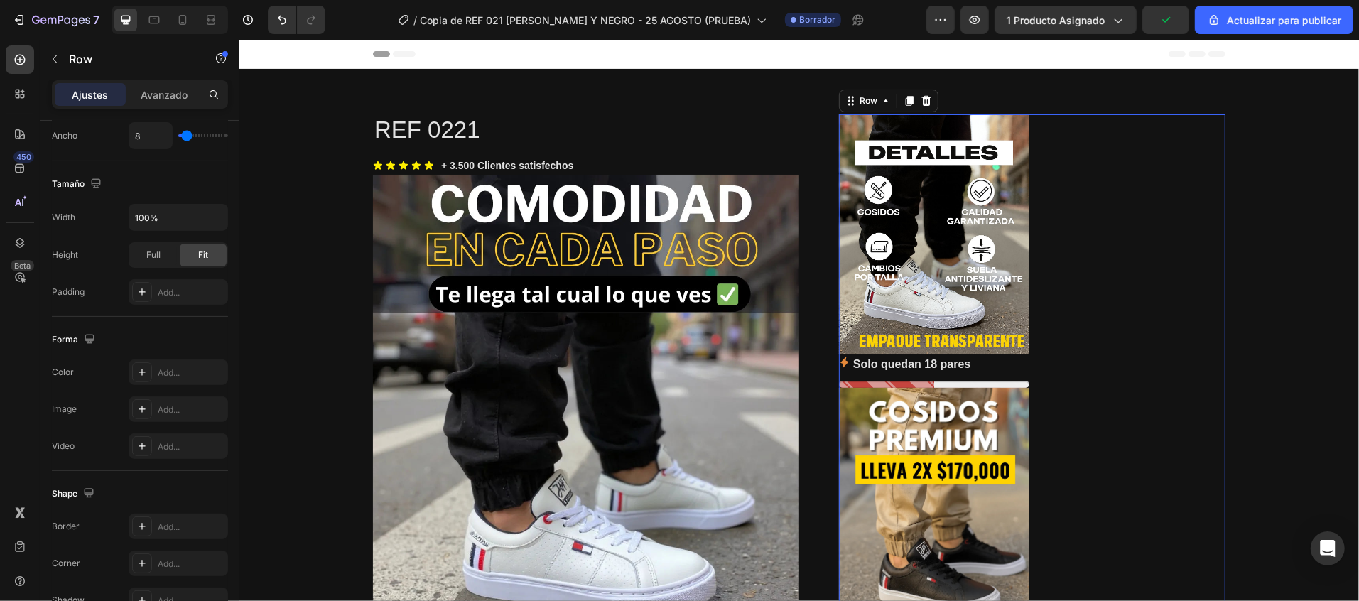
scroll to position [0, 0]
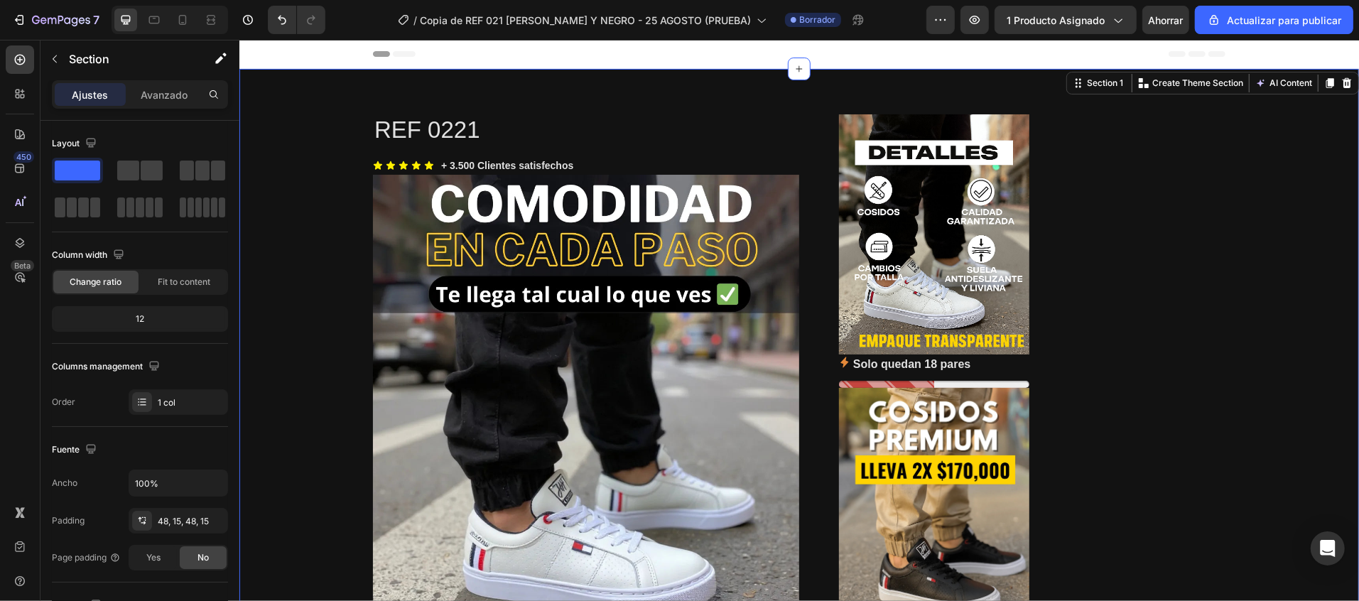
click at [634, 168] on div "Icon Icon Icon Icon Icon Icon List Hoz + 3.500 Clientes satisfechos Text block …" at bounding box center [585, 165] width 426 height 18
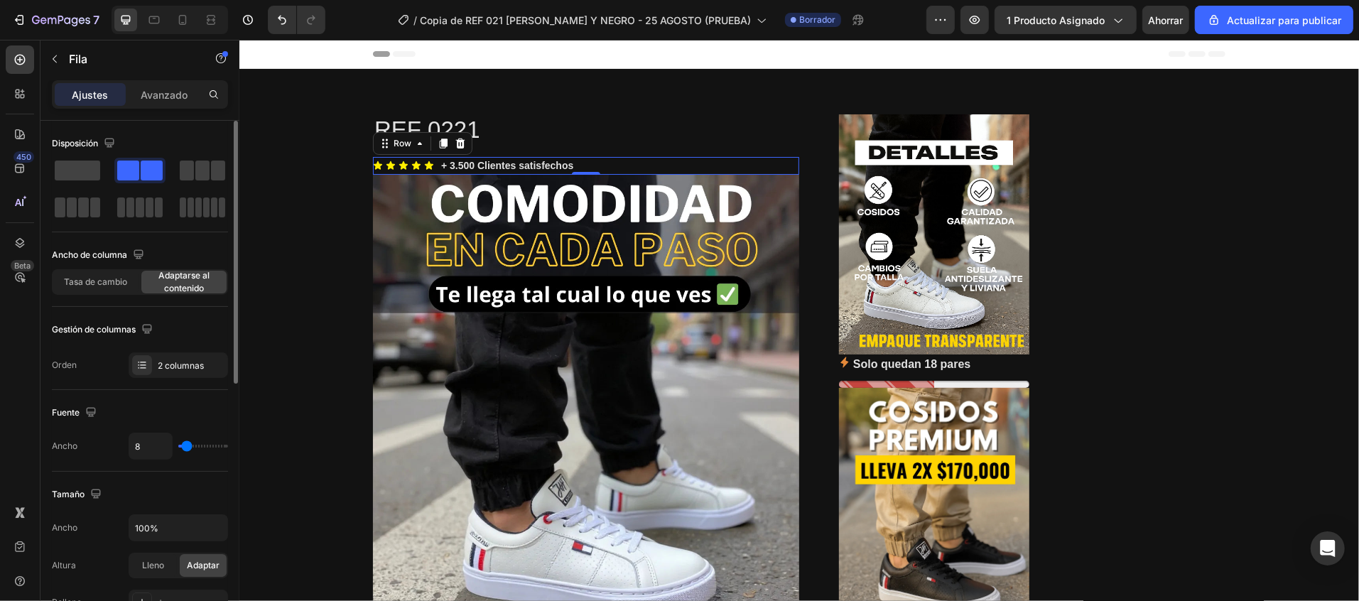
type input "99"
type input "120"
type input "96"
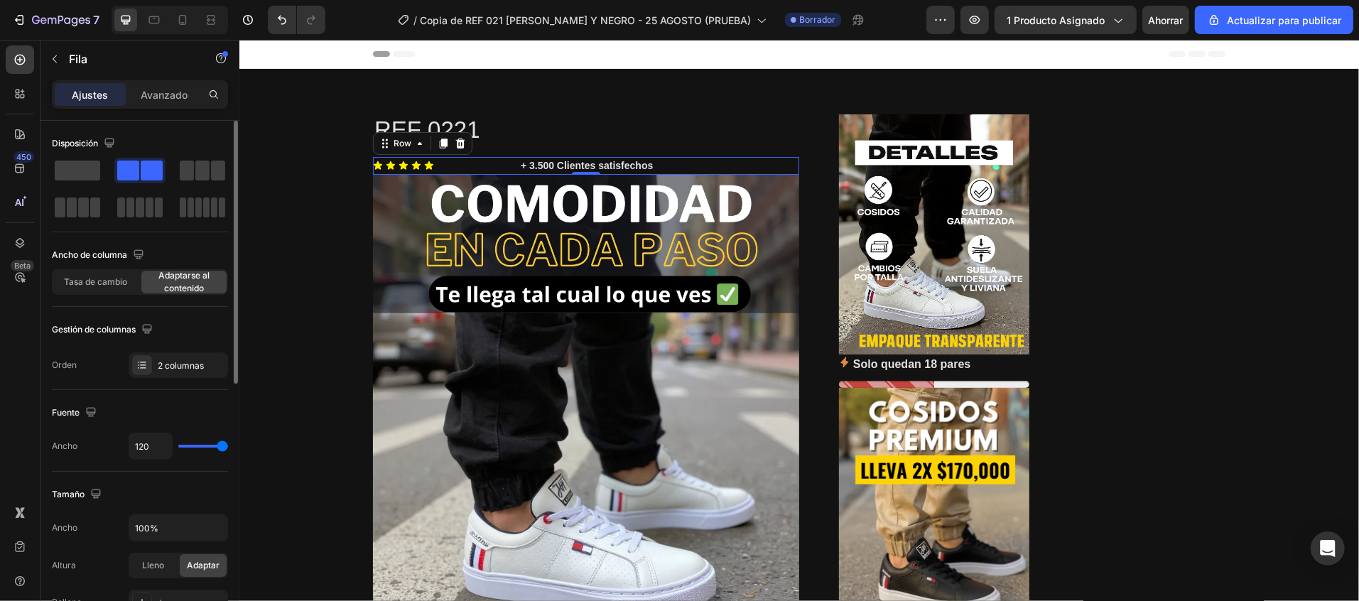
type input "96"
type input "80"
type input "62"
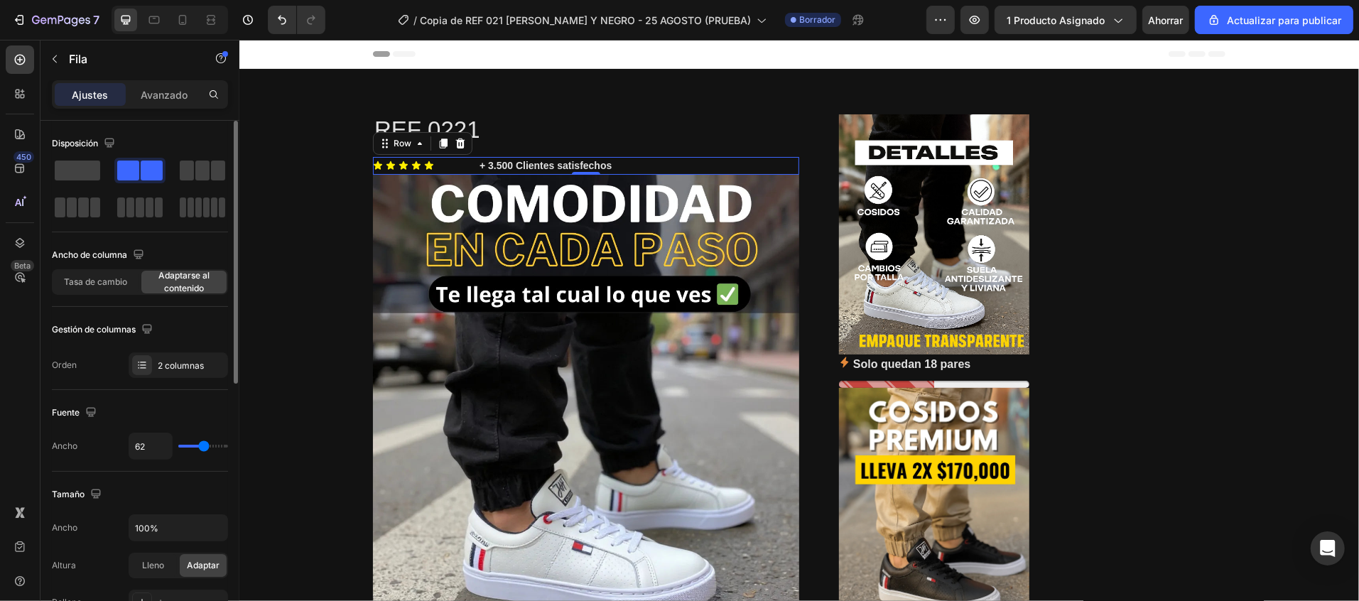
type input "120"
type input "6"
type input "0"
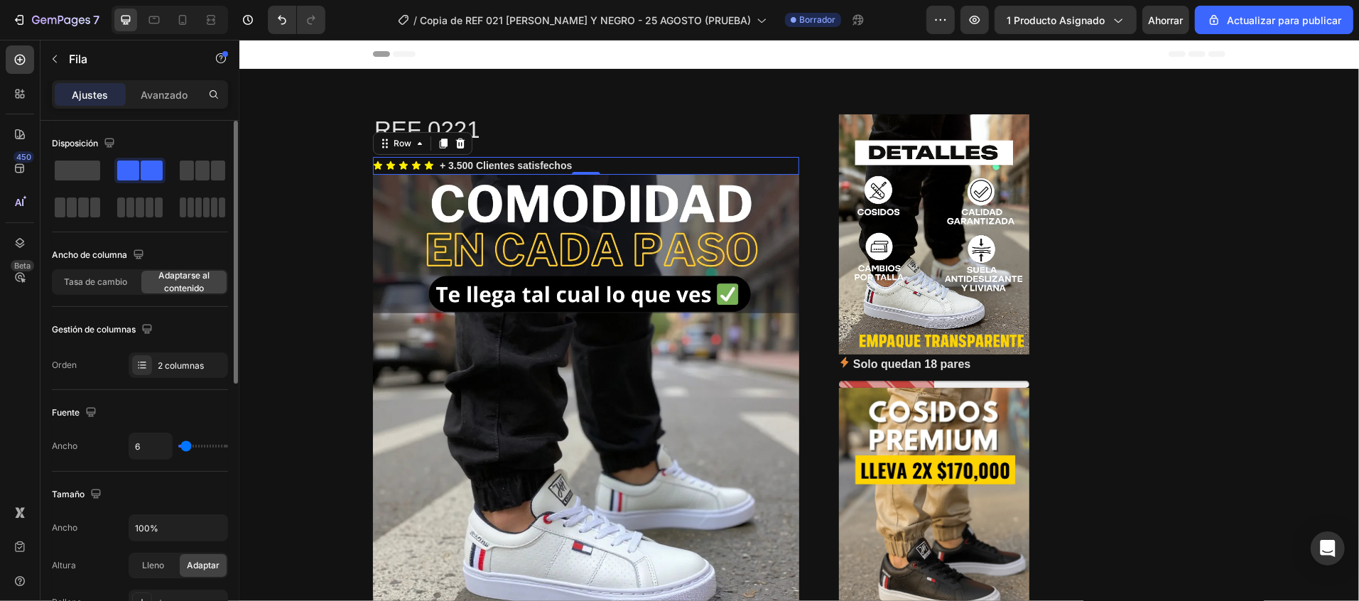
type input "0"
type input "3"
type input "9"
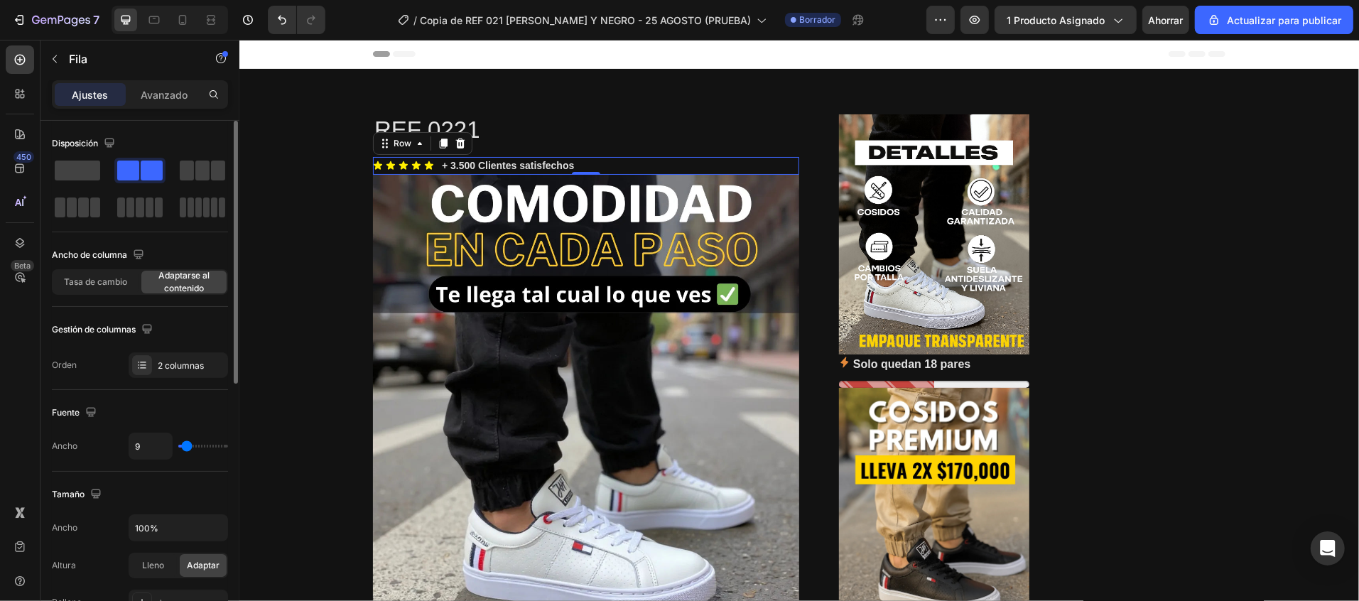
type input "21"
drag, startPoint x: 183, startPoint y: 443, endPoint x: 190, endPoint y: 445, distance: 7.9
type input "21"
click at [190, 445] on input "range" at bounding box center [203, 446] width 50 height 3
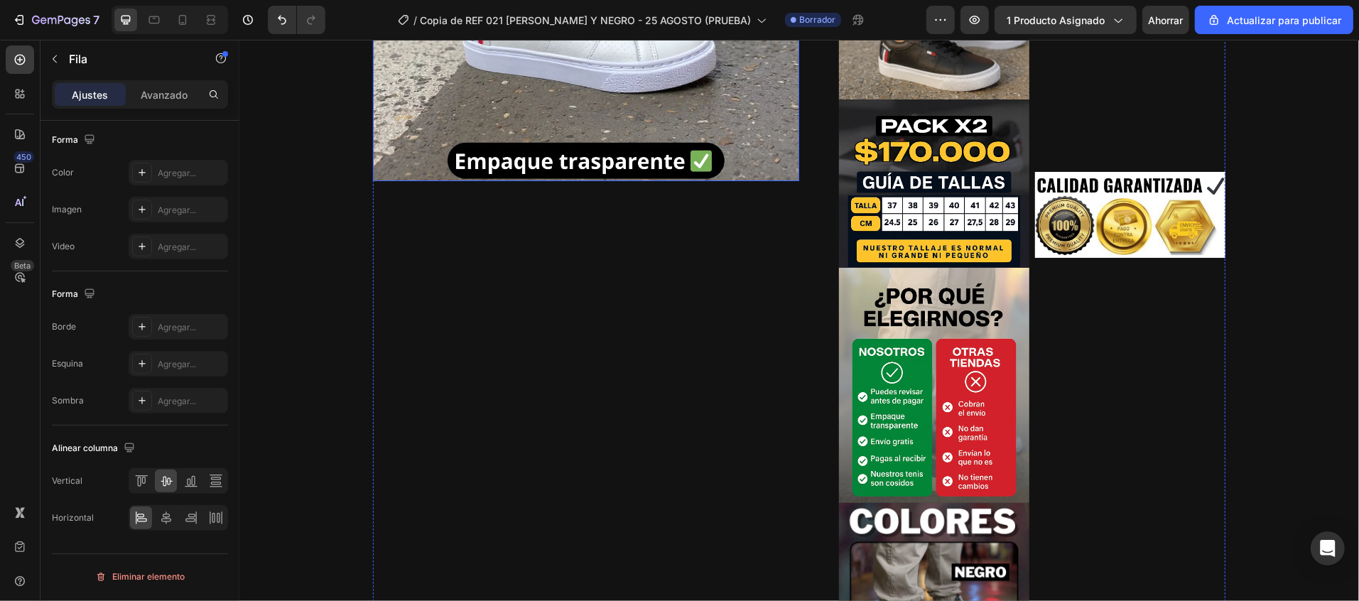
scroll to position [568, 0]
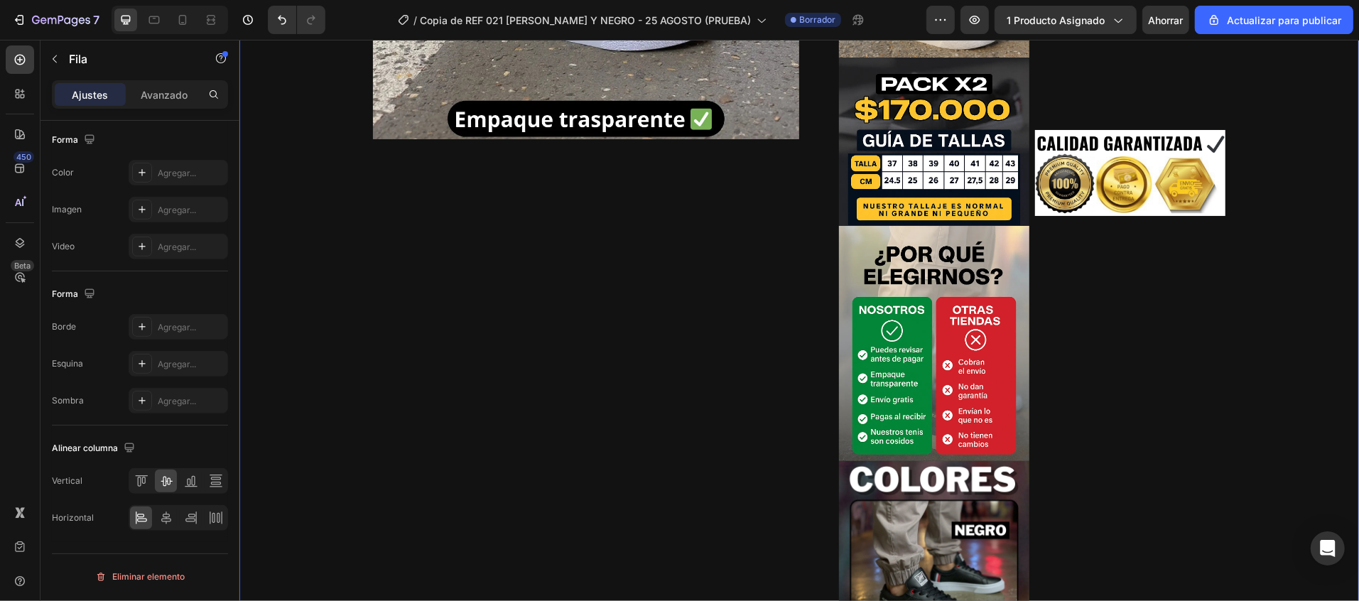
click at [1152, 163] on img at bounding box center [1129, 172] width 190 height 86
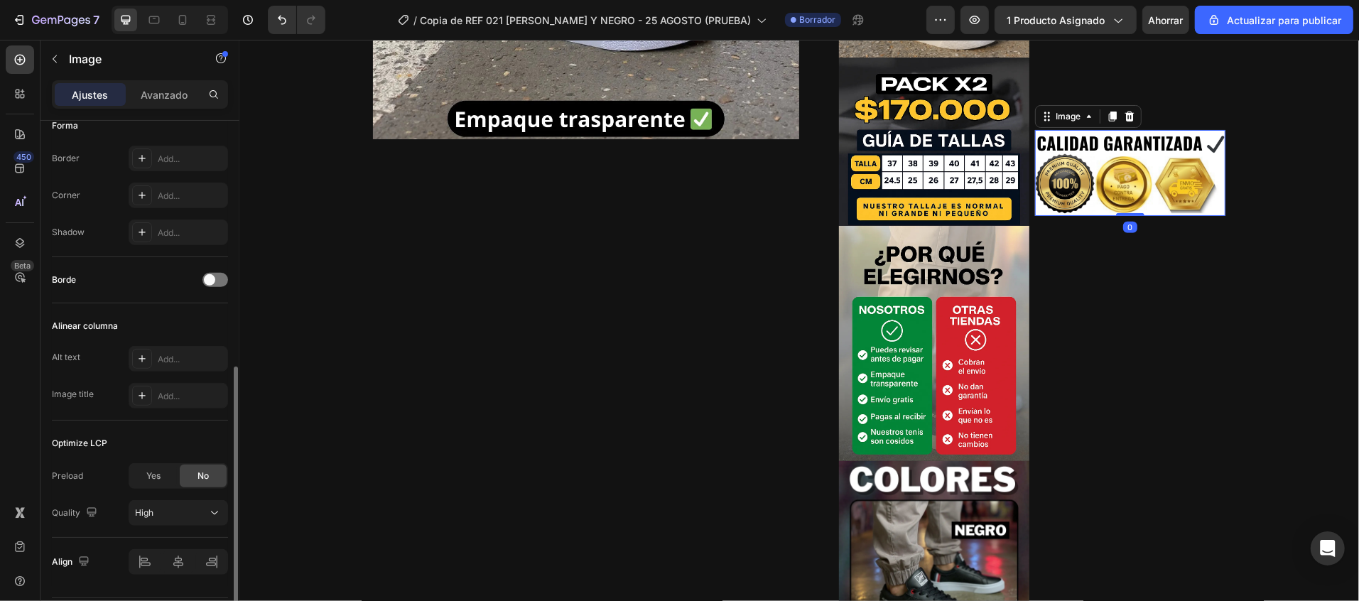
scroll to position [0, 0]
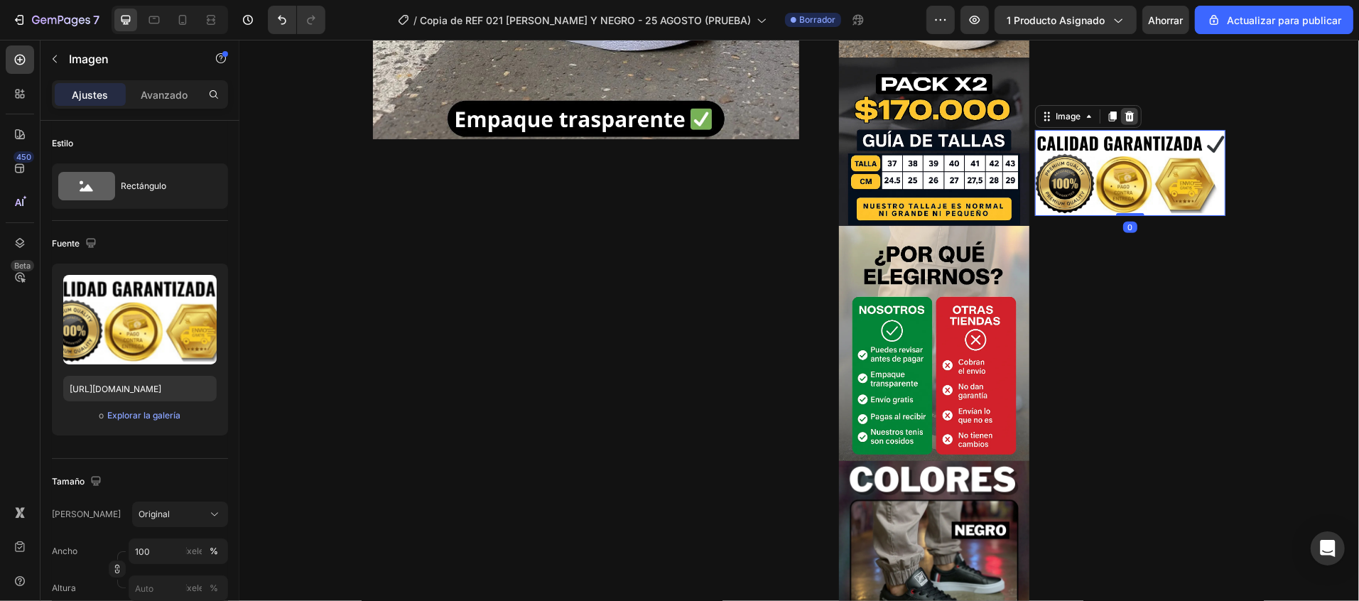
click at [1124, 114] on icon at bounding box center [1128, 116] width 9 height 10
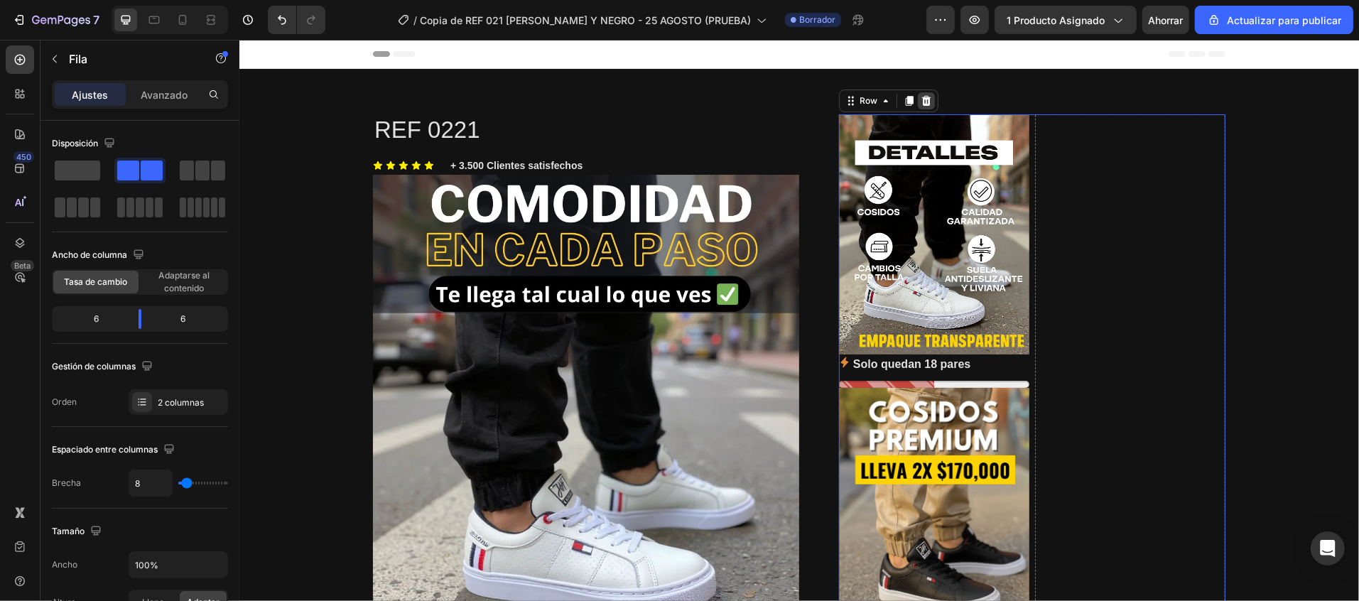
click at [920, 101] on icon at bounding box center [925, 99] width 11 height 11
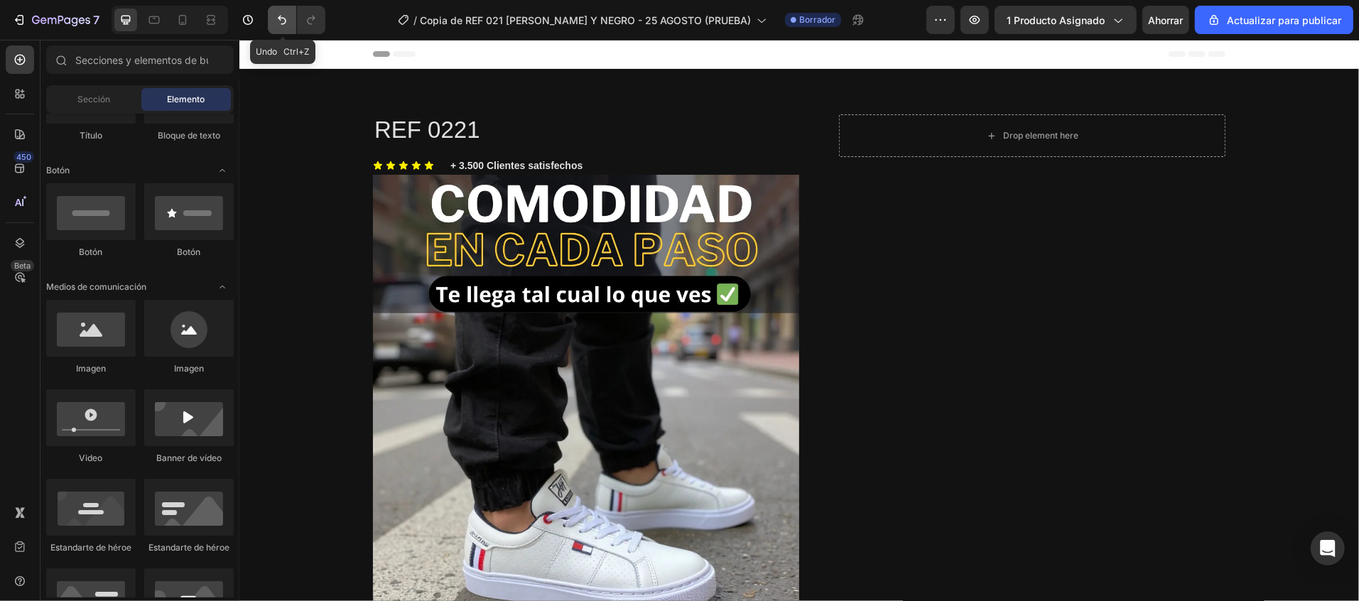
click at [274, 26] on button "Deshacer/Rehacer" at bounding box center [282, 20] width 28 height 28
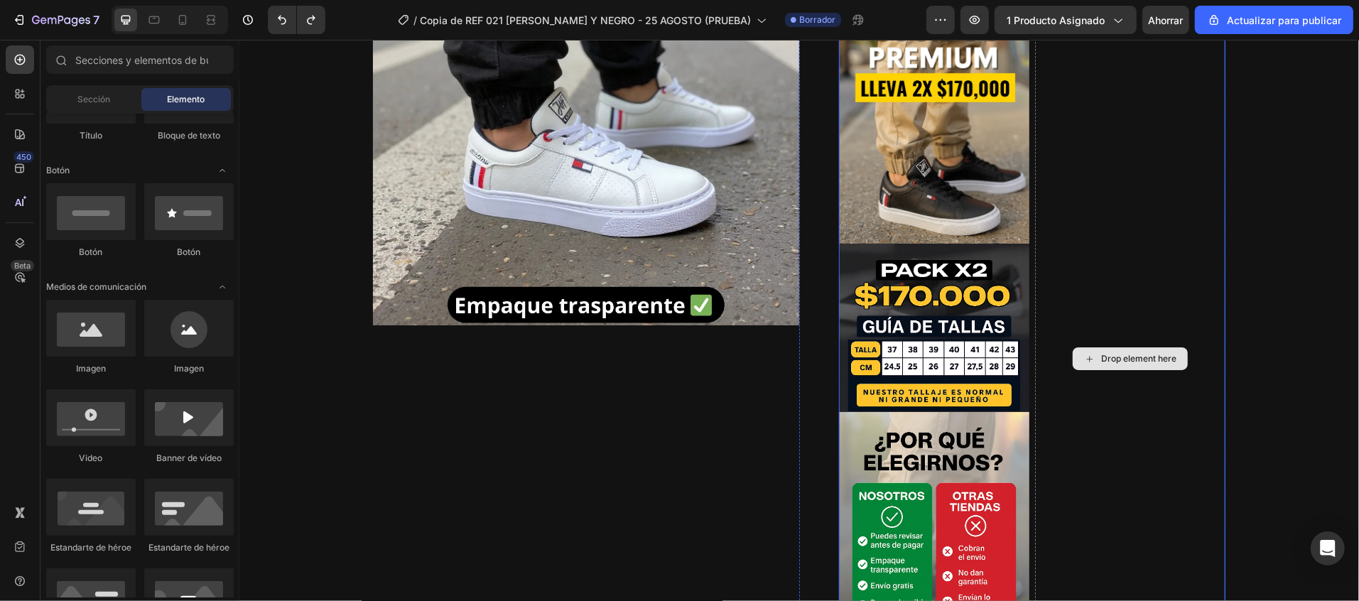
scroll to position [426, 0]
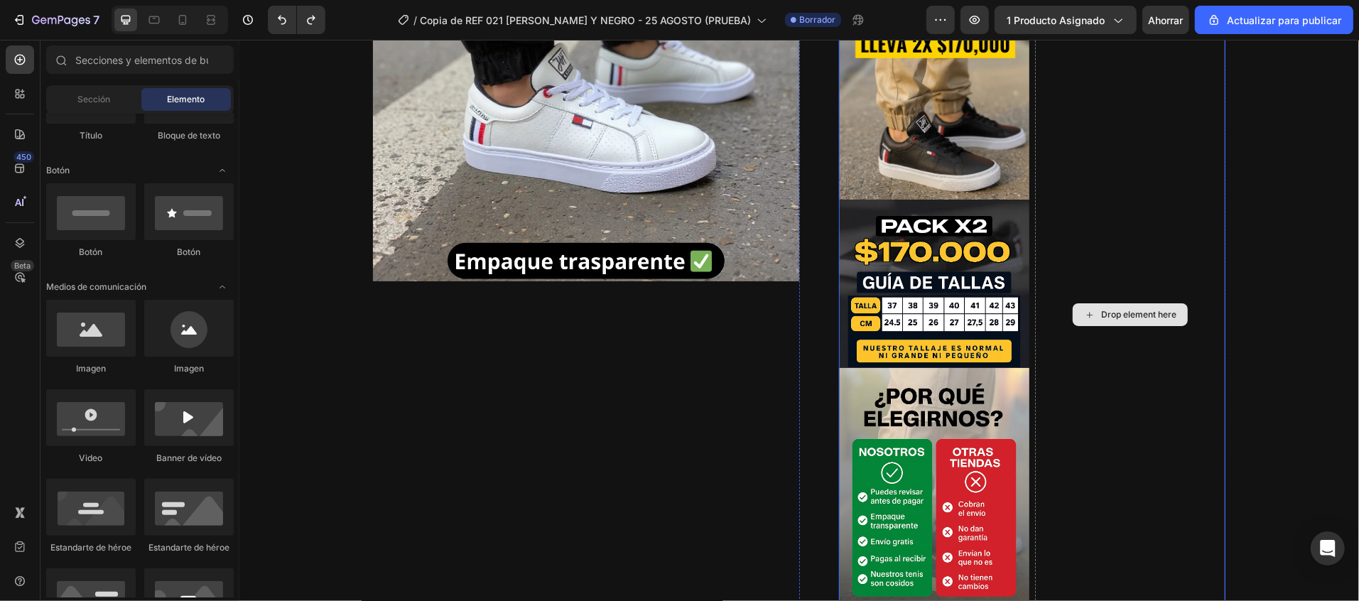
click at [1137, 362] on div "Drop element here" at bounding box center [1129, 314] width 190 height 1253
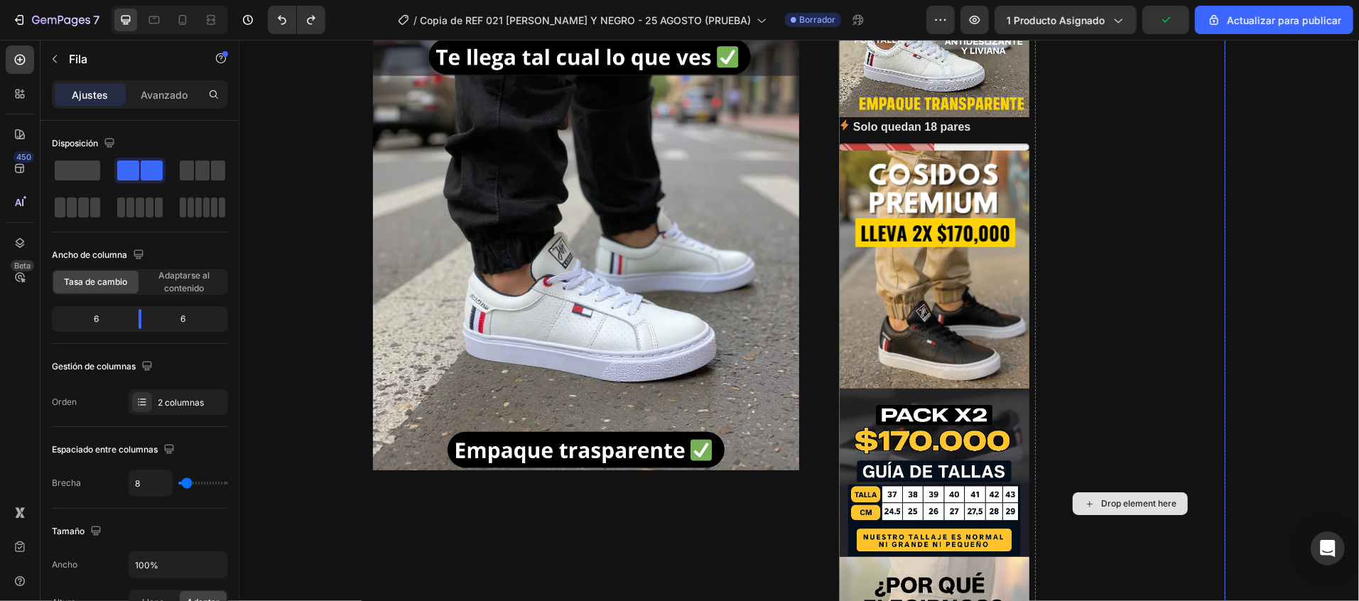
scroll to position [284, 0]
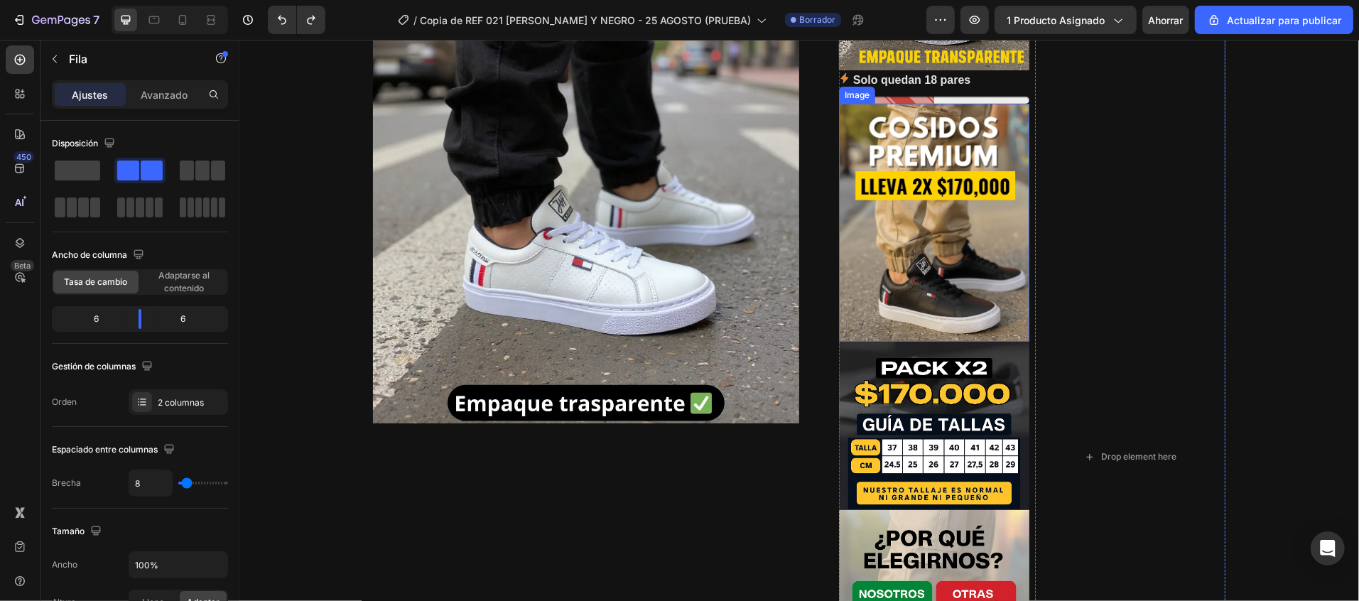
click at [959, 133] on img at bounding box center [933, 222] width 190 height 238
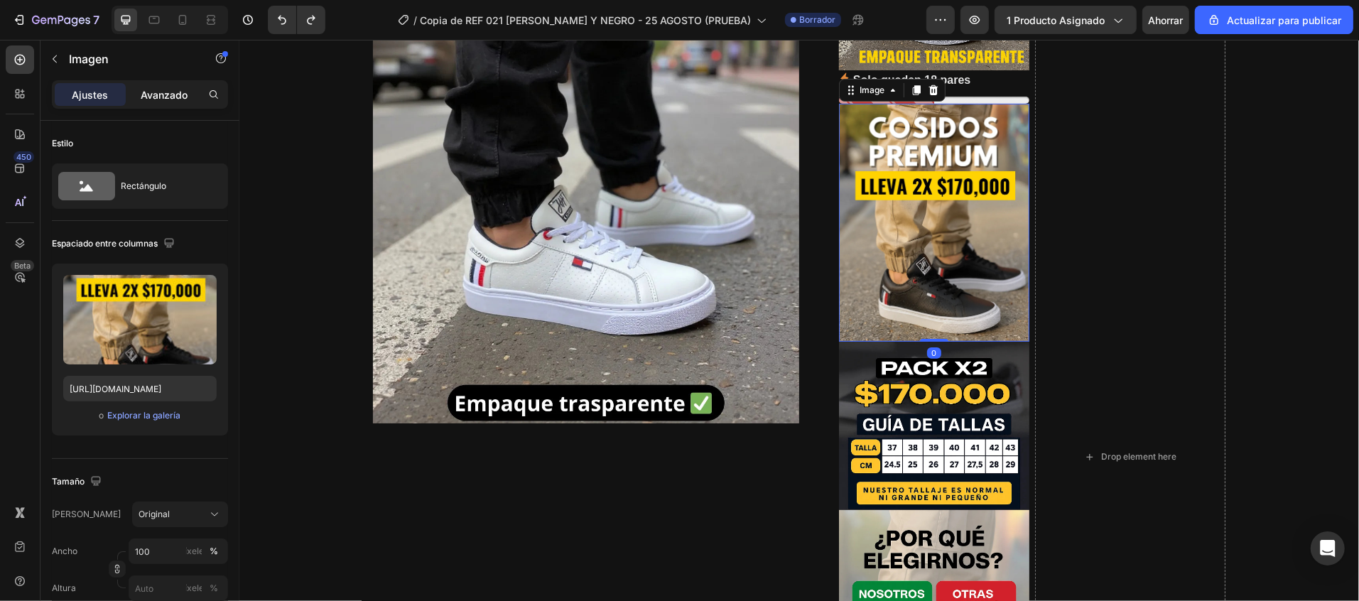
click at [160, 94] on font "Avanzado" at bounding box center [164, 95] width 47 height 12
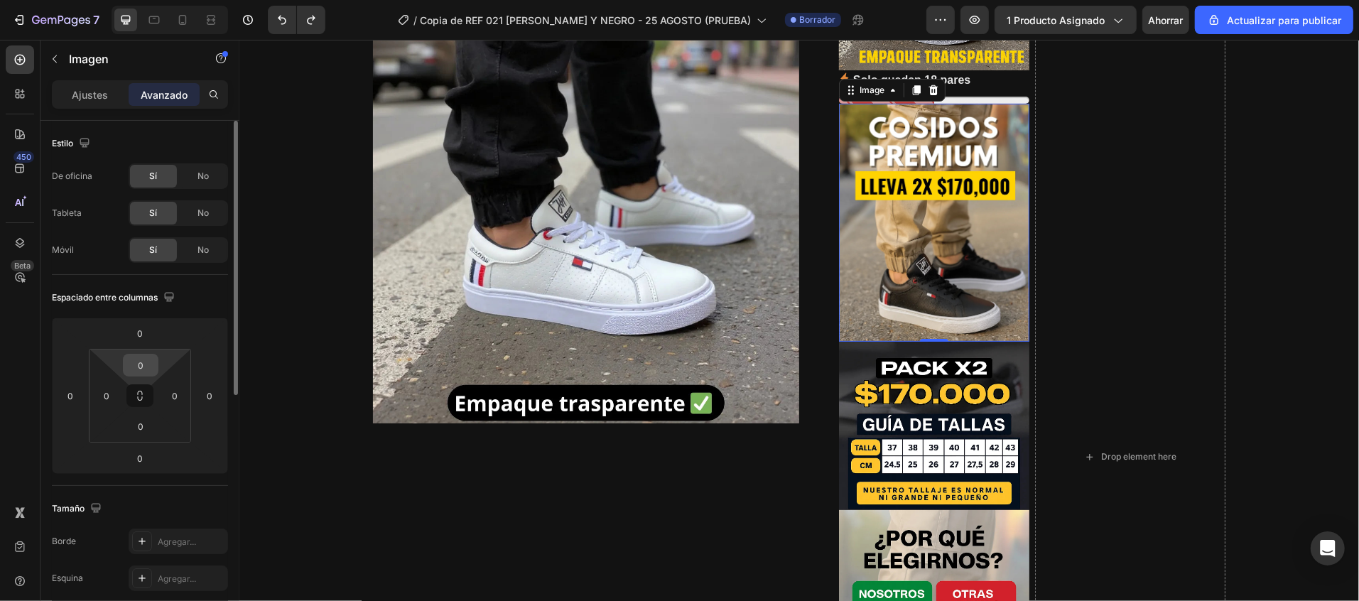
click at [143, 365] on input "0" at bounding box center [140, 364] width 28 height 21
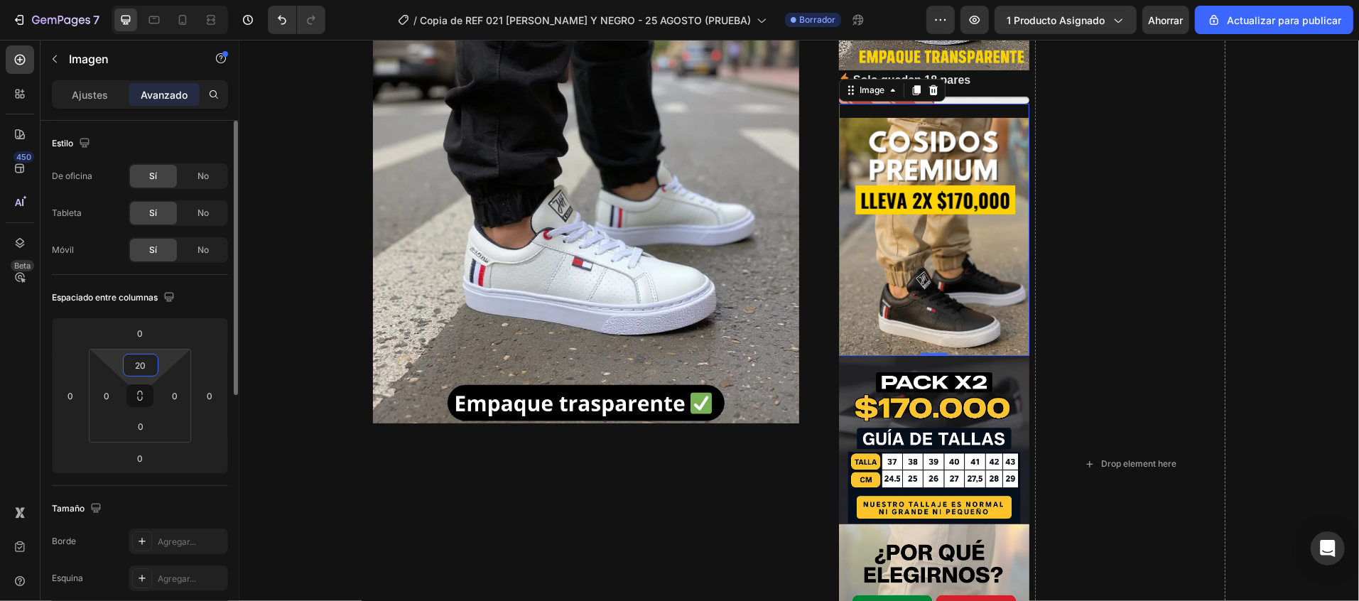
type input "2"
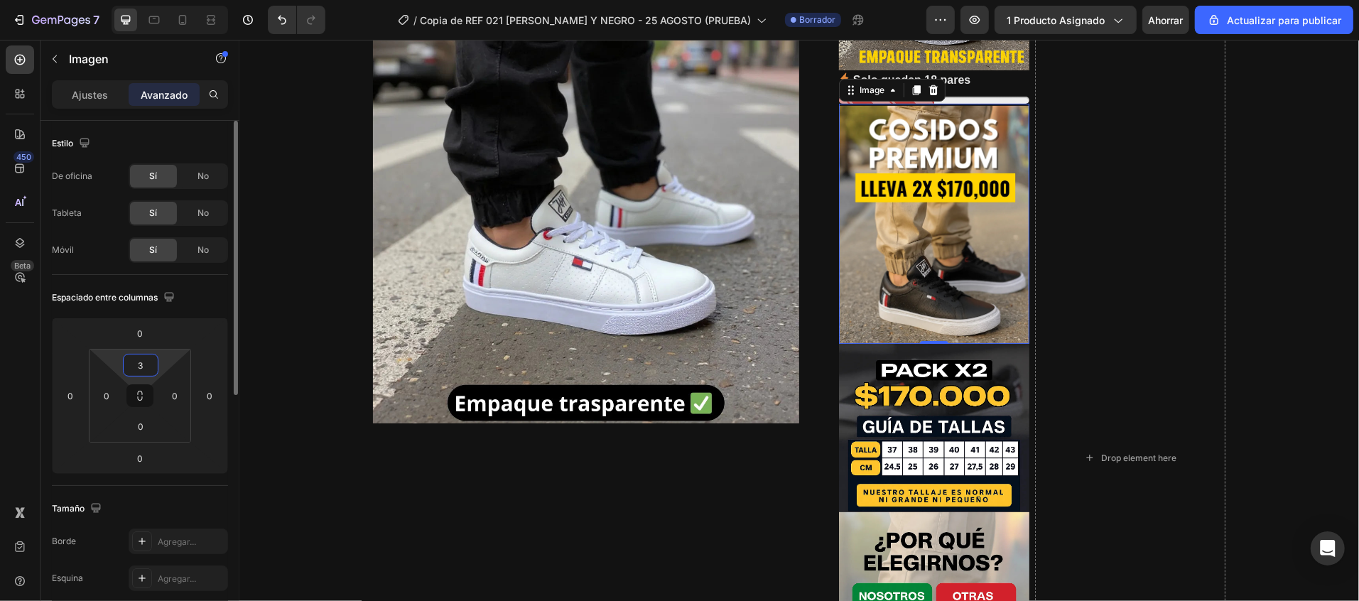
type input "30"
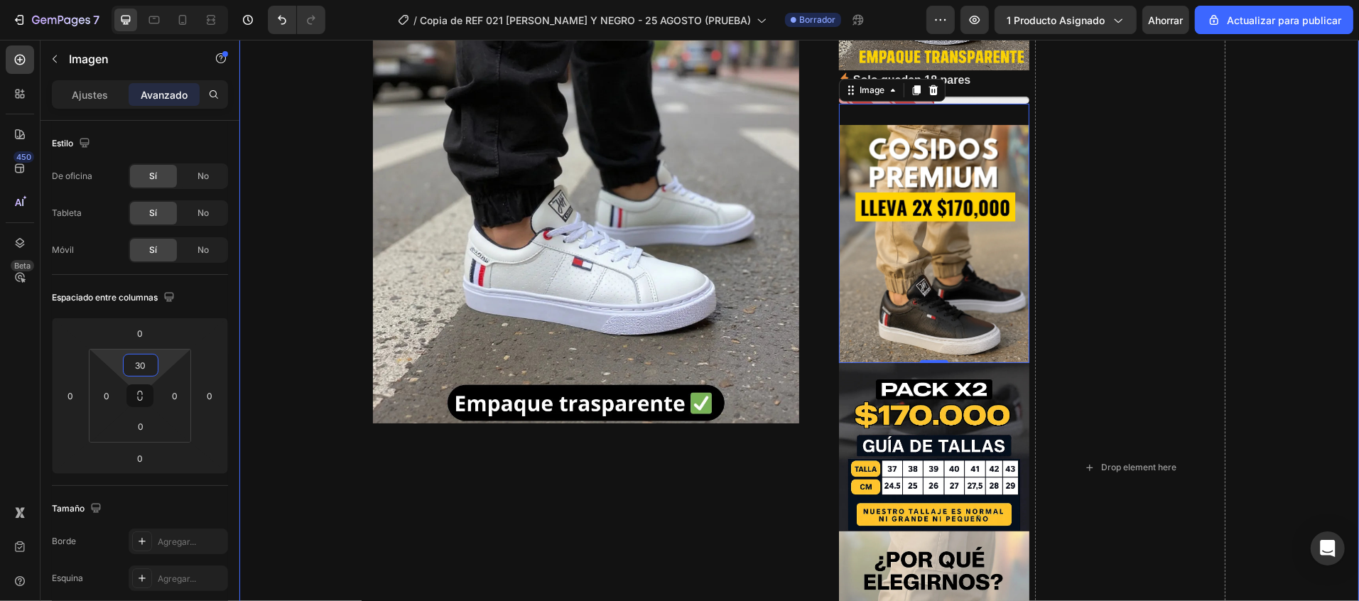
click at [1285, 368] on div "REF 0221 Product Title Icon Icon Icon Icon Icon Icon List Hoz + 3.500 Clientes …" at bounding box center [798, 470] width 1098 height 1305
